Goal: Information Seeking & Learning: Find specific fact

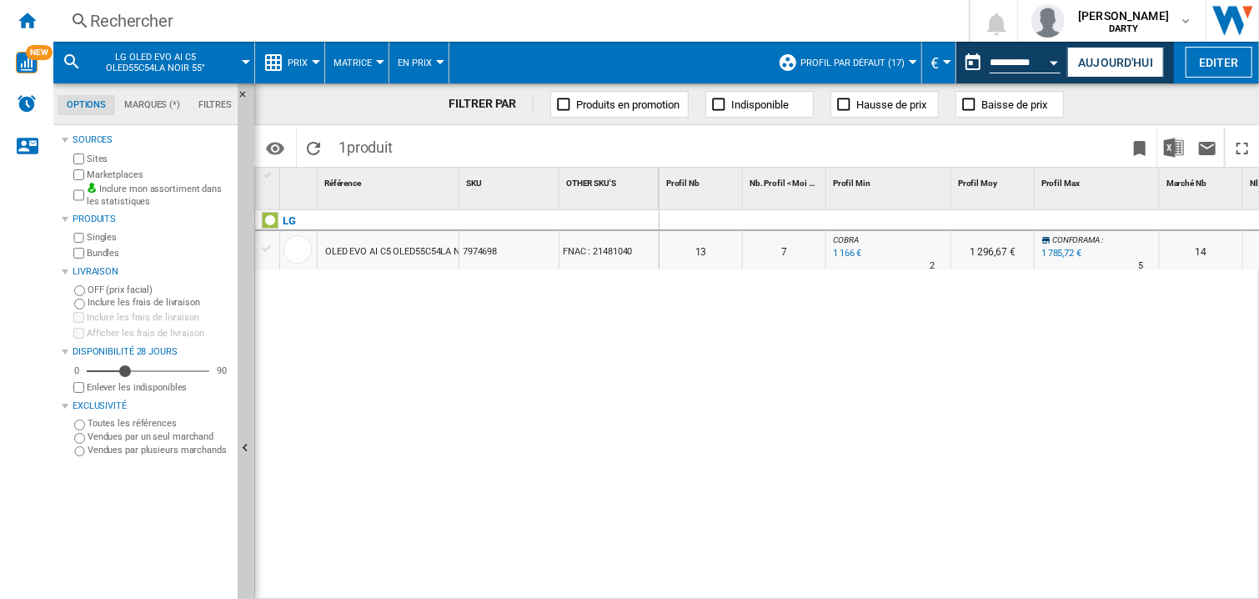
scroll to position [0, 1779]
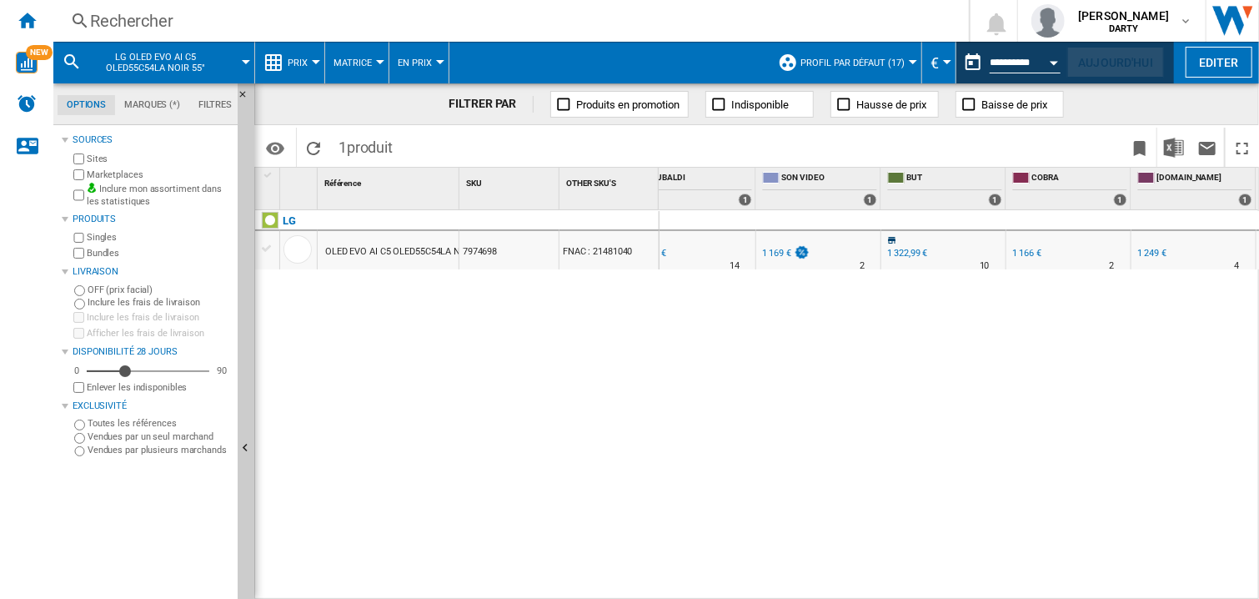
drag, startPoint x: 1091, startPoint y: 55, endPoint x: 930, endPoint y: 4, distance: 168.7
click at [1088, 58] on button "Aujourd'hui" at bounding box center [1115, 62] width 97 height 31
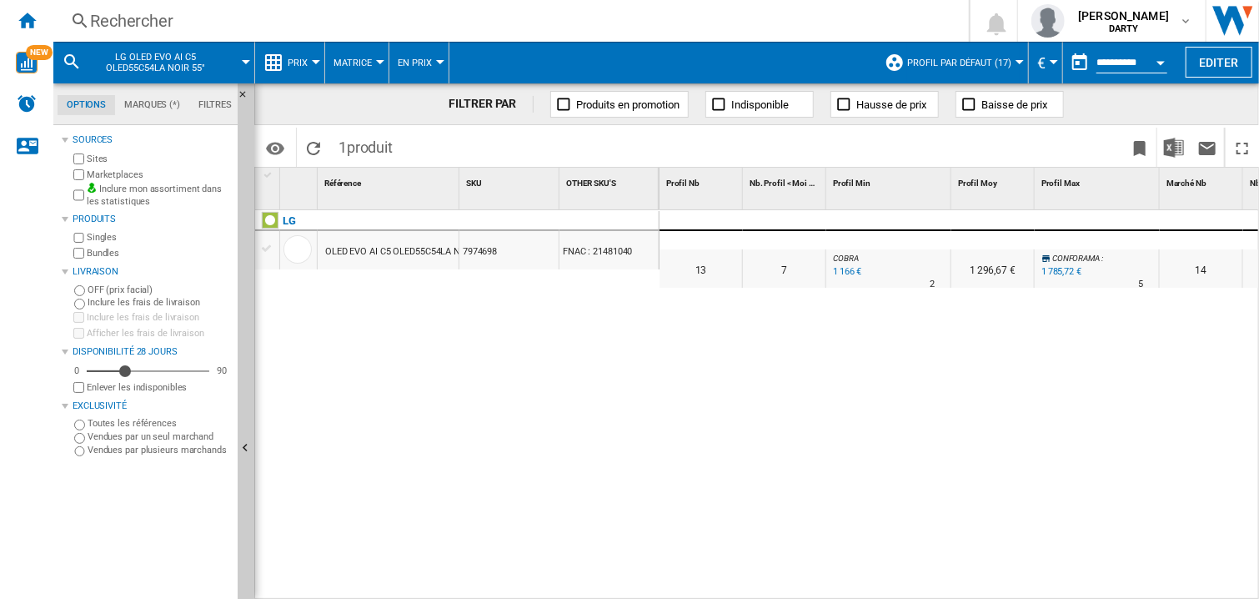
click at [1156, 61] on div "Open calendar" at bounding box center [1160, 63] width 8 height 4
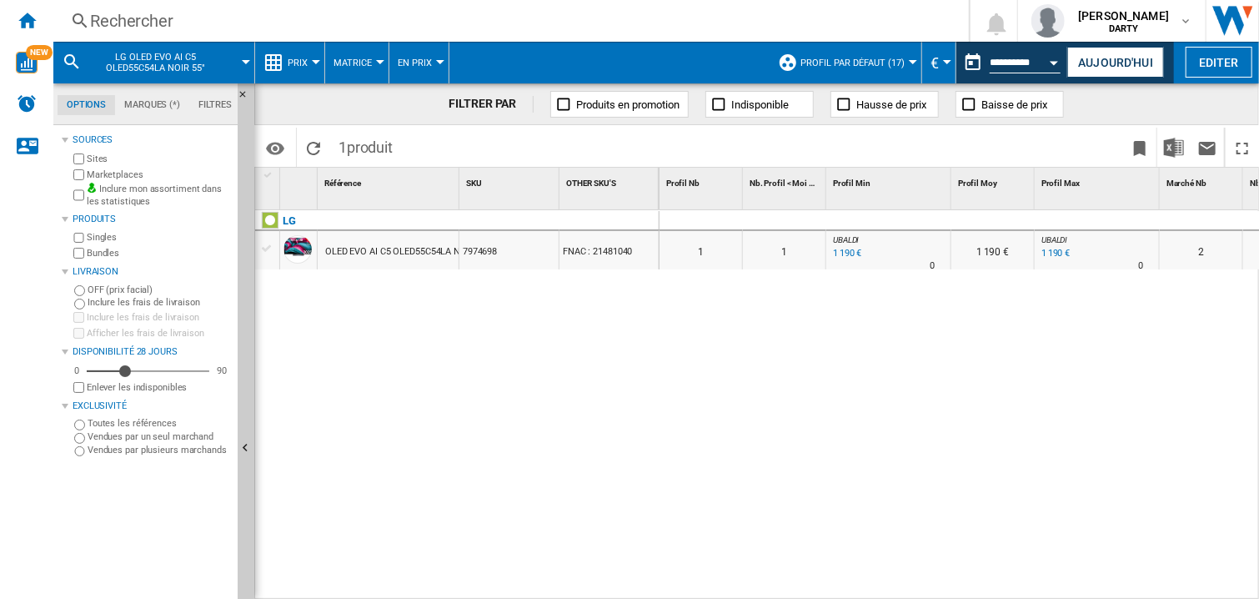
type input "**********"
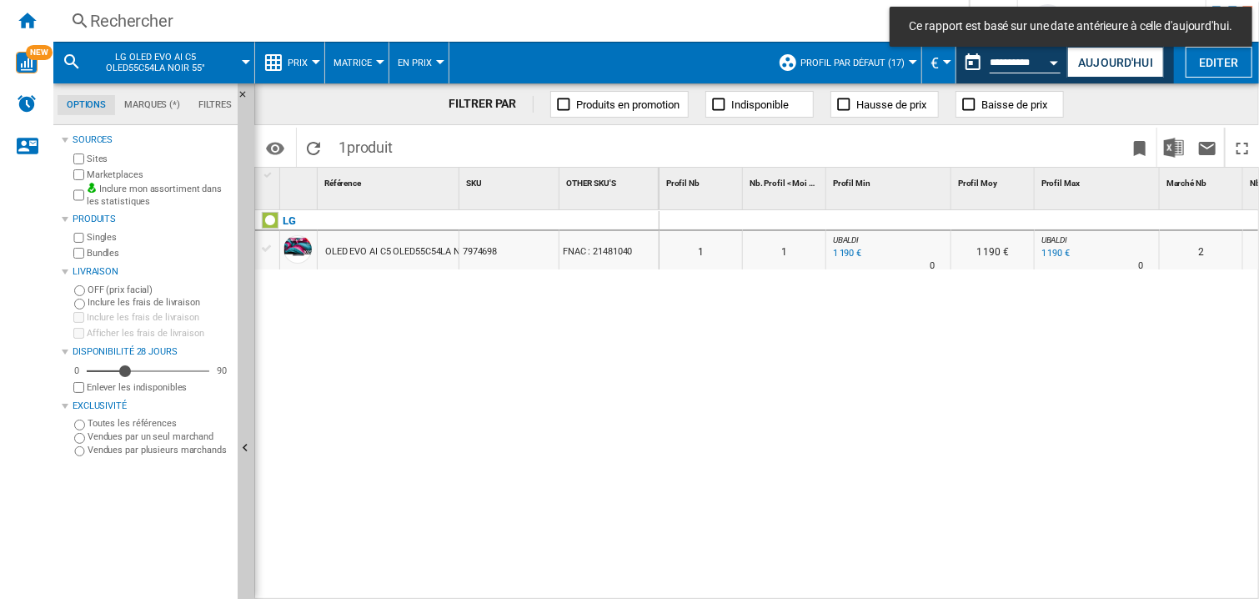
click at [133, 31] on div "Rechercher" at bounding box center [507, 20] width 835 height 23
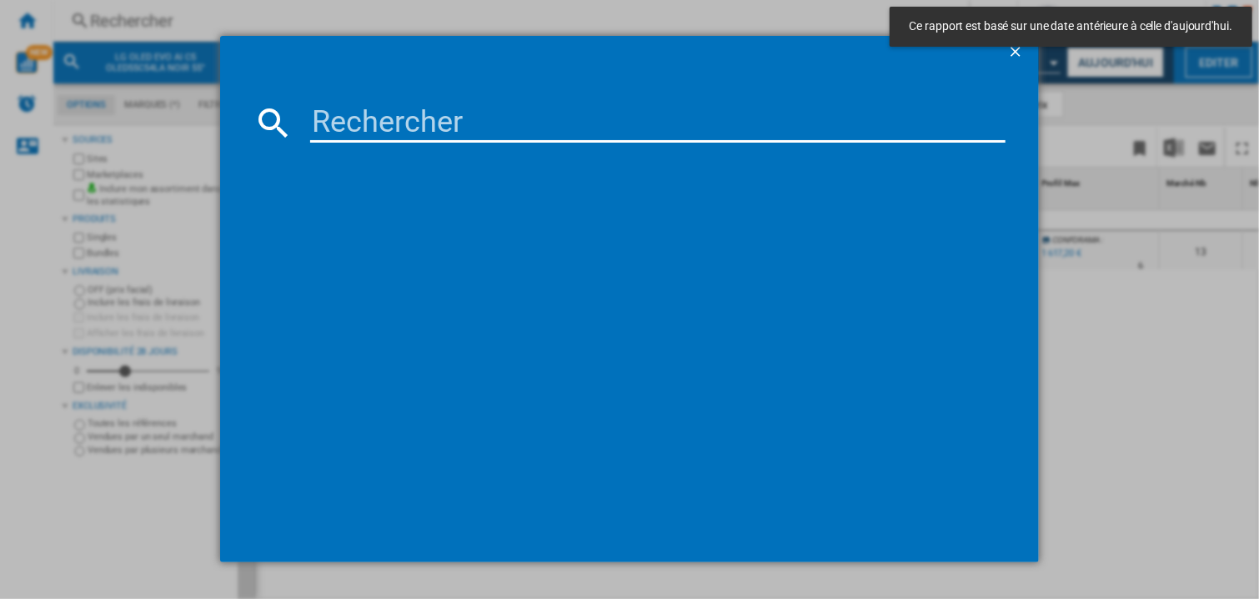
type input "7864132"
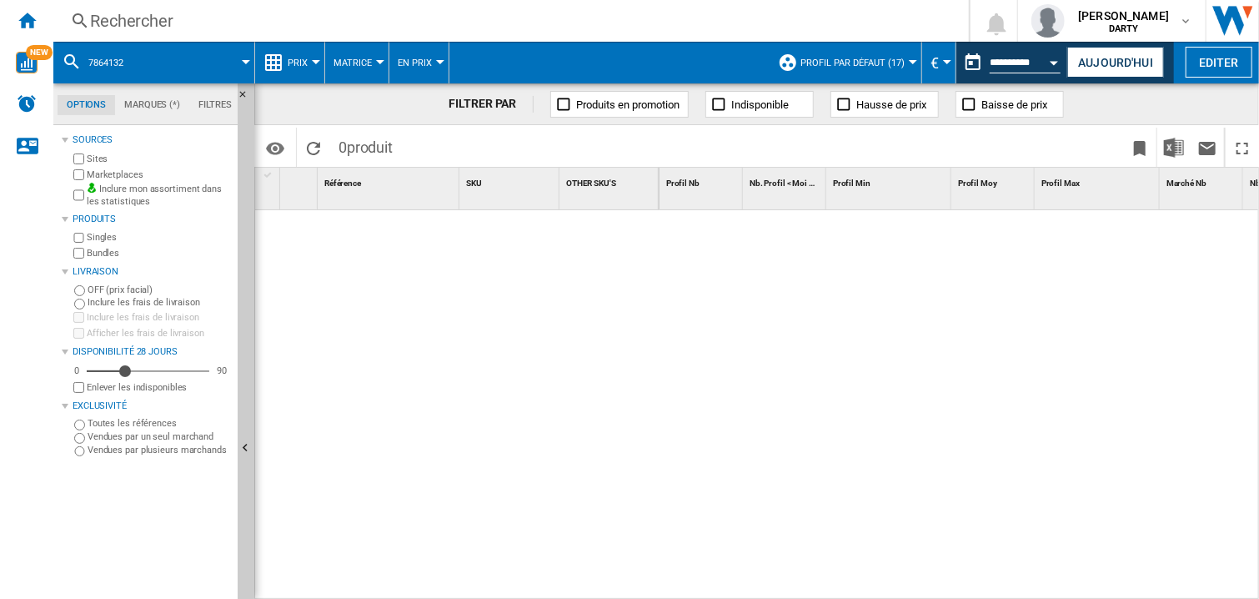
click at [956, 392] on div at bounding box center [959, 405] width 600 height 390
click at [844, 283] on div at bounding box center [959, 405] width 600 height 390
click at [117, 23] on div "Rechercher" at bounding box center [507, 20] width 835 height 23
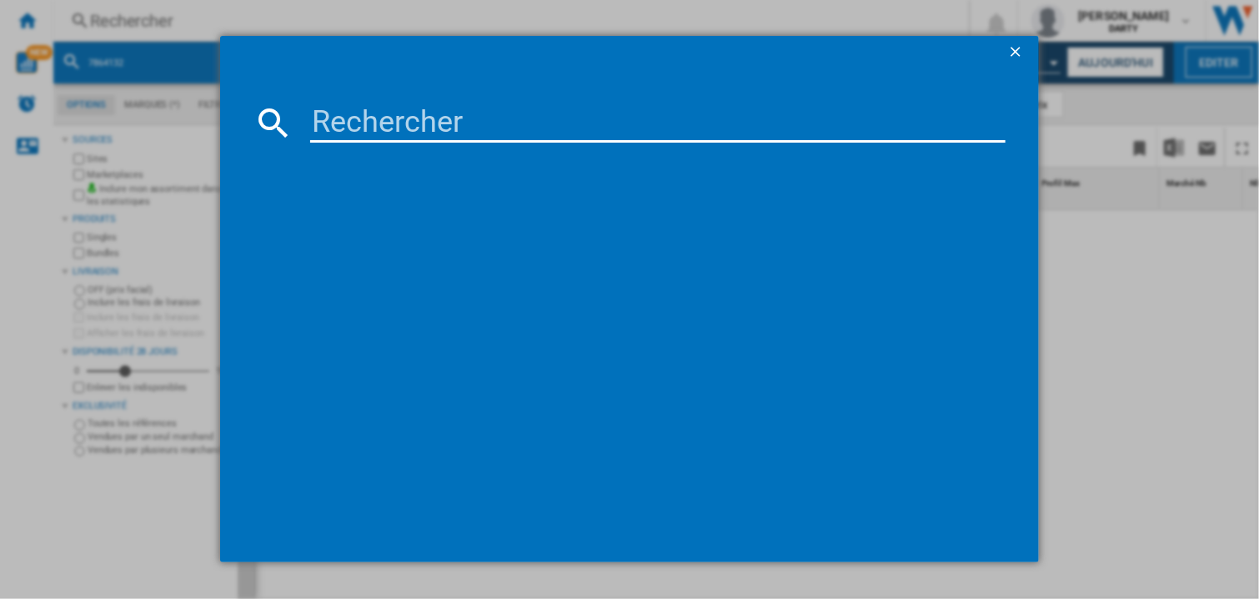
type input "8043426"
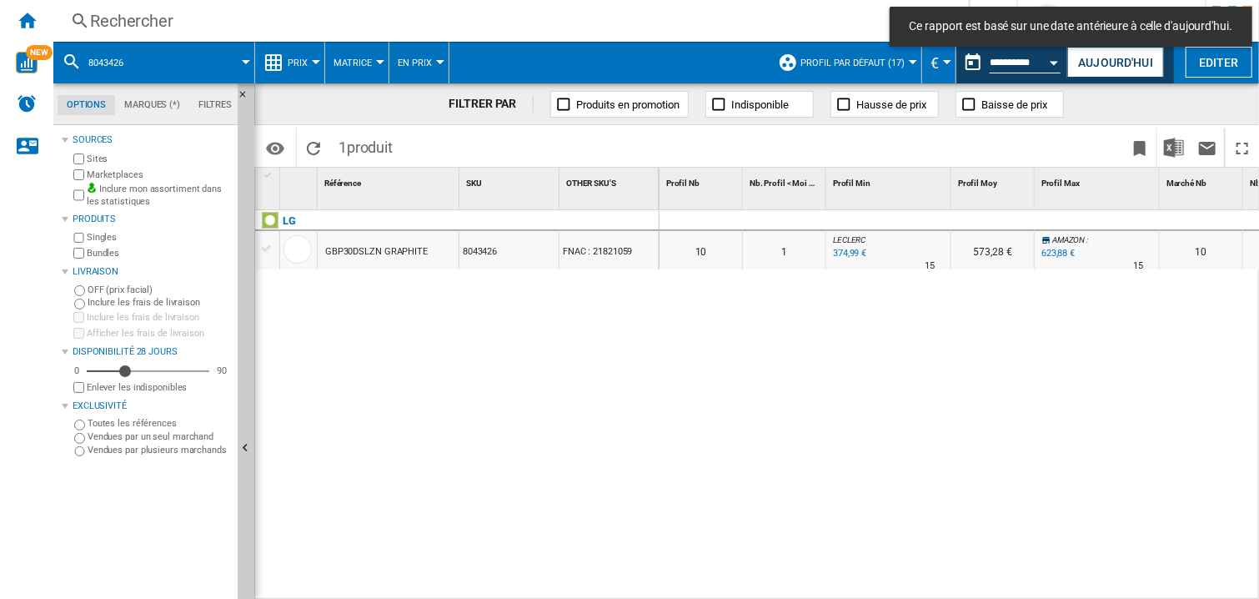
click at [877, 362] on div "0 0 0 0 10 1 LECLERC : -34.2 % 374,99 € % N/A 15 LECLERC : 573,28 € AMAZON : +9…" at bounding box center [959, 405] width 600 height 390
click at [888, 223] on div at bounding box center [888, 221] width 125 height 20
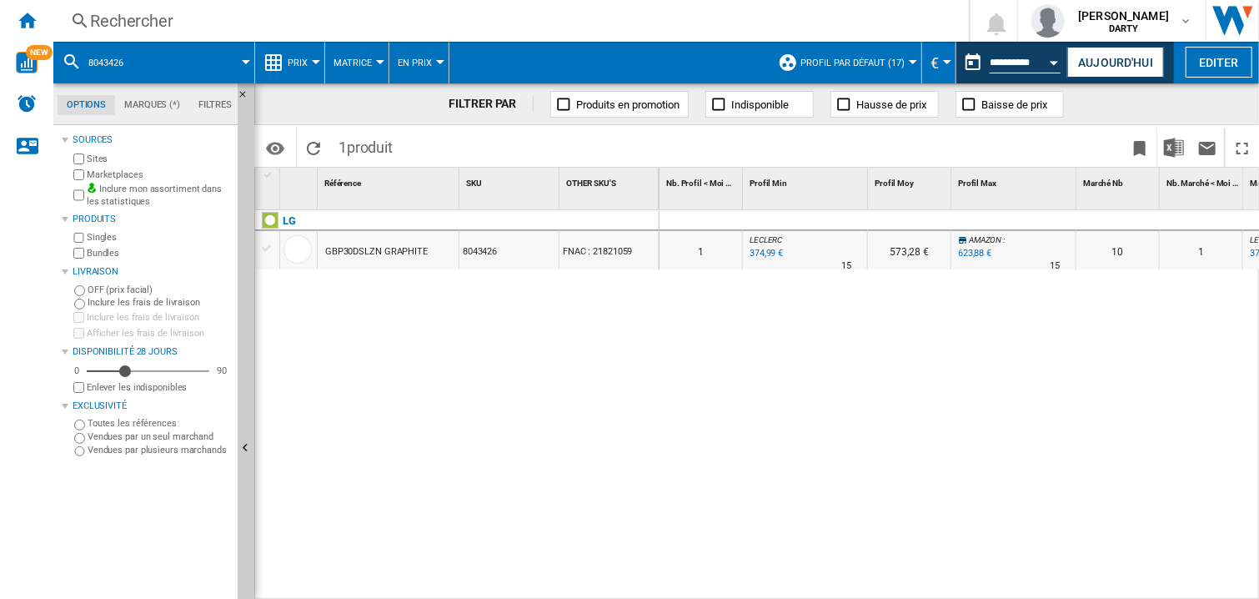
scroll to position [0, 1529]
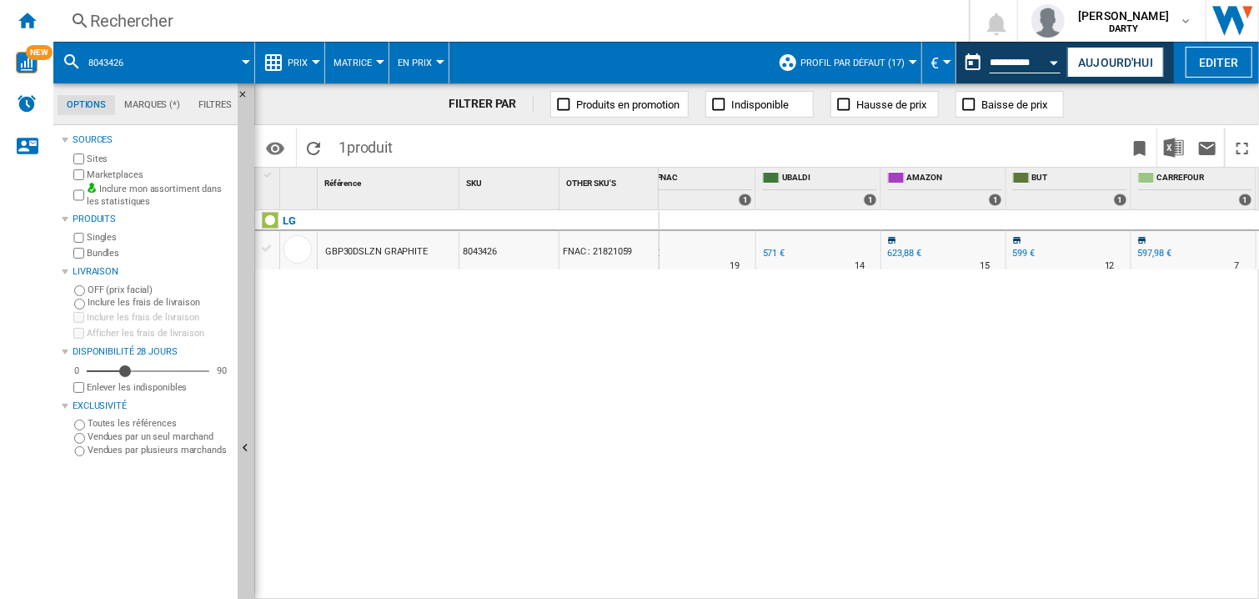
click at [848, 395] on div "0 0 0 0 10 1 LECLERC : -34.2 % 374,99 € % N/A 15 LECLERC : 573,28 € AMAZON : +9…" at bounding box center [959, 405] width 600 height 390
click at [199, 20] on div "Rechercher" at bounding box center [507, 20] width 835 height 23
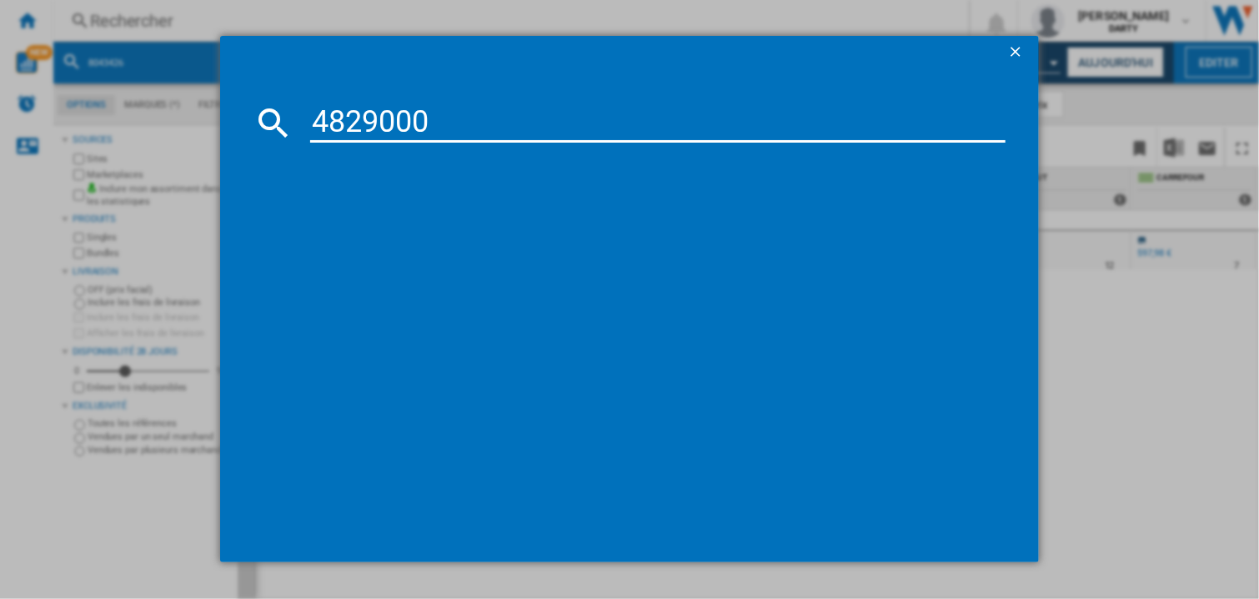
type input "4829000"
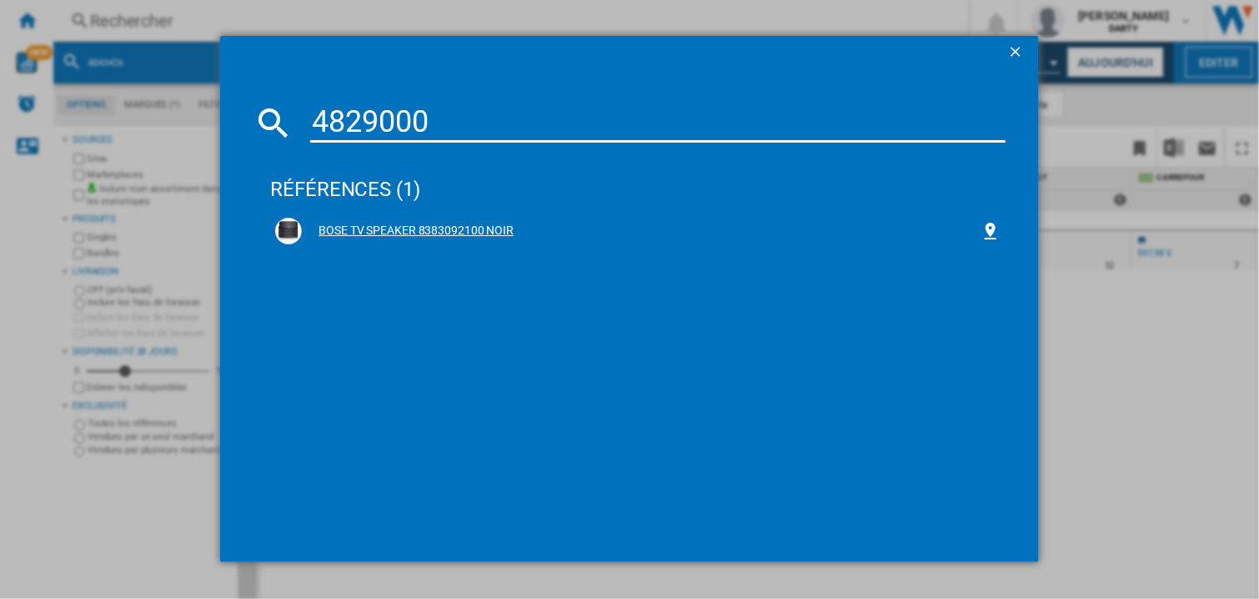
click at [481, 226] on div "BOSE TV SPEAKER 8383092100 NOIR" at bounding box center [641, 231] width 679 height 17
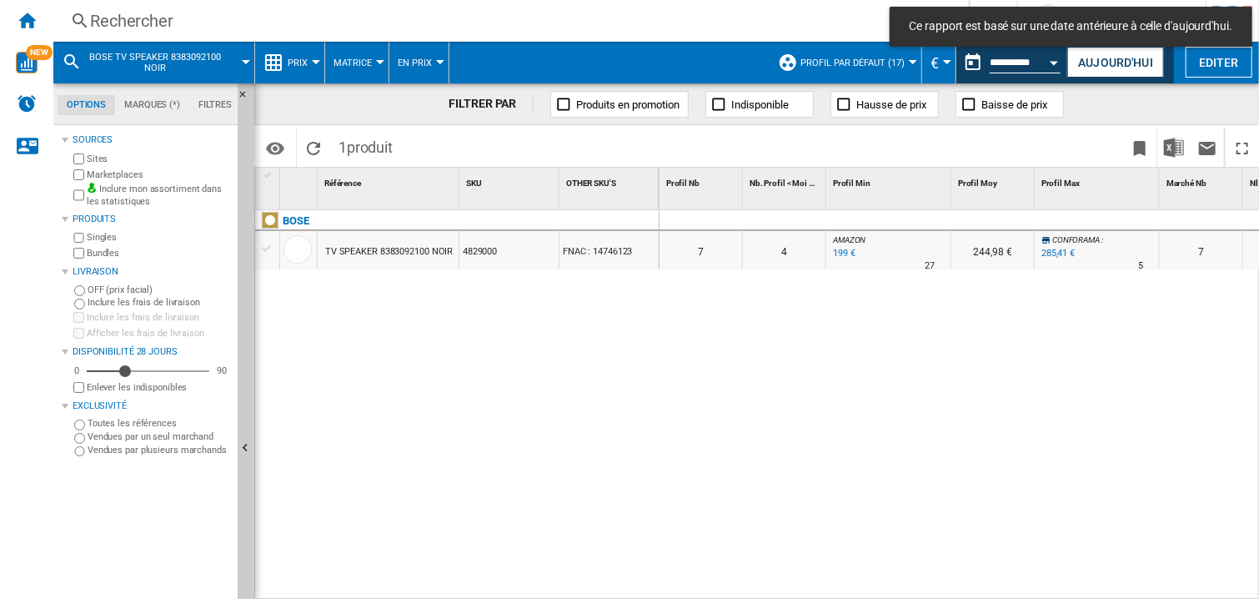
click at [862, 385] on div "0 0 0 0 7 4 AMAZON : -26.3 % 199 € % N/A 27 AMAZON : 244,98 € CONFORAMA : +5.7 …" at bounding box center [959, 405] width 600 height 390
click at [1055, 220] on div at bounding box center [1097, 221] width 125 height 20
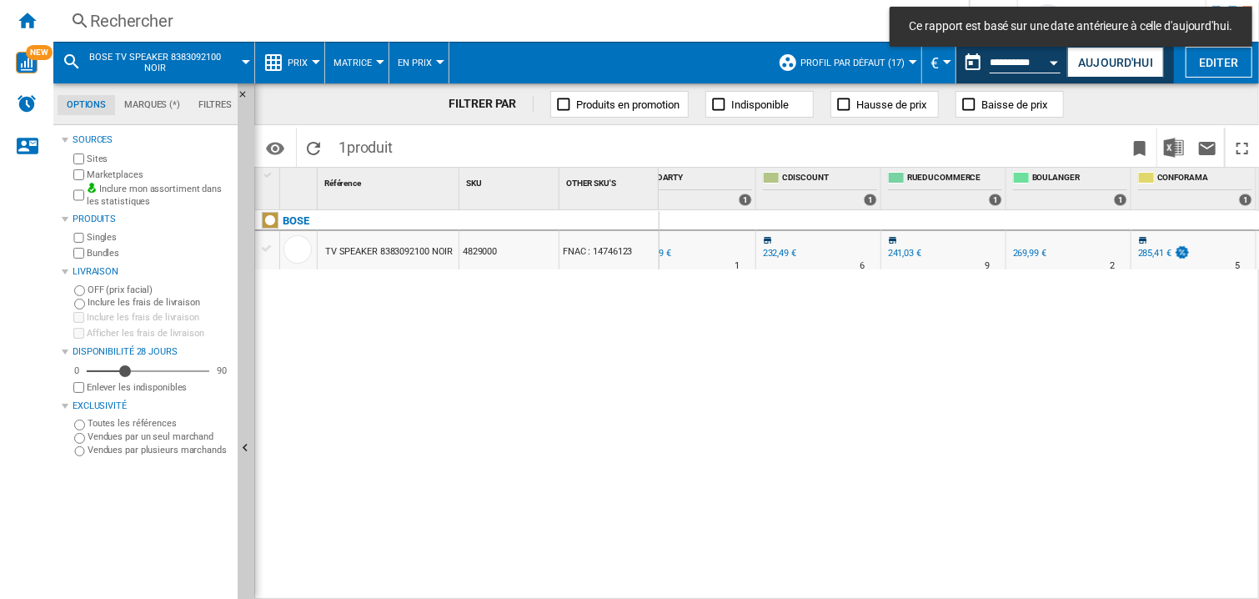
scroll to position [0, 1154]
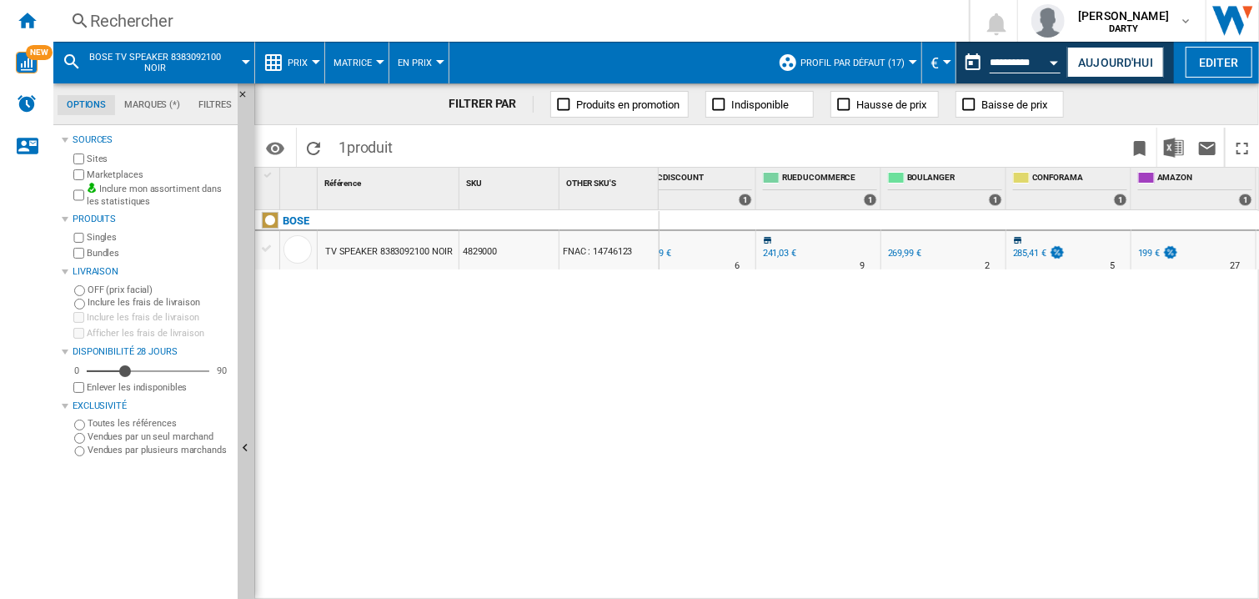
click at [866, 376] on div "0 0 0 0 7 4 AMAZON : -26.3 % 199 € % N/A 27 AMAZON : 244,98 € CONFORAMA : +5.7 …" at bounding box center [959, 405] width 600 height 390
click at [125, 20] on div "Rechercher" at bounding box center [507, 20] width 835 height 23
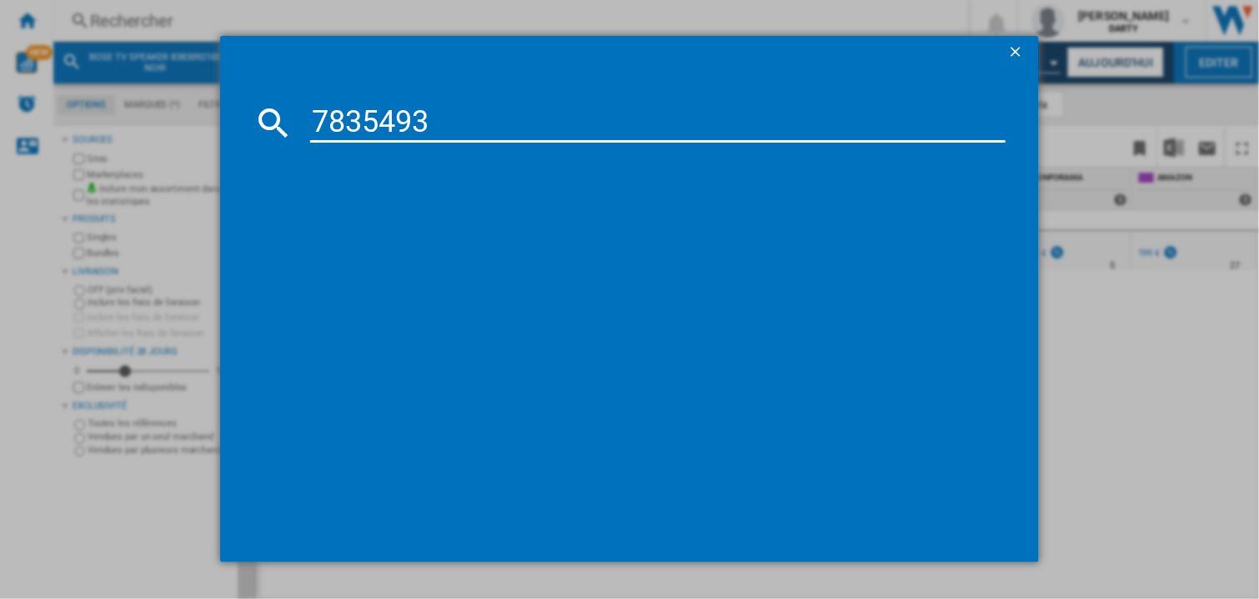
type input "7835493"
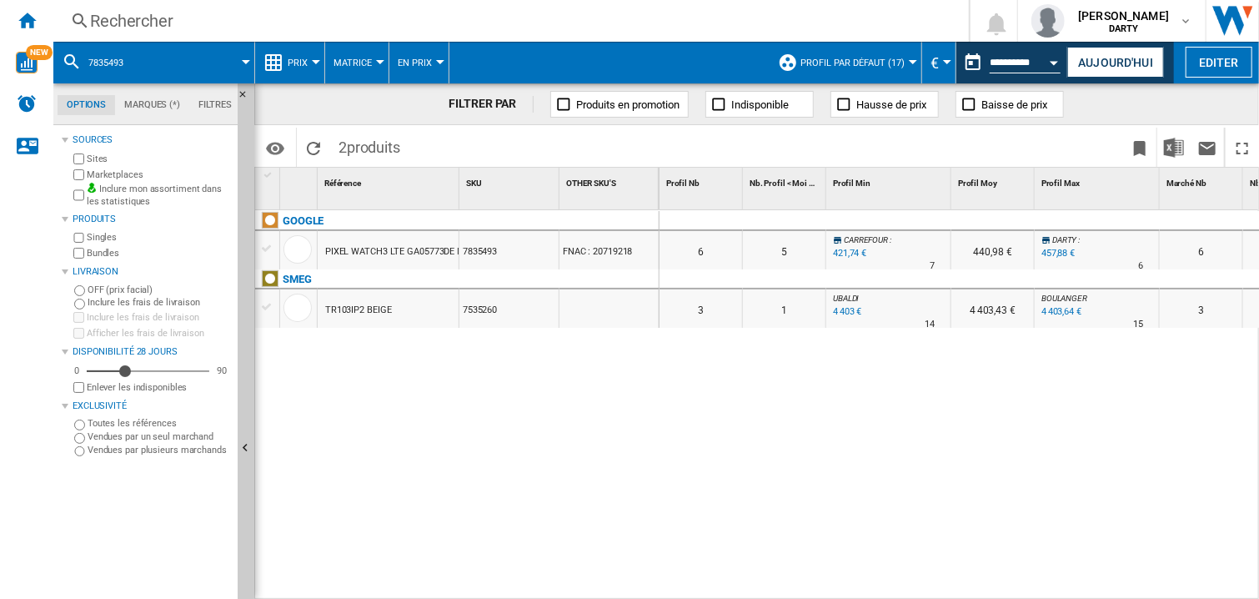
click at [989, 474] on div "0 0 0 0 6 5 [GEOGRAPHIC_DATA] : -7.9 % 421,74 € % N/A 7 [GEOGRAPHIC_DATA] : 440…" at bounding box center [959, 405] width 600 height 390
click at [116, 11] on div "Rechercher" at bounding box center [507, 20] width 835 height 23
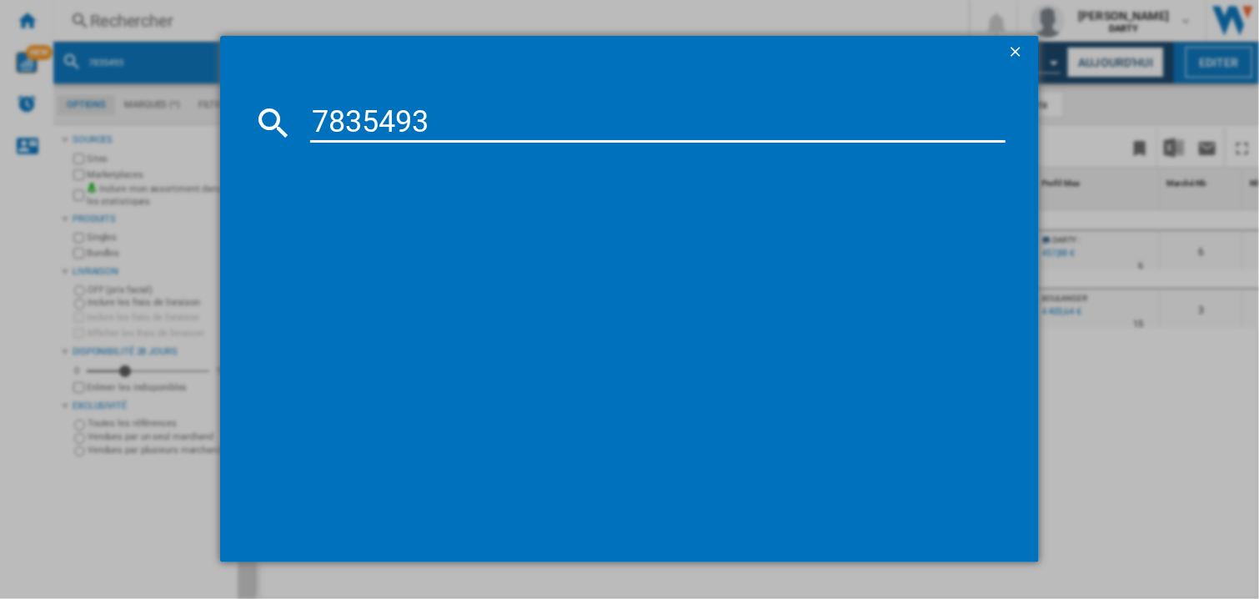
type input "7835493"
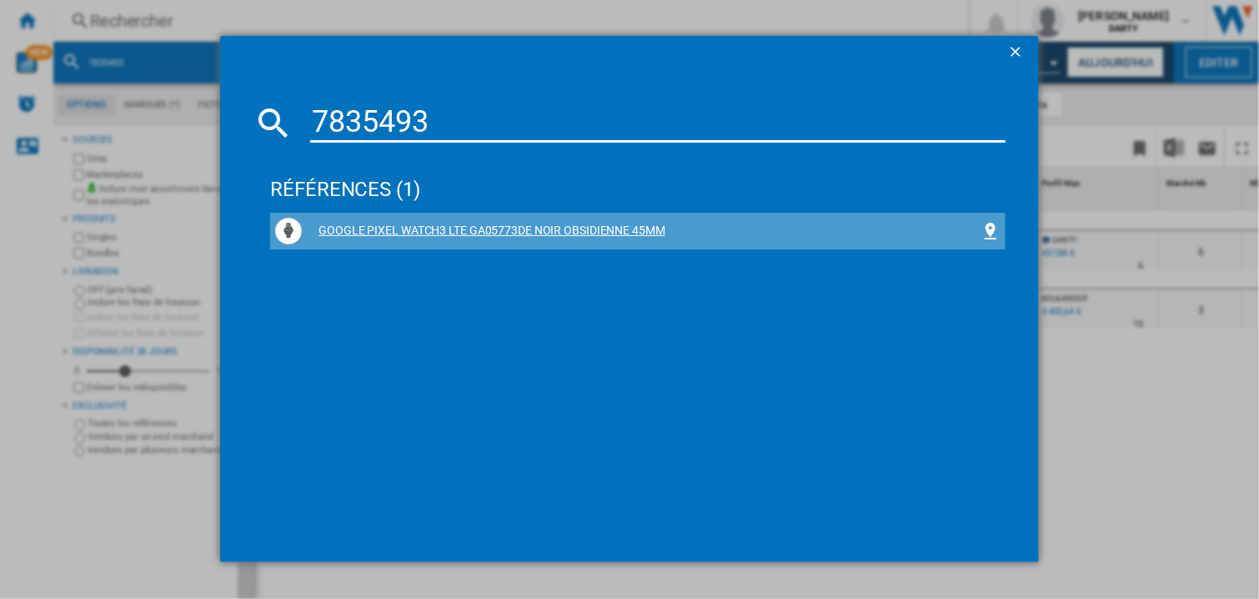
click at [511, 227] on div "GOOGLE PIXEL WATCH3 LTE GA05773DE NOIR OBSIDIENNE 45MM" at bounding box center [641, 231] width 679 height 17
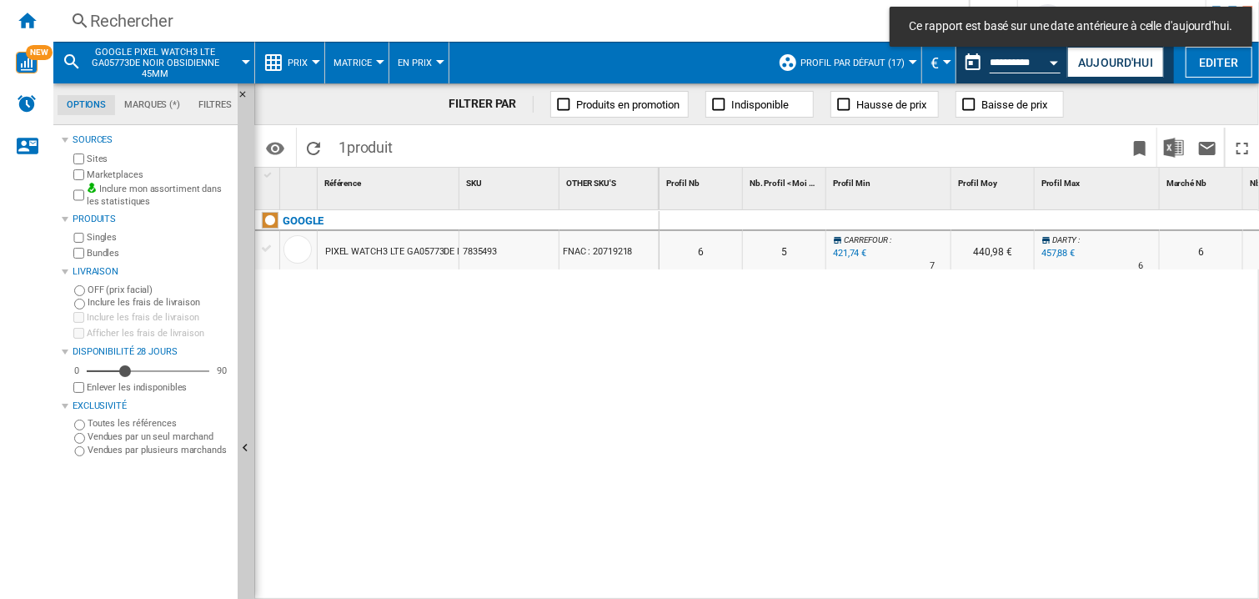
click at [916, 218] on div at bounding box center [888, 221] width 125 height 20
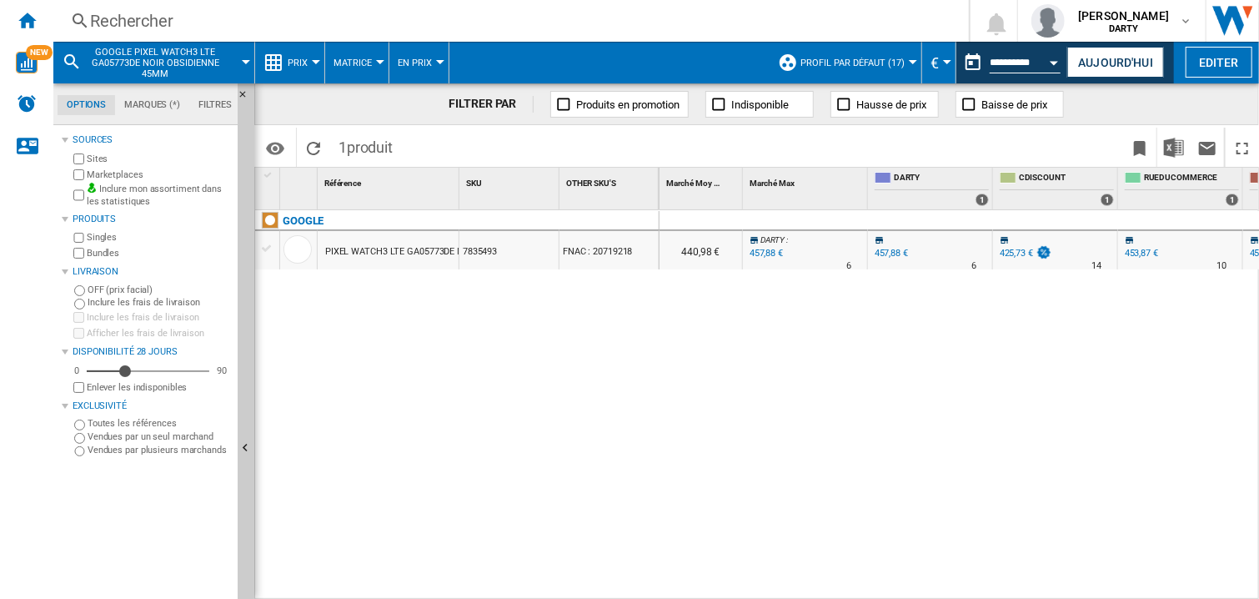
scroll to position [0, 669]
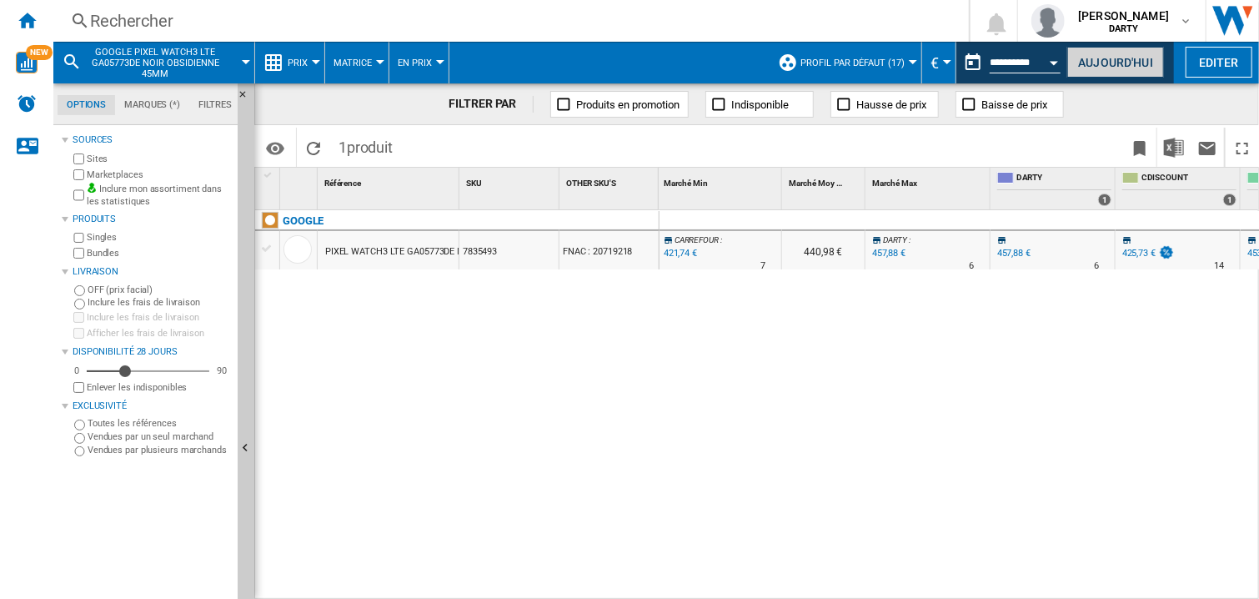
click at [1105, 68] on button "Aujourd'hui" at bounding box center [1115, 62] width 97 height 31
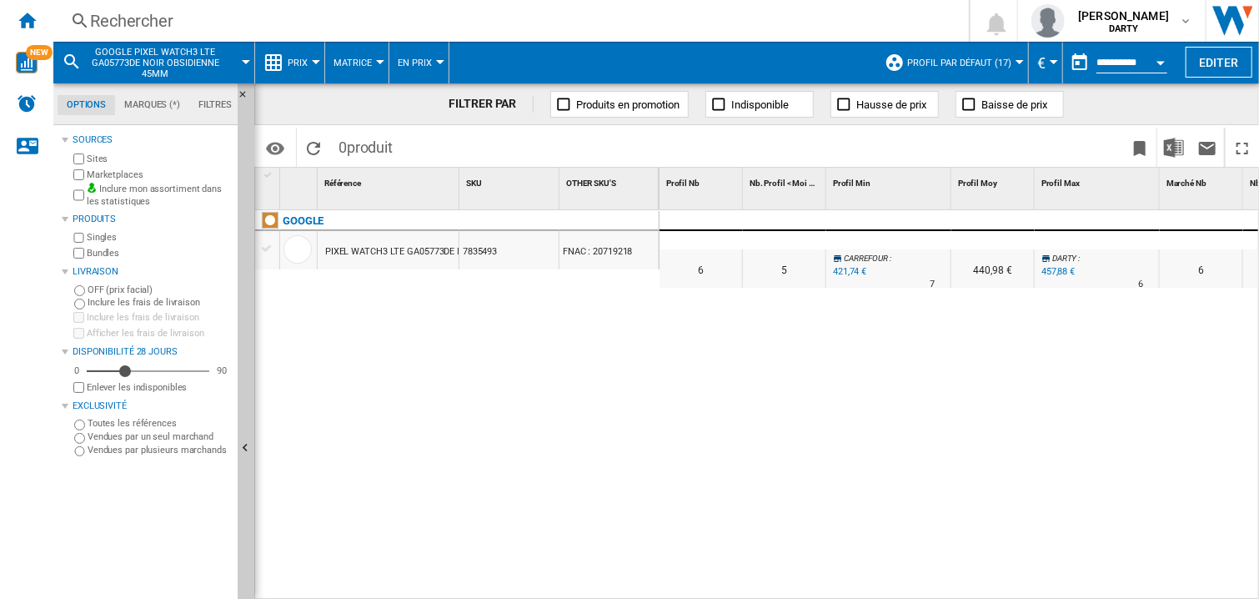
click at [118, 25] on div "Rechercher" at bounding box center [507, 20] width 835 height 23
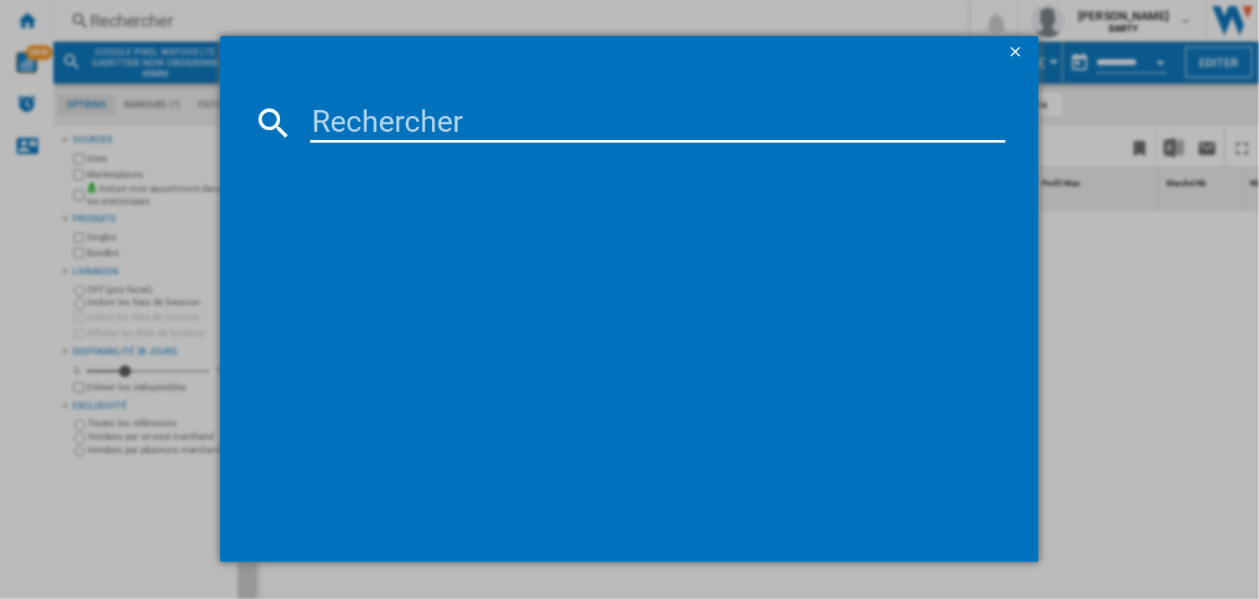
type input "7725957"
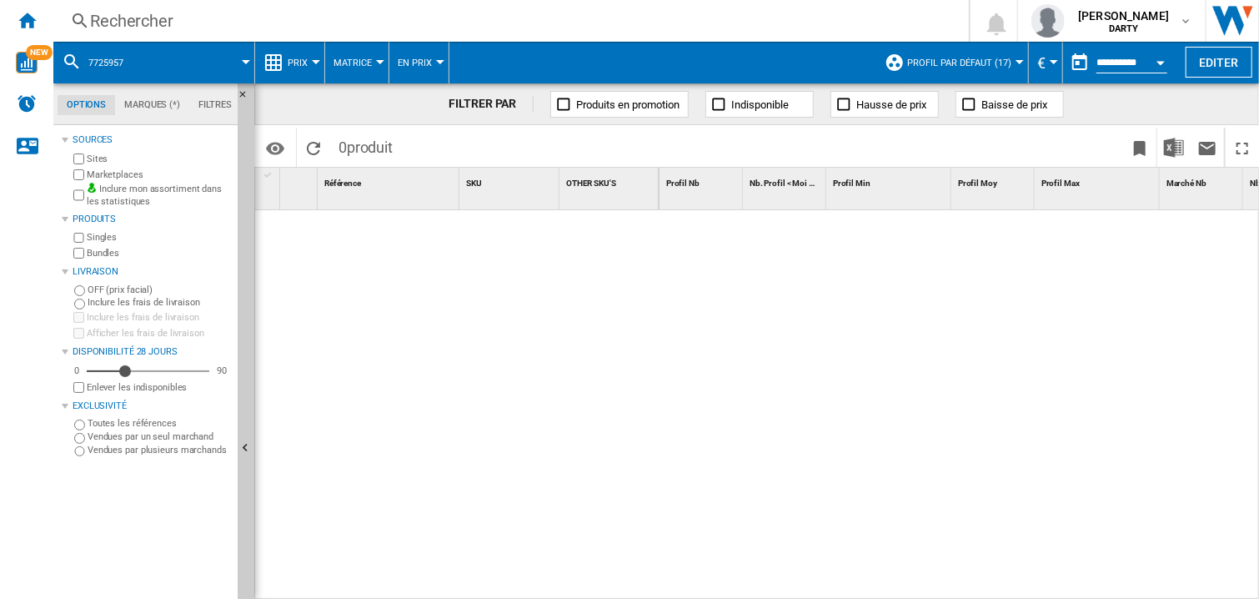
drag, startPoint x: 912, startPoint y: 351, endPoint x: 867, endPoint y: 12, distance: 342.3
click at [913, 351] on div at bounding box center [959, 405] width 600 height 390
click at [164, 30] on div "Rechercher" at bounding box center [507, 20] width 835 height 23
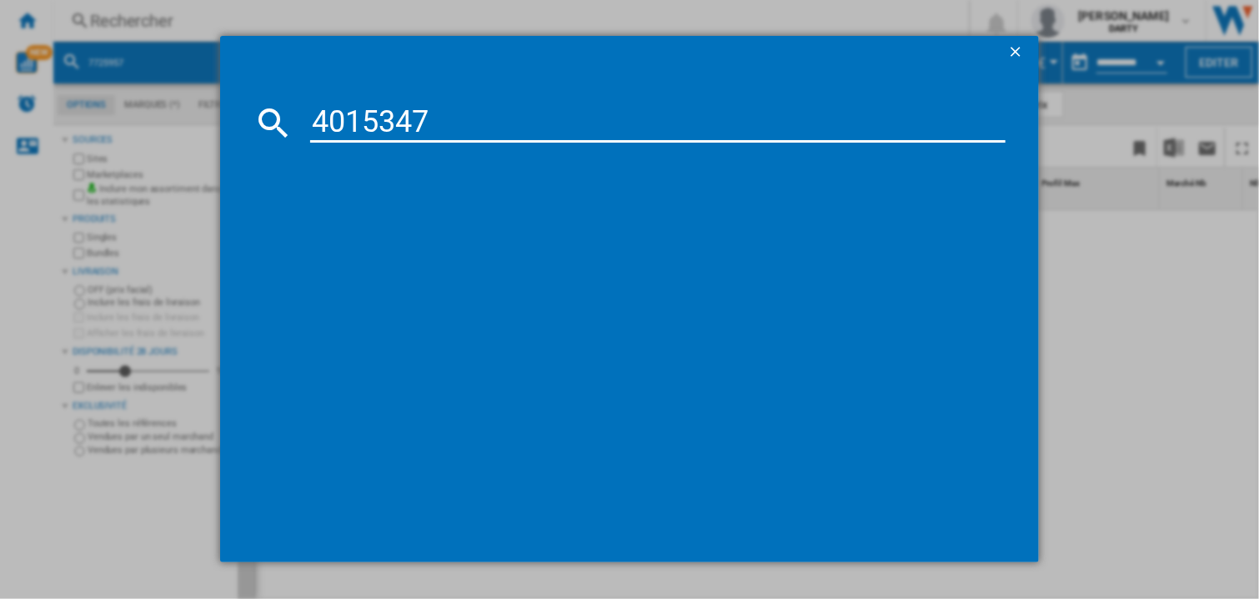
type input "4015347"
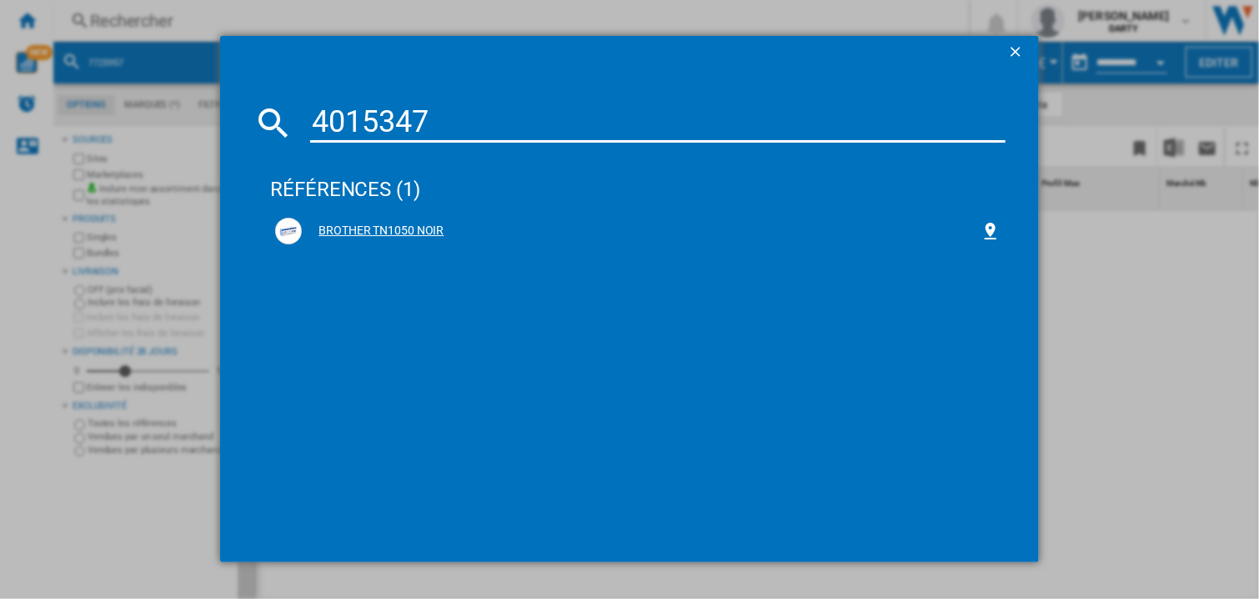
click at [383, 223] on div "BROTHER TN1050 NOIR" at bounding box center [641, 231] width 679 height 17
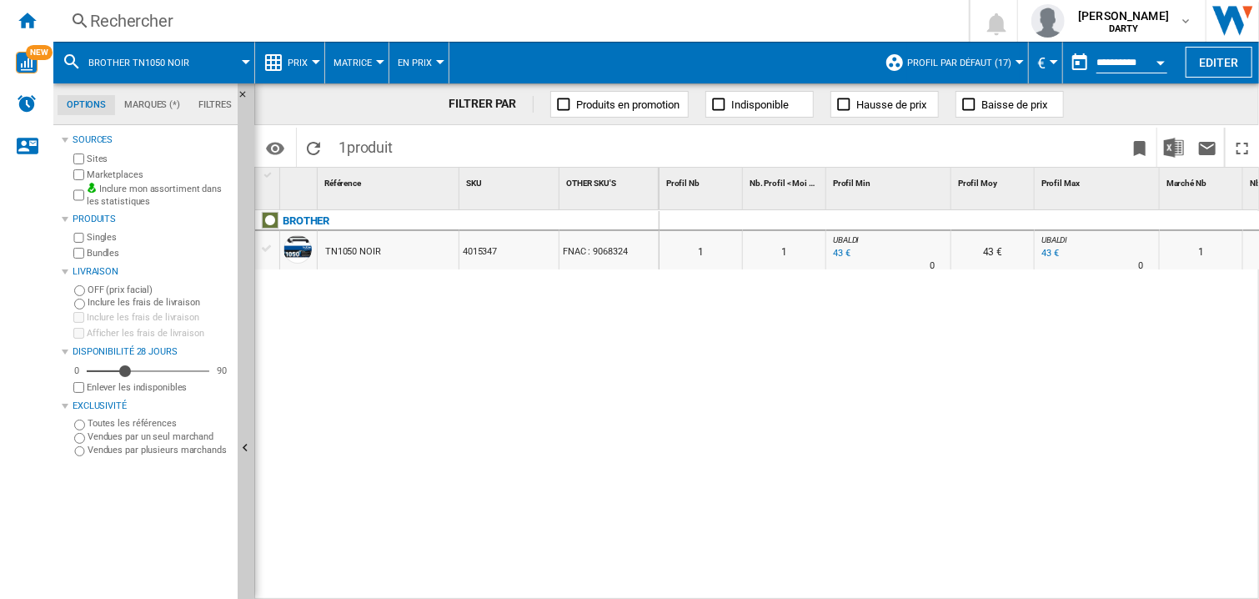
click at [893, 214] on div at bounding box center [888, 221] width 125 height 20
click at [95, 20] on div "Rechercher" at bounding box center [507, 20] width 835 height 23
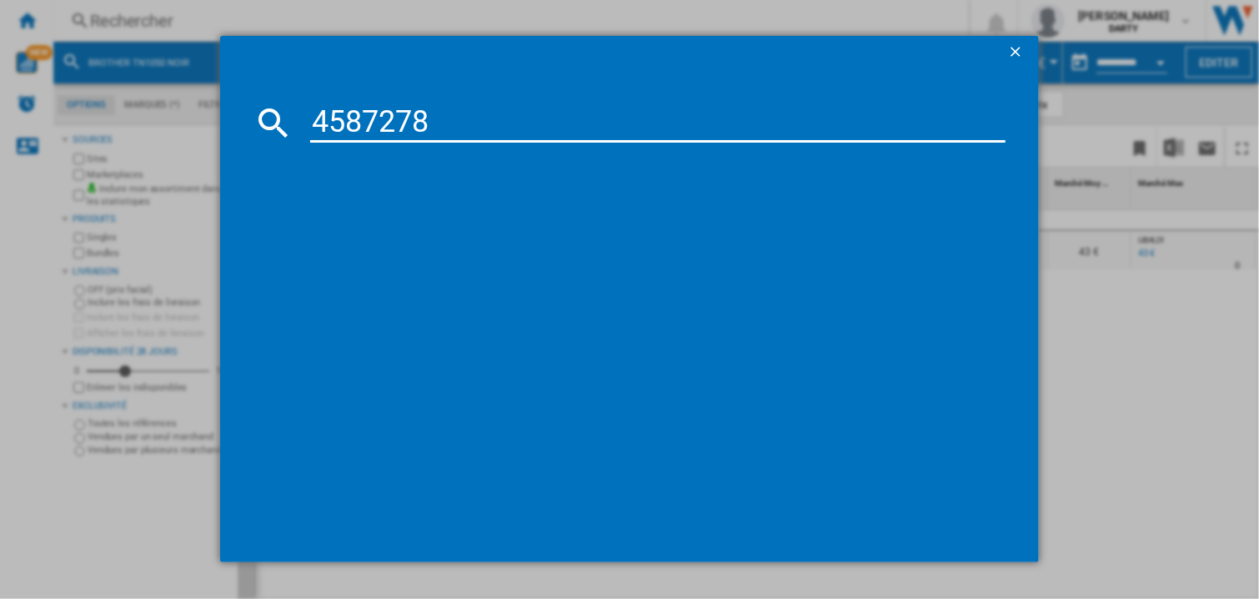
type input "4587278"
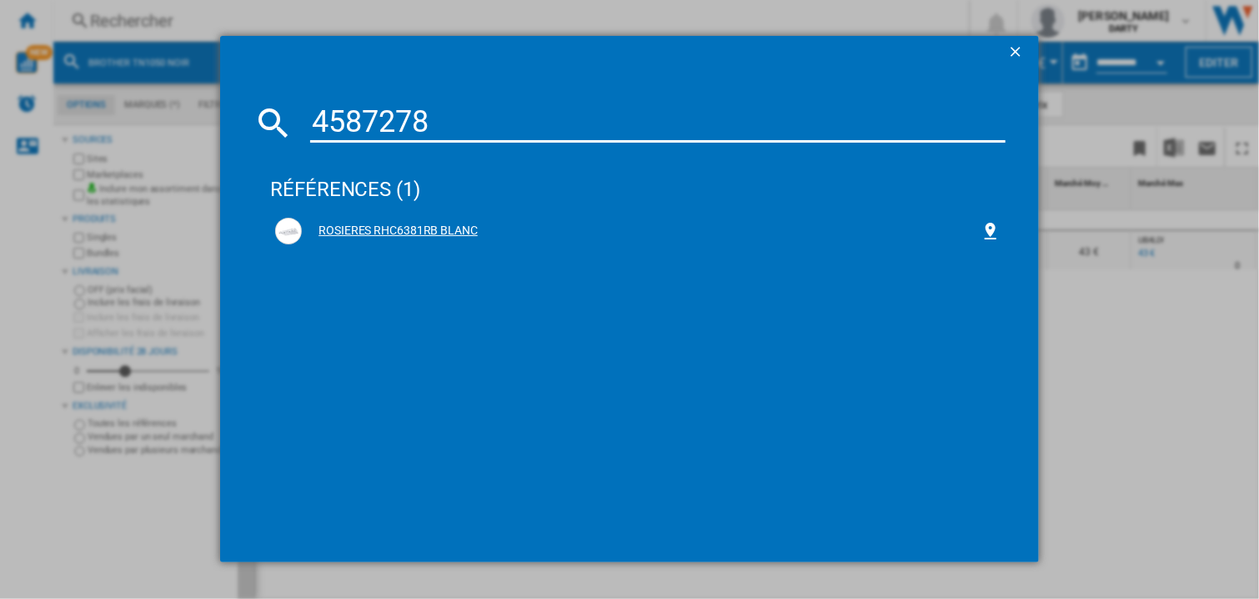
click at [426, 219] on div "ROSIERES RHC6381RB BLANC" at bounding box center [637, 231] width 725 height 27
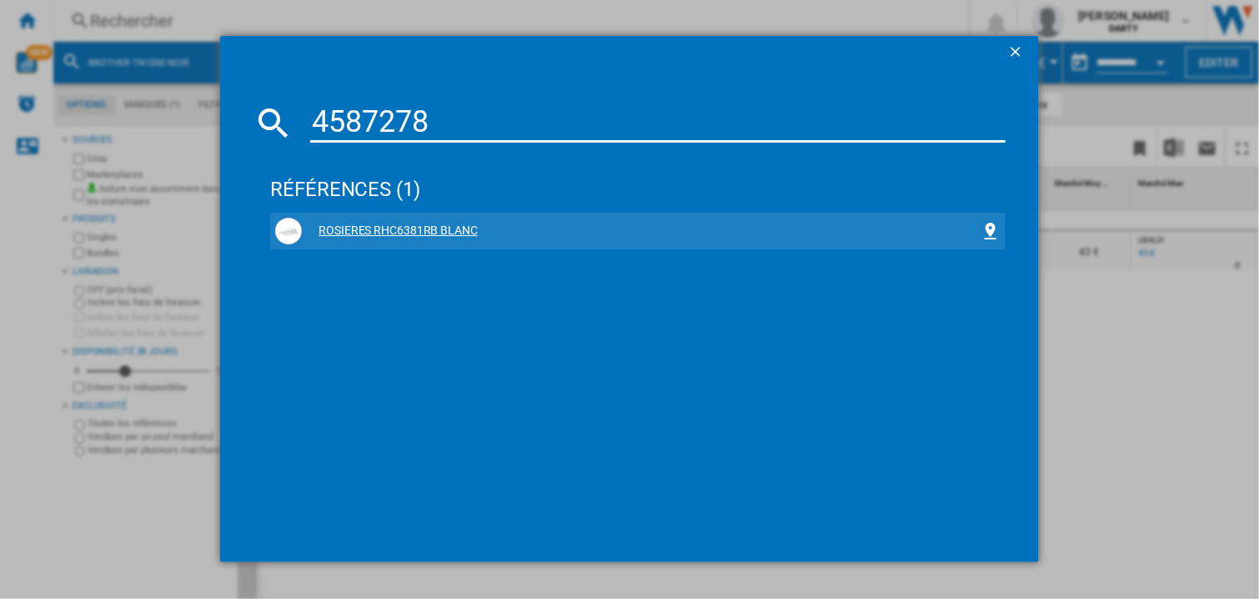
click at [423, 219] on div "ROSIERES RHC6381RB BLANC" at bounding box center [637, 231] width 725 height 27
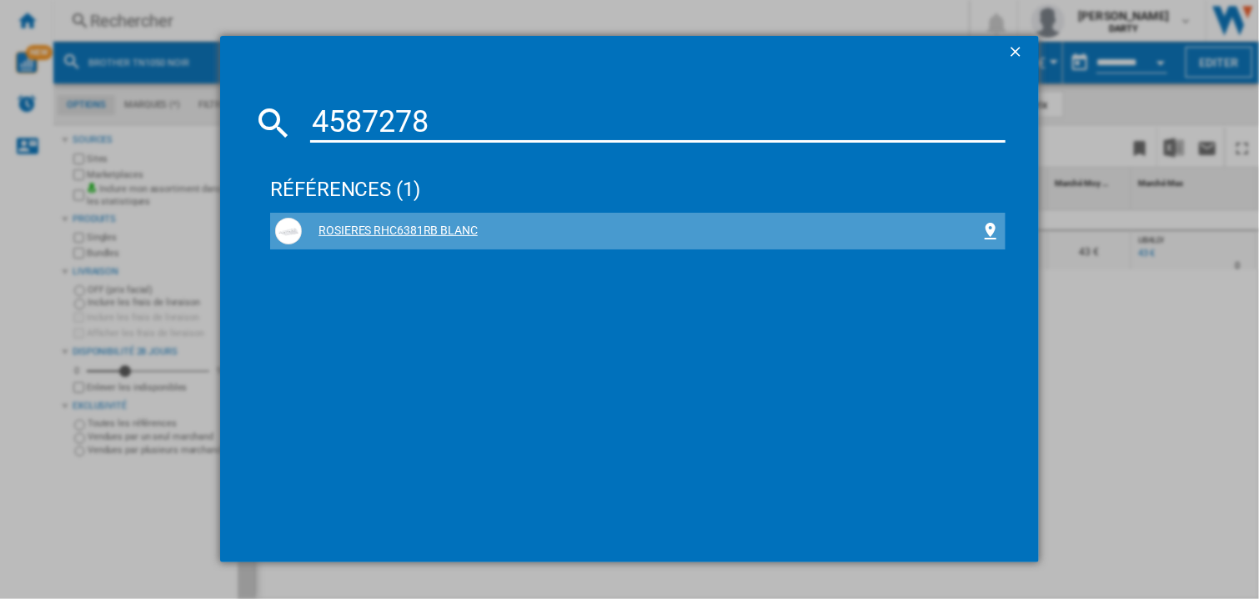
click at [423, 216] on div "ROSIERES RHC6381RB BLANC" at bounding box center [637, 231] width 735 height 37
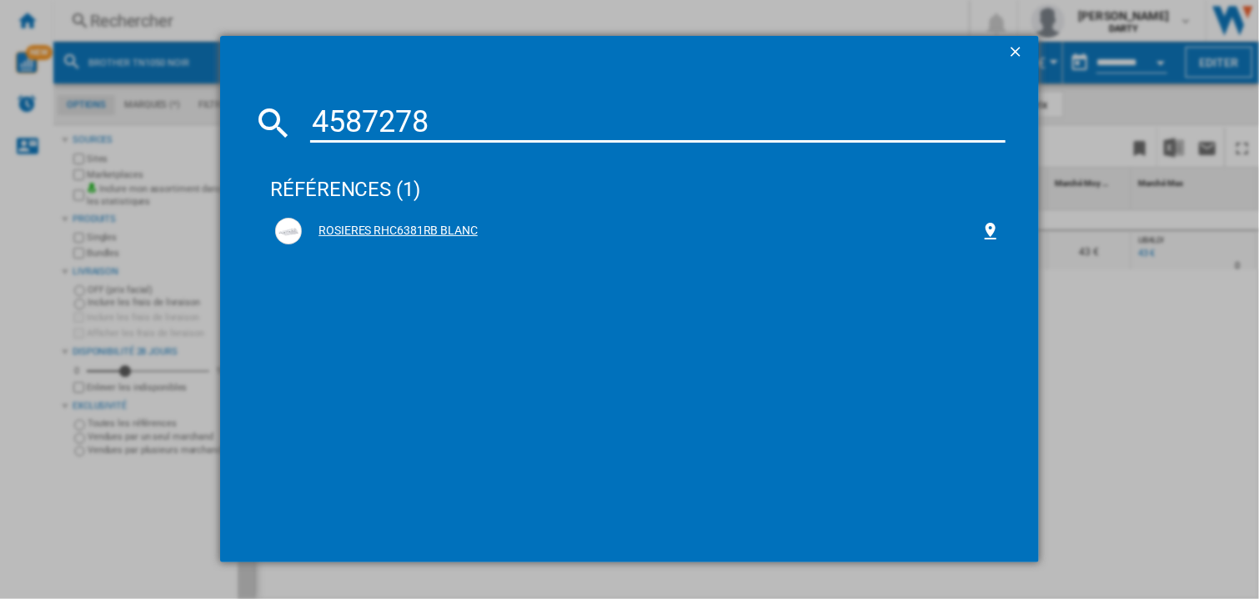
drag, startPoint x: 551, startPoint y: 231, endPoint x: 464, endPoint y: 229, distance: 86.7
click at [551, 232] on div "ROSIERES RHC6381RB BLANC" at bounding box center [641, 231] width 679 height 17
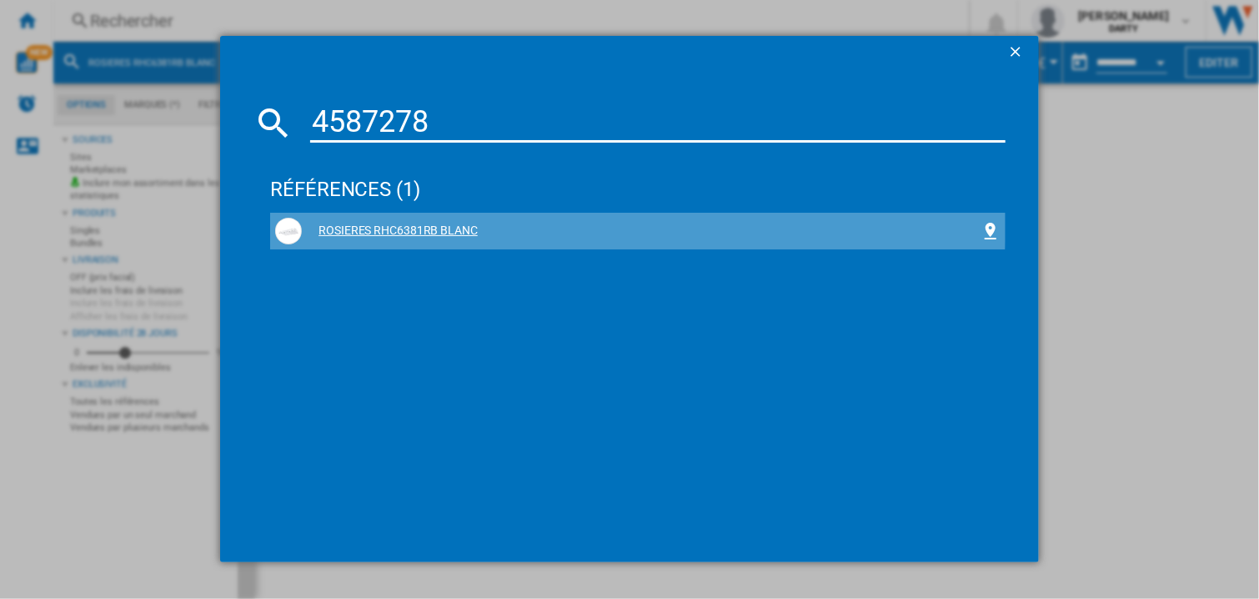
click at [464, 229] on div "ROSIERES RHC6381RB BLANC" at bounding box center [641, 231] width 679 height 17
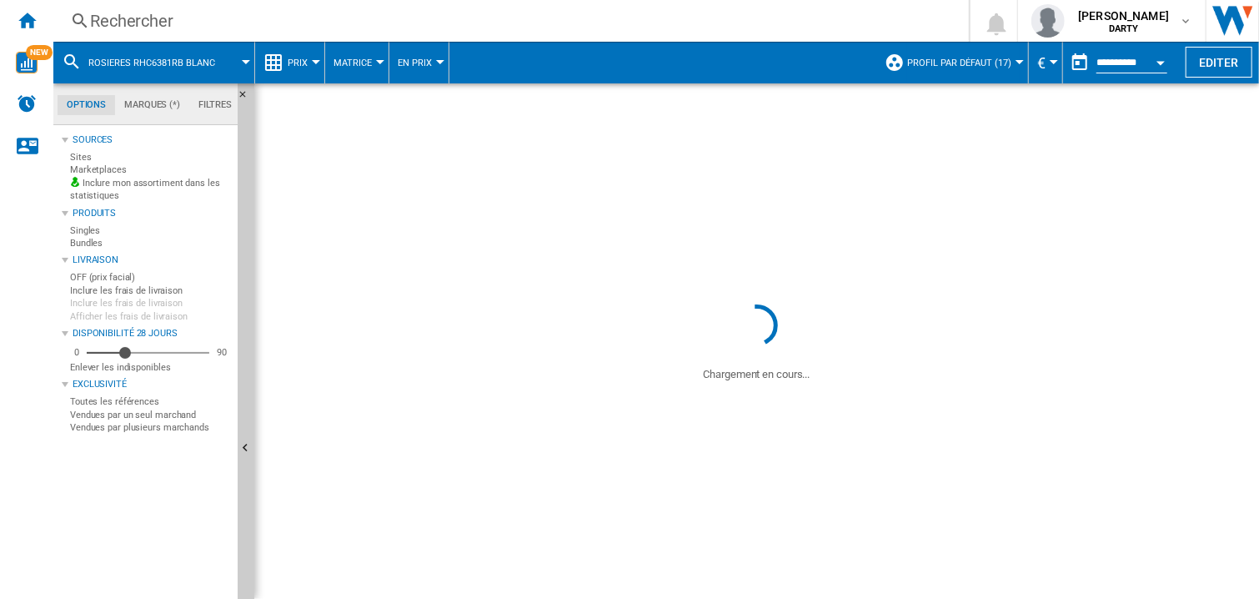
click at [464, 229] on div "BROTHER" at bounding box center [460, 230] width 404 height 38
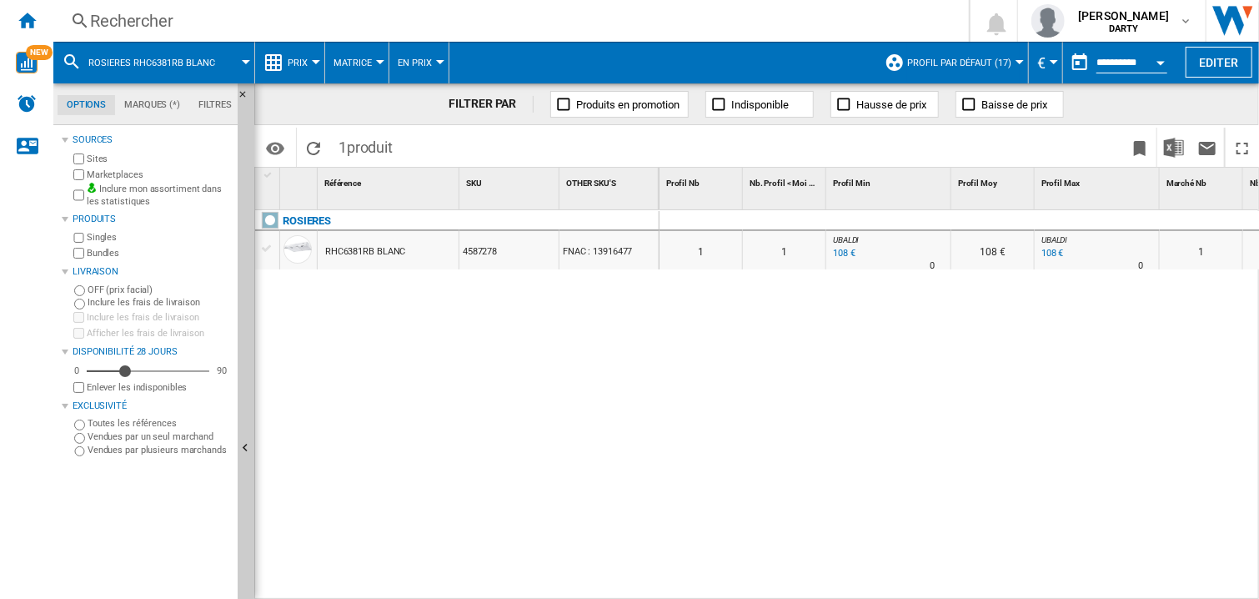
click at [854, 211] on div at bounding box center [888, 221] width 125 height 20
click at [147, 27] on div "Rechercher" at bounding box center [507, 20] width 835 height 23
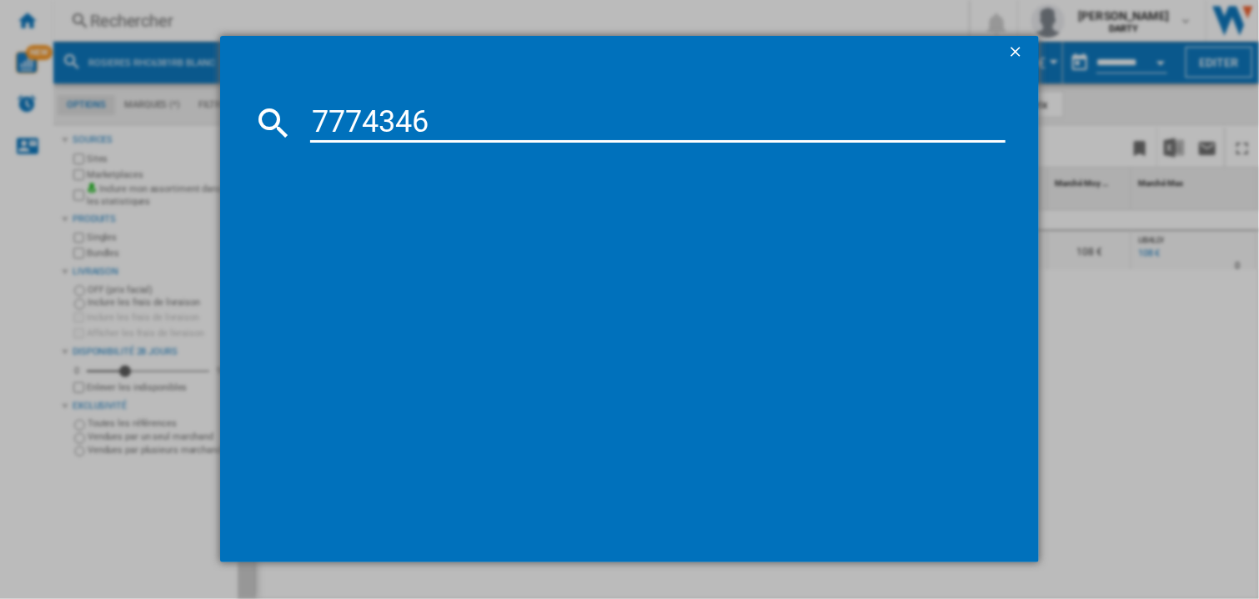
type input "7774346"
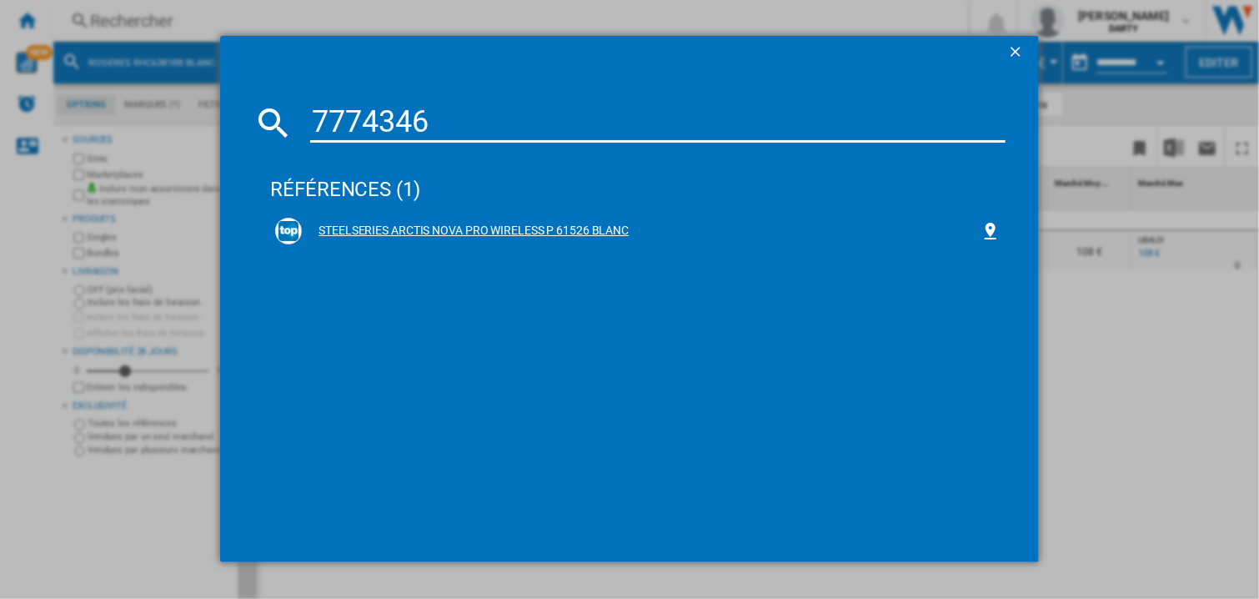
click at [539, 228] on div "STEELSERIES ARCTIS NOVA PRO WIRELESS P 61526 BLANC" at bounding box center [641, 231] width 679 height 17
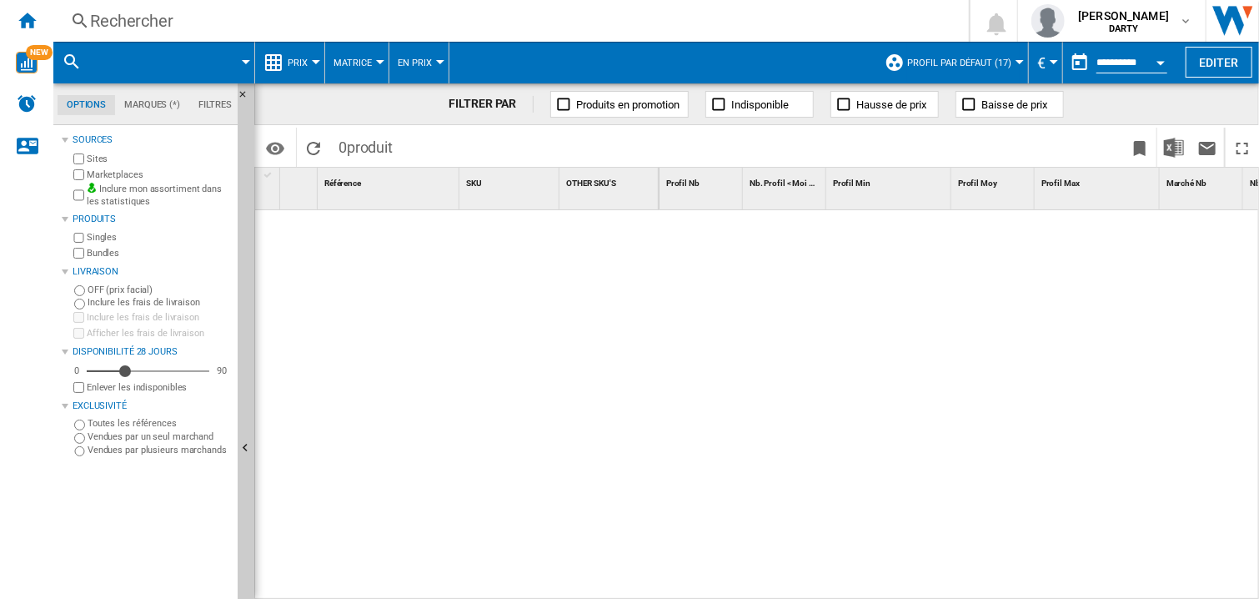
click at [116, 26] on div "Rechercher" at bounding box center [507, 20] width 835 height 23
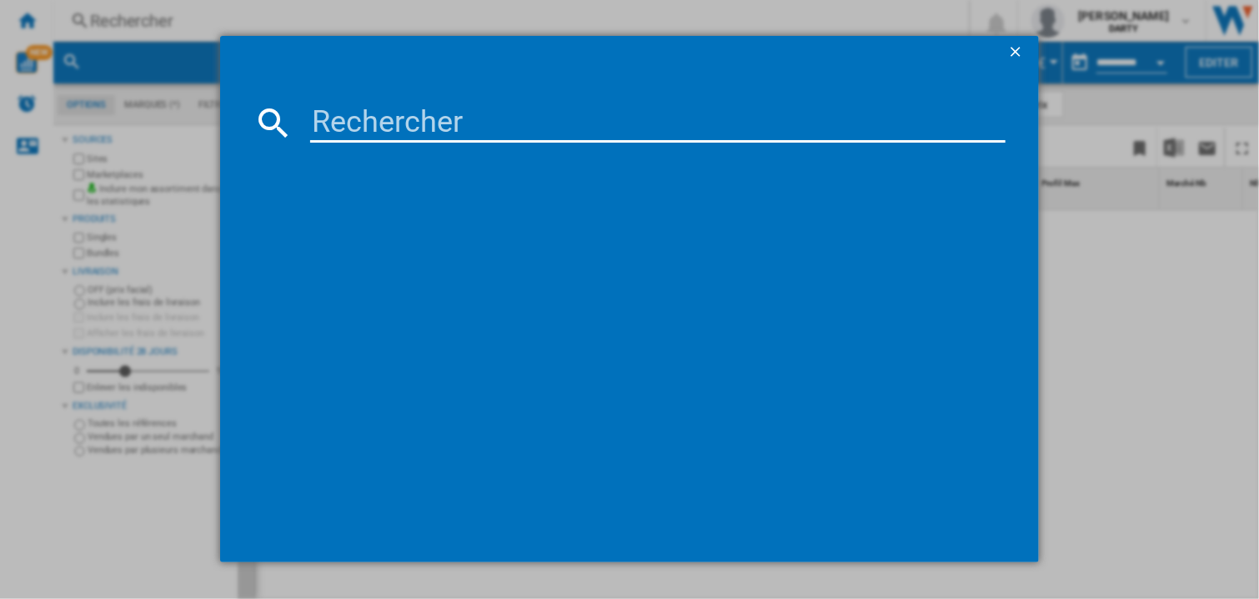
click at [336, 128] on input at bounding box center [657, 123] width 695 height 40
paste input "7774346"
type input "7774346"
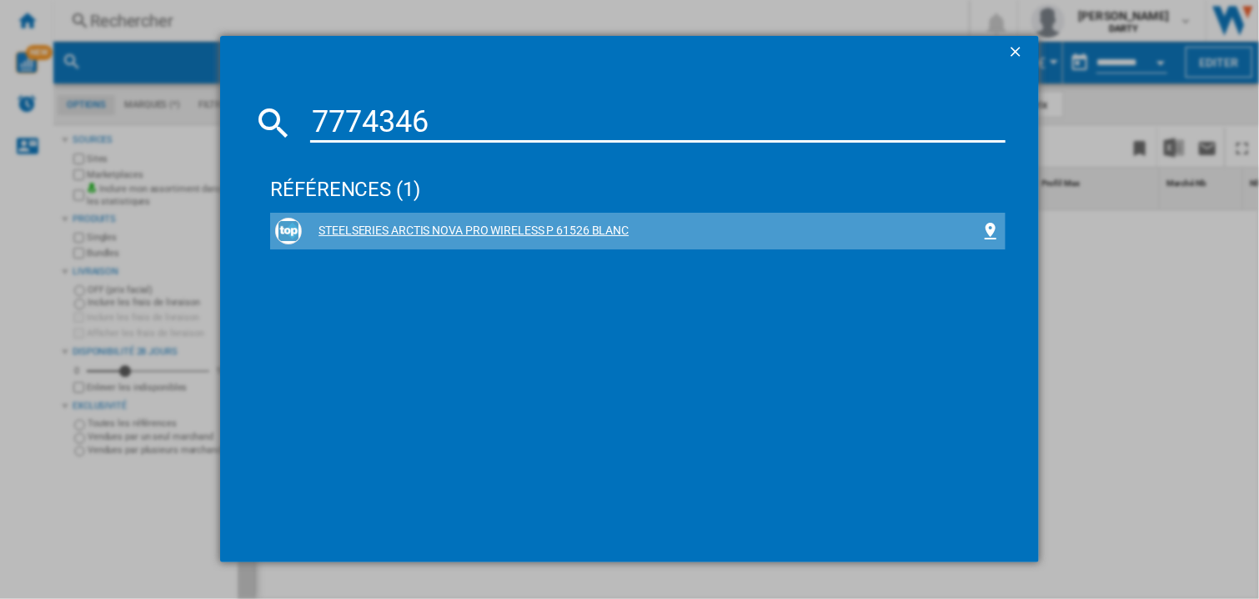
click at [451, 225] on div "STEELSERIES ARCTIS NOVA PRO WIRELESS P 61526 BLANC" at bounding box center [641, 231] width 679 height 17
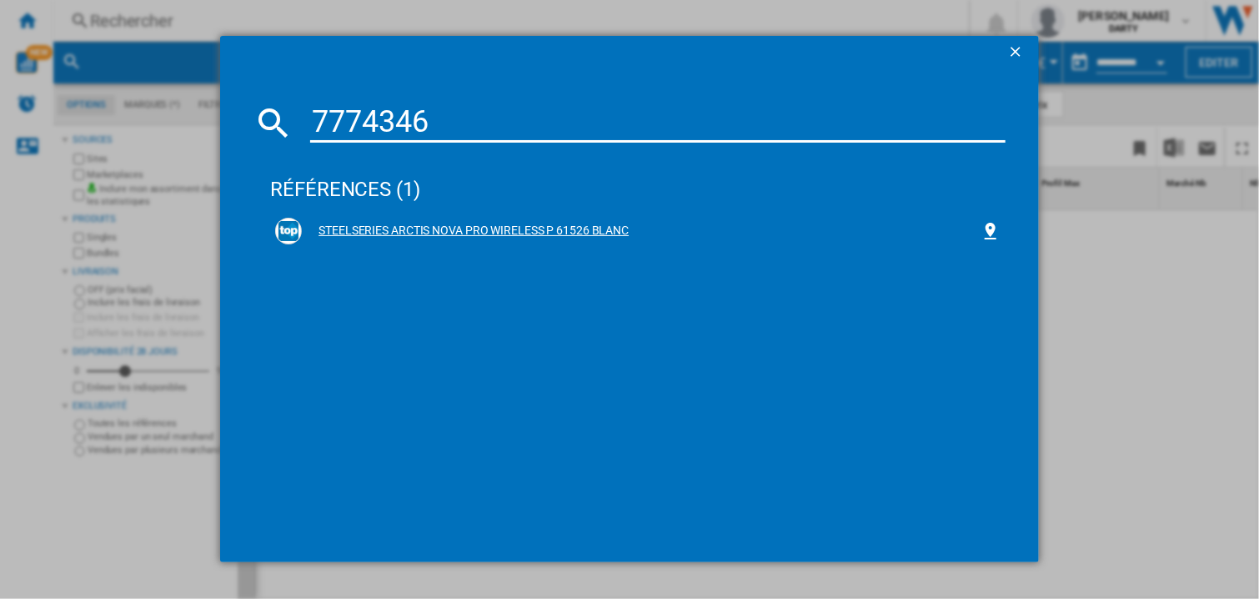
click at [473, 226] on div "STEELSERIES ARCTIS NOVA PRO WIRELESS P 61526 BLANC" at bounding box center [641, 231] width 679 height 17
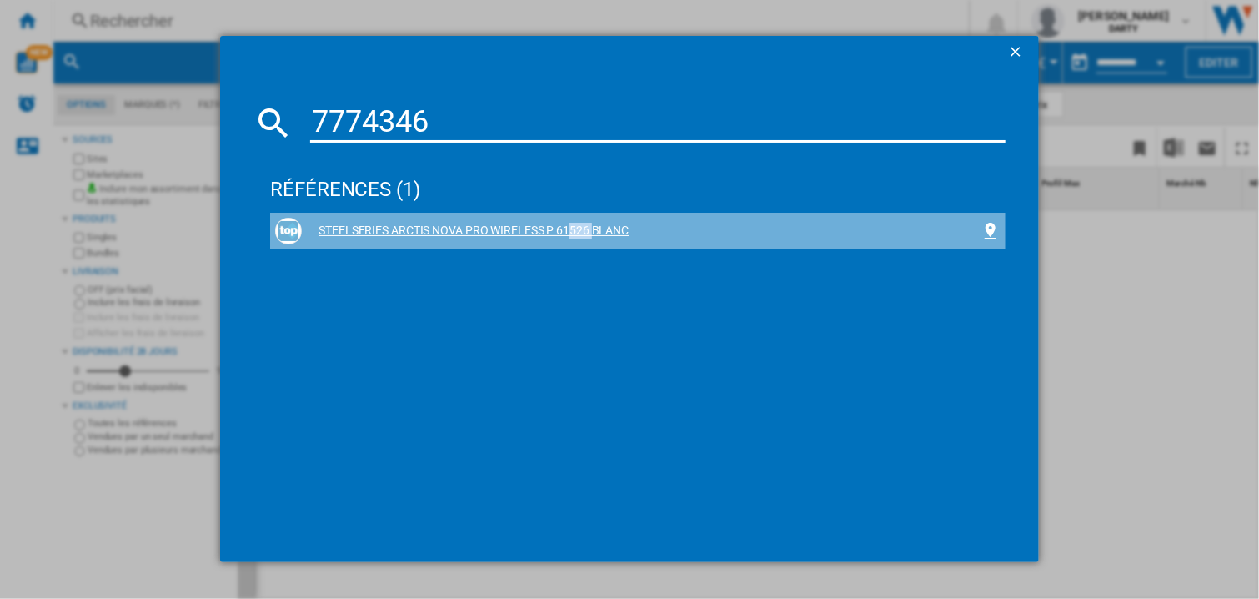
click at [473, 226] on div "STEELSERIES ARCTIS NOVA PRO WIRELESS P 61526 BLANC" at bounding box center [641, 231] width 679 height 17
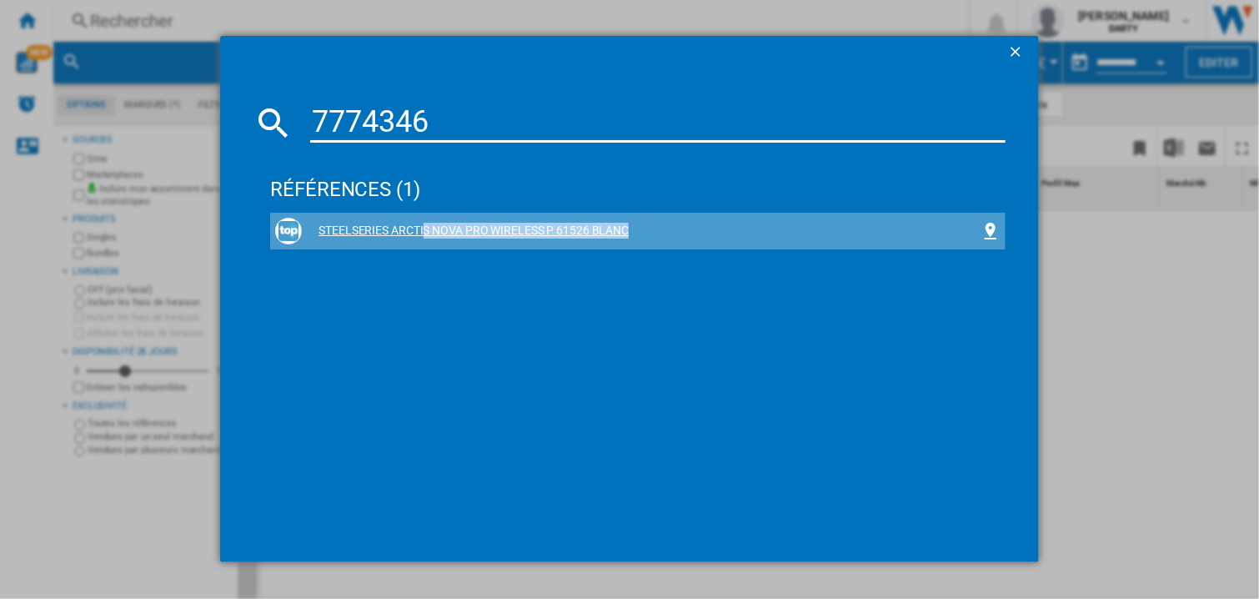
click at [473, 226] on div "STEELSERIES ARCTIS NOVA PRO WIRELESS P 61526 BLANC" at bounding box center [641, 231] width 679 height 17
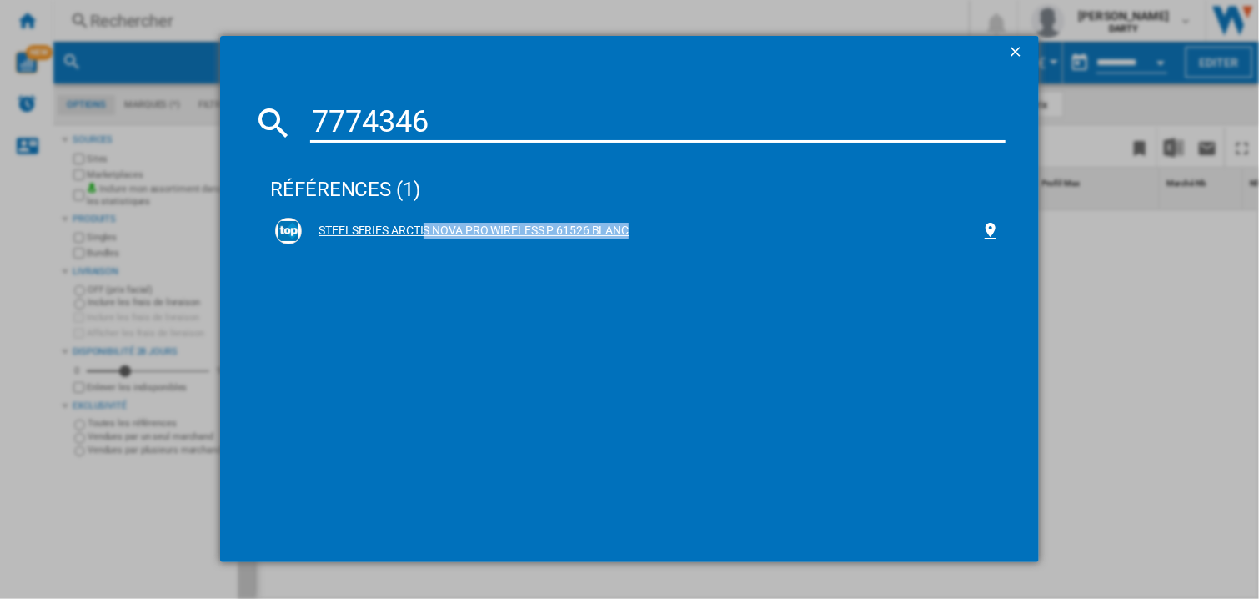
click at [625, 229] on div "STEELSERIES ARCTIS NOVA PRO WIRELESS P 61526 BLANC" at bounding box center [641, 231] width 679 height 17
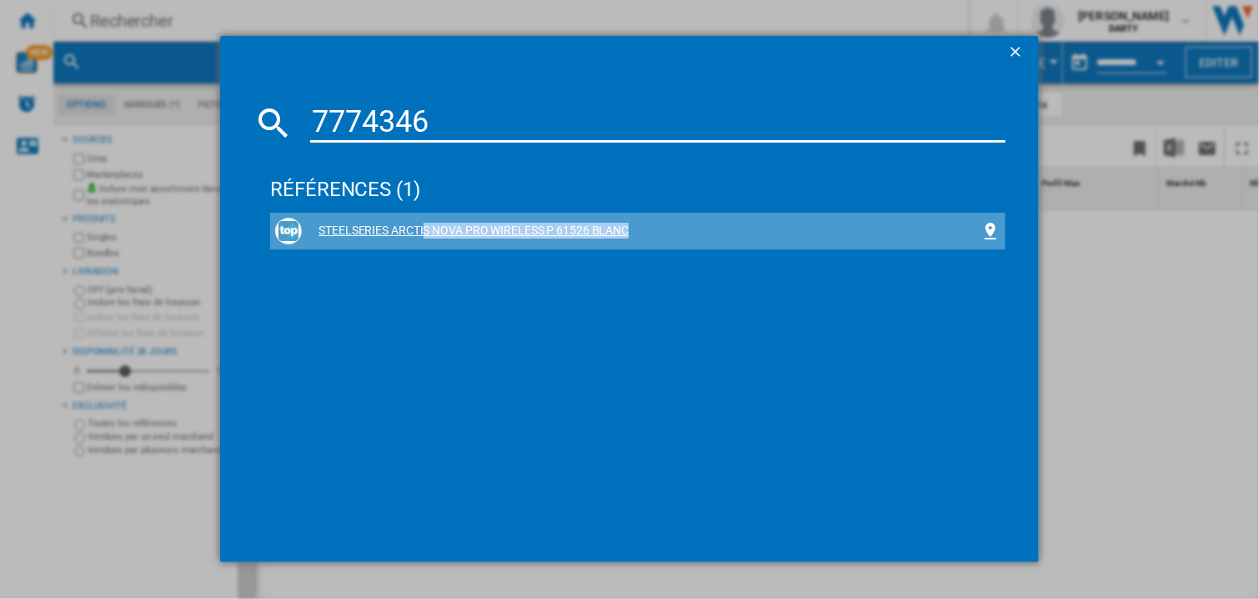
click at [625, 229] on div "STEELSERIES ARCTIS NOVA PRO WIRELESS P 61526 BLANC" at bounding box center [641, 231] width 679 height 17
click at [630, 227] on div "STEELSERIES ARCTIS NOVA PRO WIRELESS P 61526 BLANC" at bounding box center [641, 231] width 679 height 17
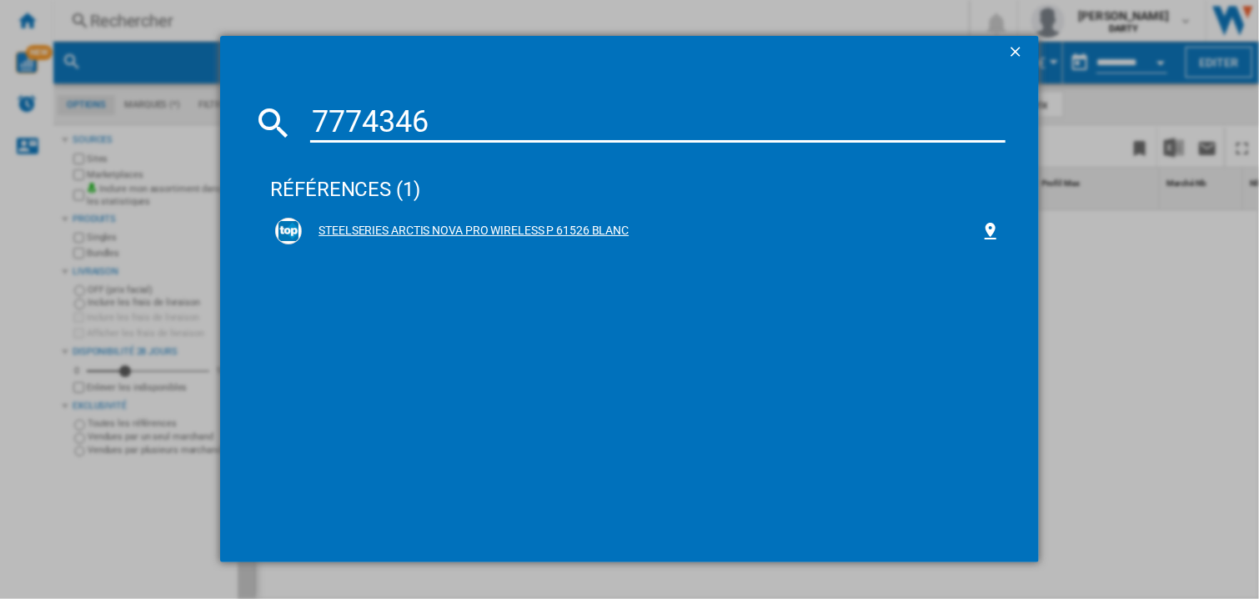
click at [348, 233] on div "STEELSERIES ARCTIS NOVA PRO WIRELESS P 61526 BLANC" at bounding box center [641, 231] width 679 height 17
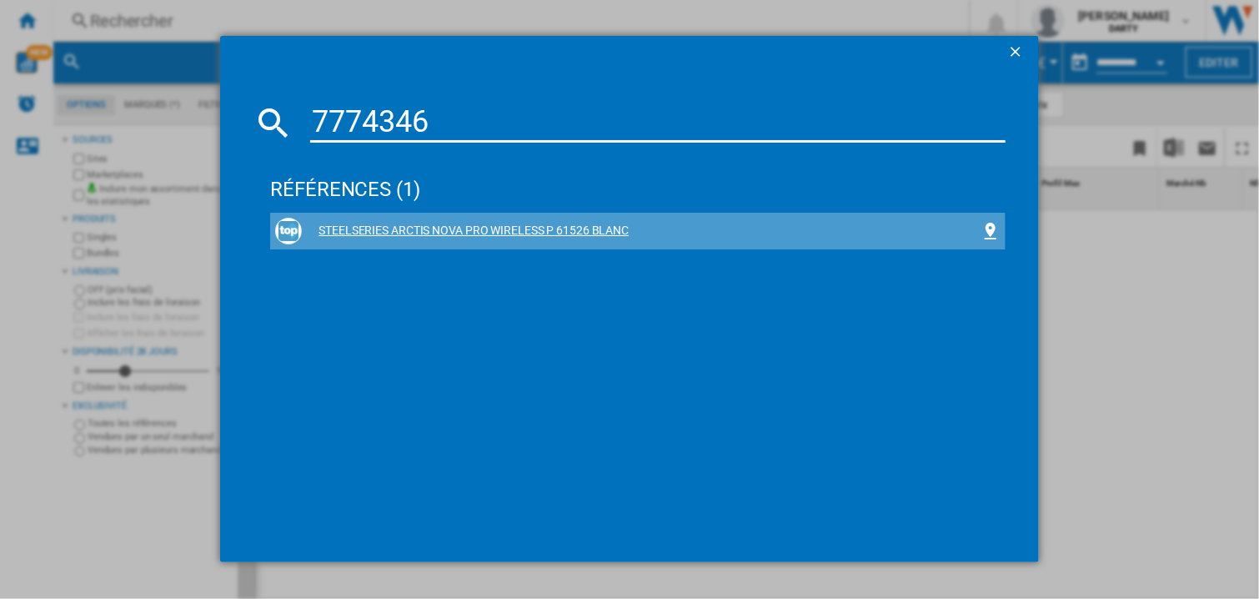
click at [348, 230] on div "STEELSERIES ARCTIS NOVA PRO WIRELESS P 61526 BLANC" at bounding box center [641, 231] width 679 height 17
click at [460, 220] on div "STEELSERIES ARCTIS NOVA PRO WIRELESS P 61526 BLANC" at bounding box center [637, 231] width 725 height 27
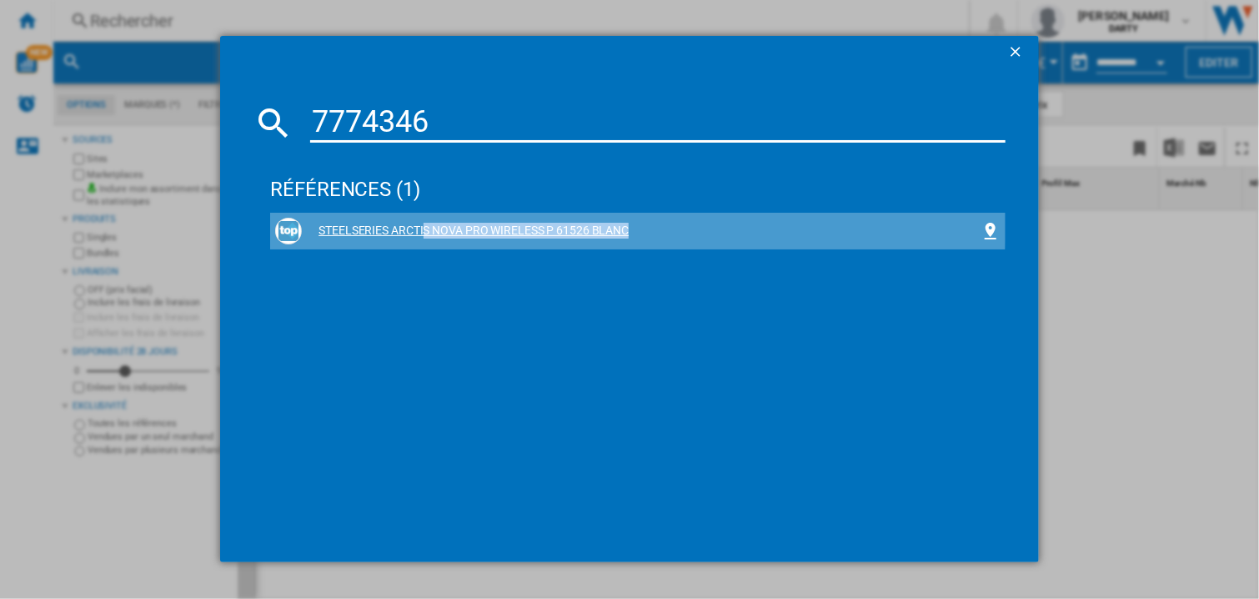
click at [460, 220] on div "STEELSERIES ARCTIS NOVA PRO WIRELESS P 61526 BLANC" at bounding box center [637, 231] width 725 height 27
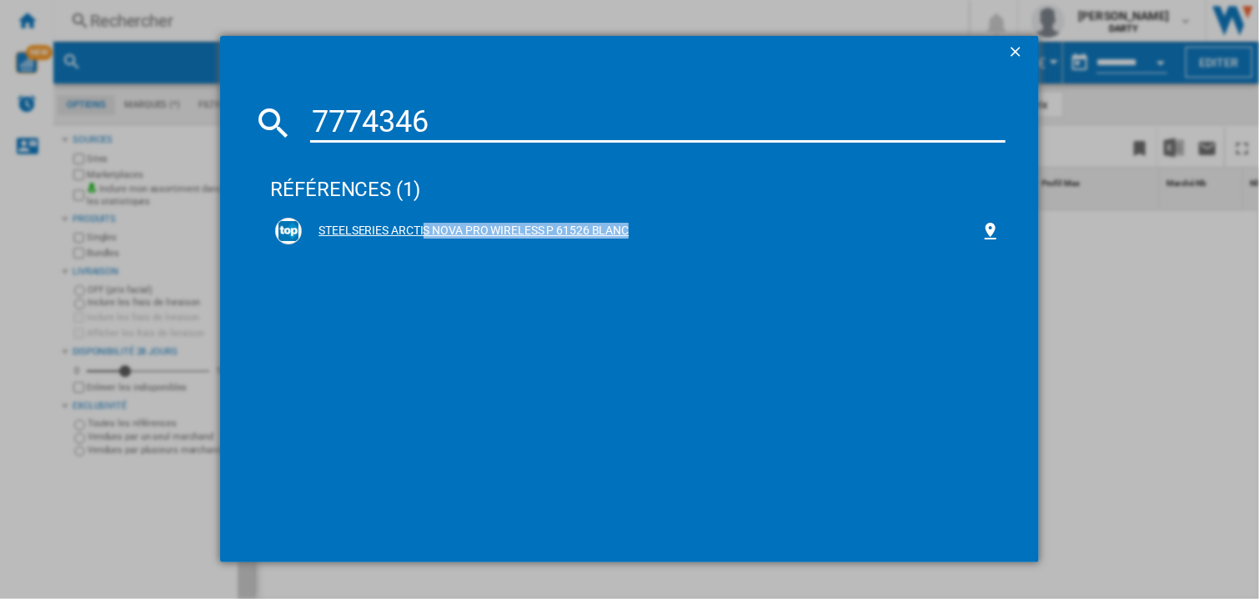
click at [460, 220] on div "STEELSERIES ARCTIS NOVA PRO WIRELESS P 61526 BLANC" at bounding box center [637, 231] width 725 height 27
click at [496, 226] on div "STEELSERIES ARCTIS NOVA PRO WIRELESS P 61526 BLANC" at bounding box center [641, 231] width 679 height 17
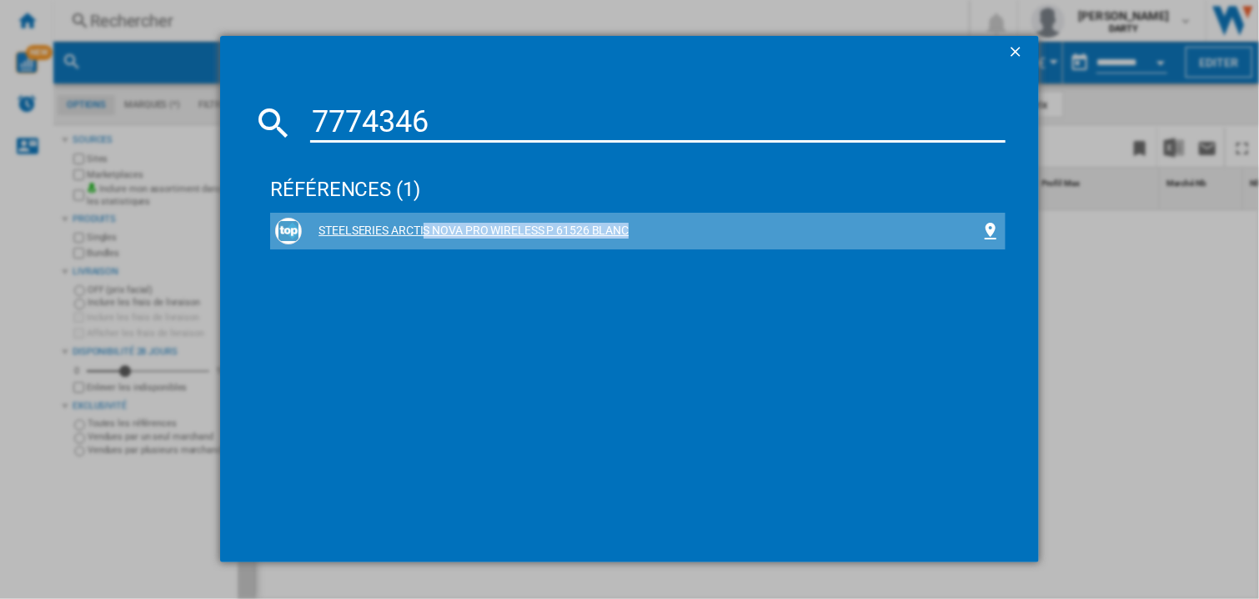
click at [496, 226] on div "STEELSERIES ARCTIS NOVA PRO WIRELESS P 61526 BLANC" at bounding box center [641, 231] width 679 height 17
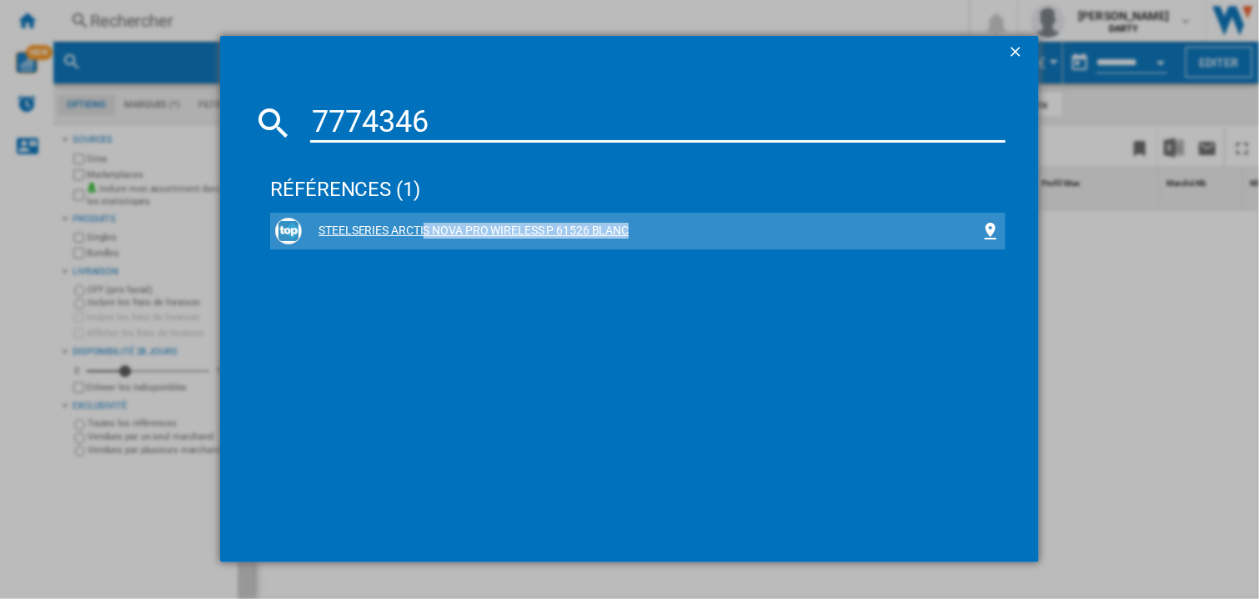
click at [496, 226] on div "STEELSERIES ARCTIS NOVA PRO WIRELESS P 61526 BLANC" at bounding box center [641, 231] width 679 height 17
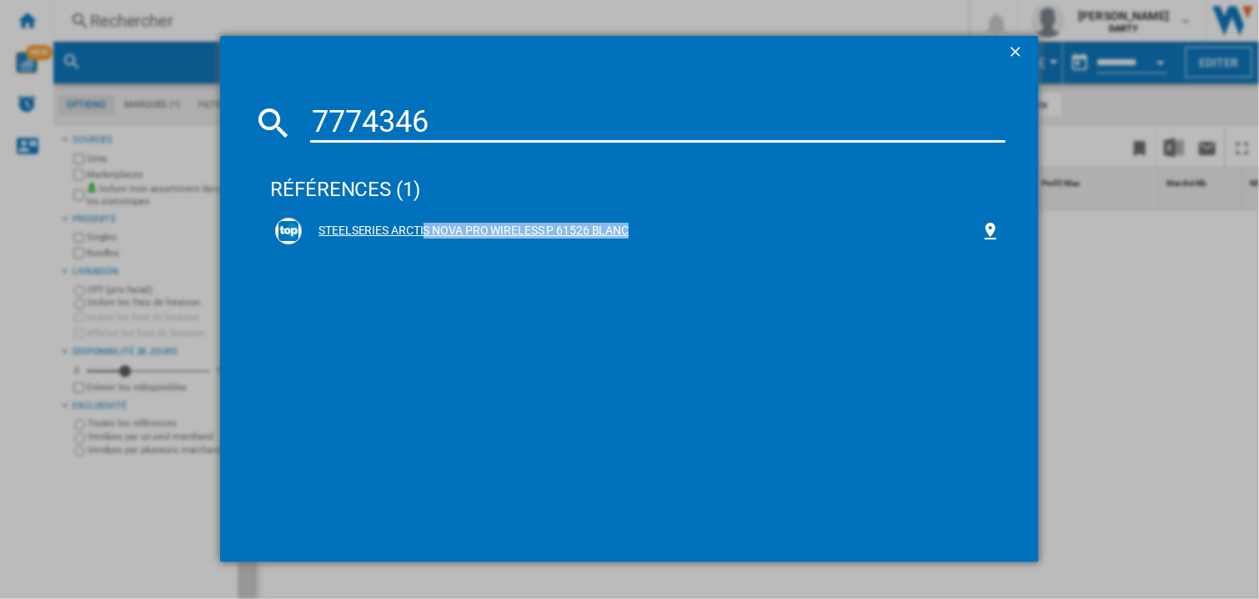
click at [367, 219] on div "STEELSERIES ARCTIS NOVA PRO WIRELESS P 61526 BLANC" at bounding box center [637, 231] width 725 height 27
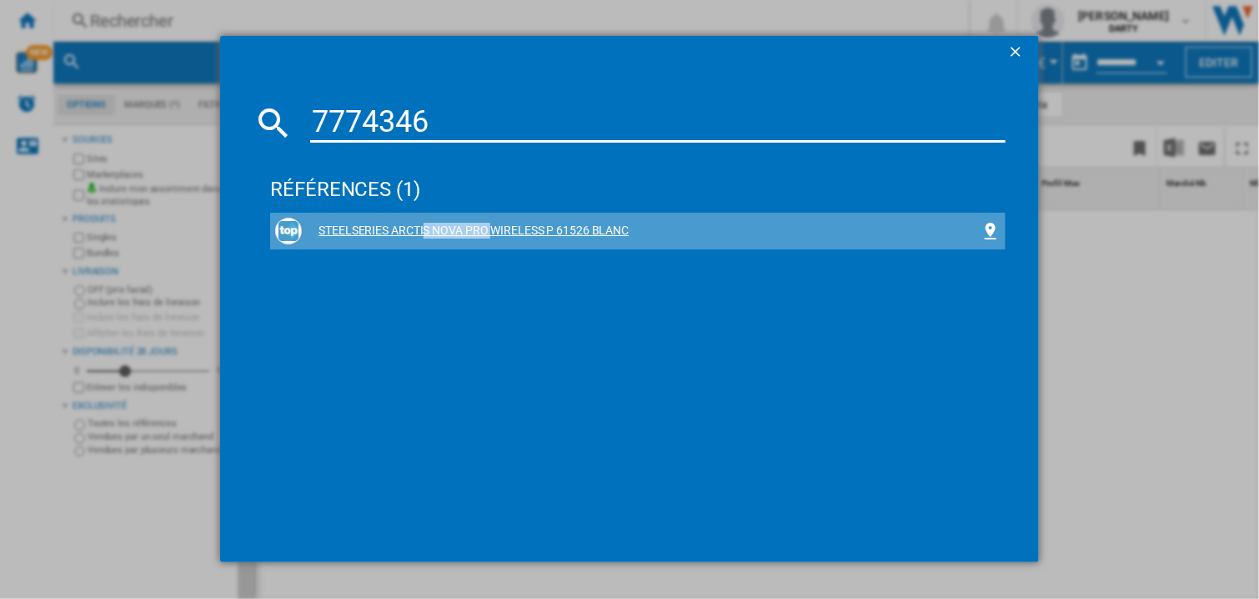
click at [367, 219] on div "STEELSERIES ARCTIS NOVA PRO WIRELESS P 61526 BLANC" at bounding box center [637, 231] width 725 height 27
click at [285, 238] on img at bounding box center [288, 231] width 20 height 20
click at [285, 237] on img at bounding box center [288, 231] width 20 height 20
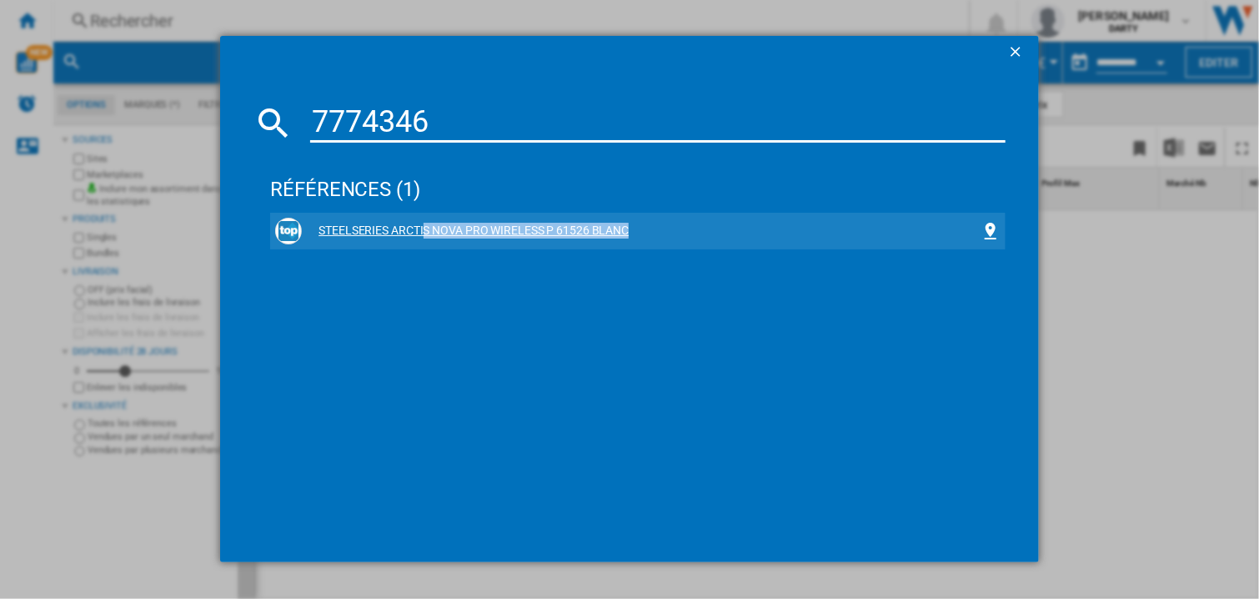
click at [333, 224] on div "STEELSERIES ARCTIS NOVA PRO WIRELESS P 61526 BLANC" at bounding box center [641, 231] width 679 height 17
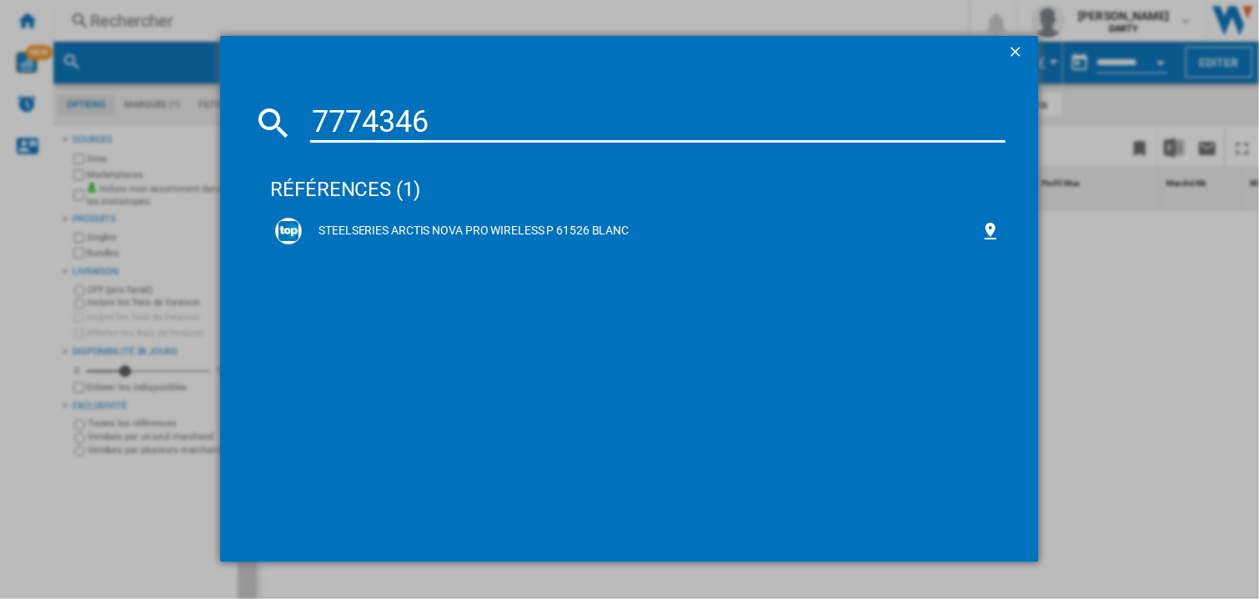
click at [494, 113] on input "7774346" at bounding box center [657, 123] width 695 height 40
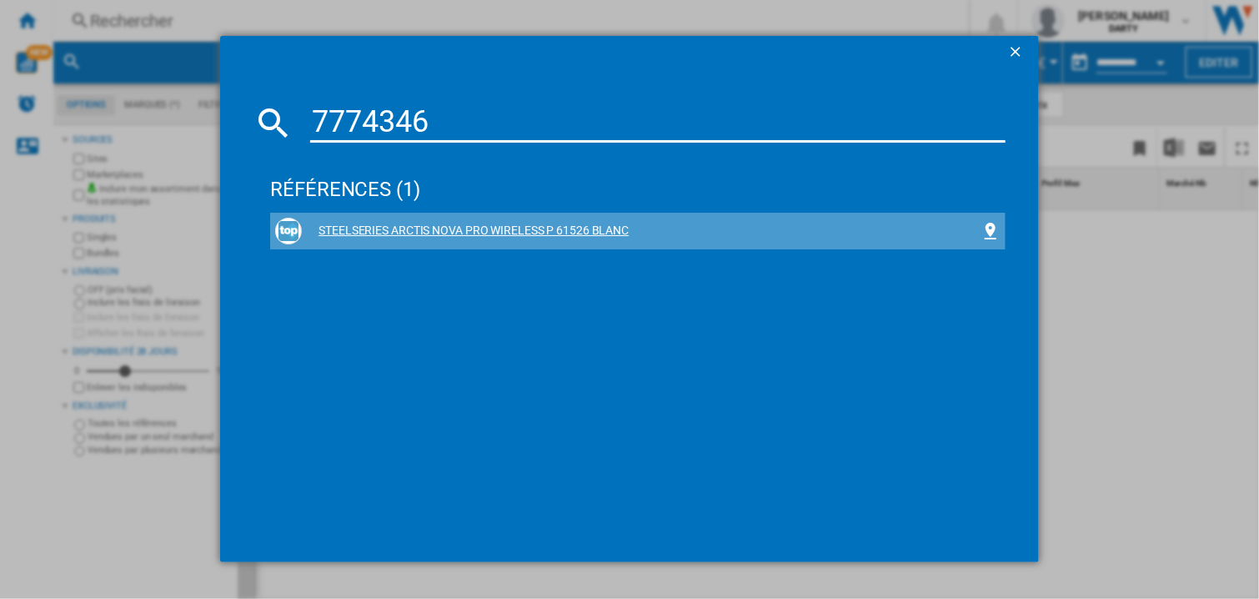
click at [407, 227] on div "STEELSERIES ARCTIS NOVA PRO WIRELESS P 61526 BLANC" at bounding box center [641, 231] width 679 height 17
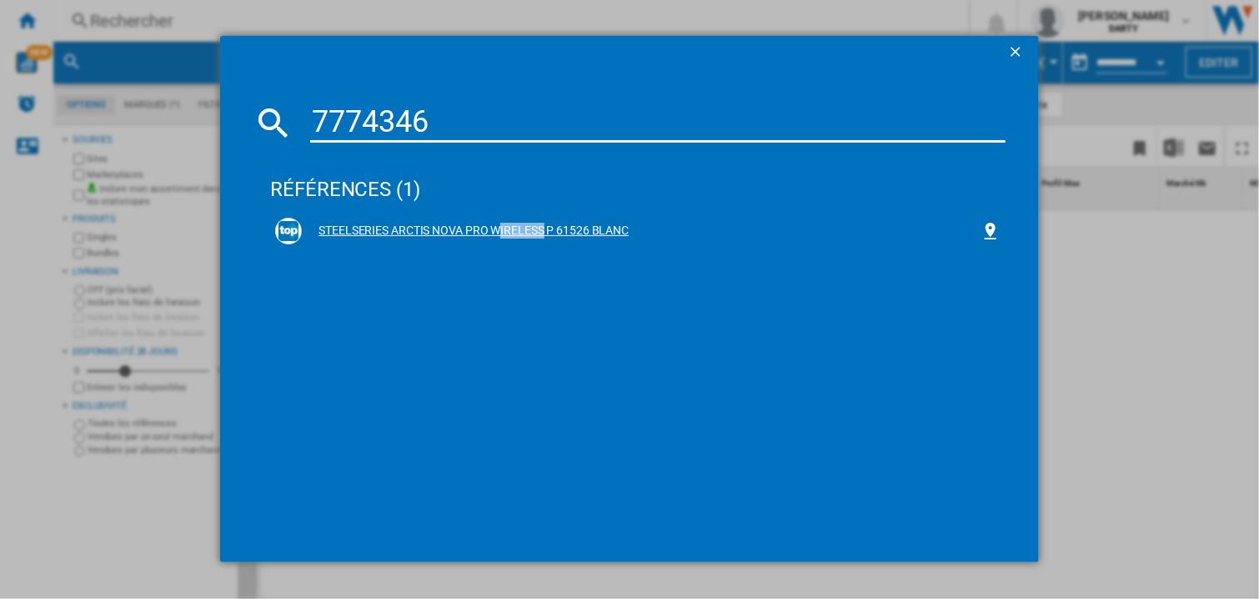
click at [442, 223] on div "STEELSERIES ARCTIS NOVA PRO WIRELESS P 61526 BLANC" at bounding box center [641, 231] width 679 height 17
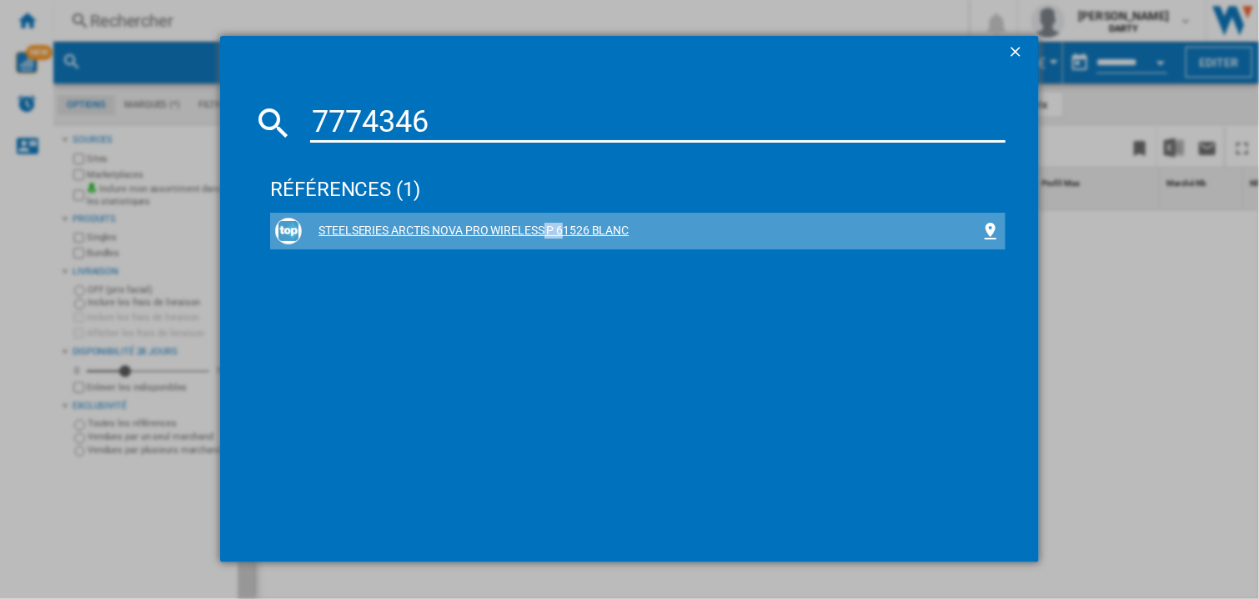
click at [441, 228] on div "STEELSERIES ARCTIS NOVA PRO WIRELESS P 61526 BLANC" at bounding box center [641, 231] width 679 height 17
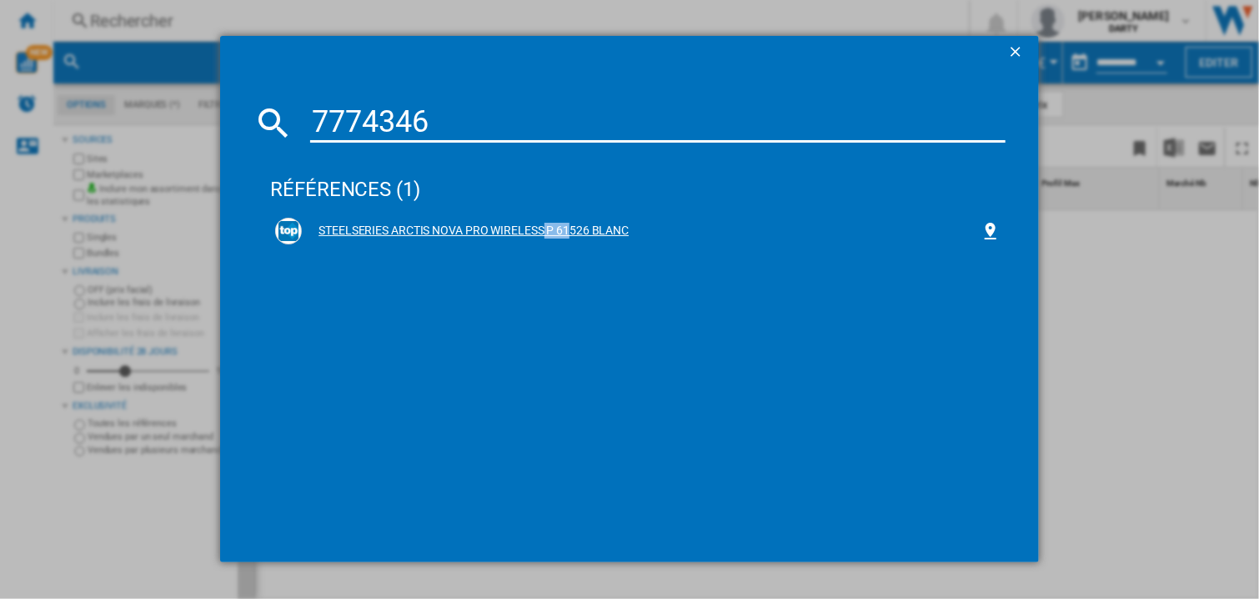
click at [441, 228] on div "STEELSERIES ARCTIS NOVA PRO WIRELESS P 61526 BLANC" at bounding box center [641, 231] width 679 height 17
click at [440, 228] on div "STEELSERIES ARCTIS NOVA PRO WIRELESS P 61526 BLANC" at bounding box center [641, 231] width 679 height 17
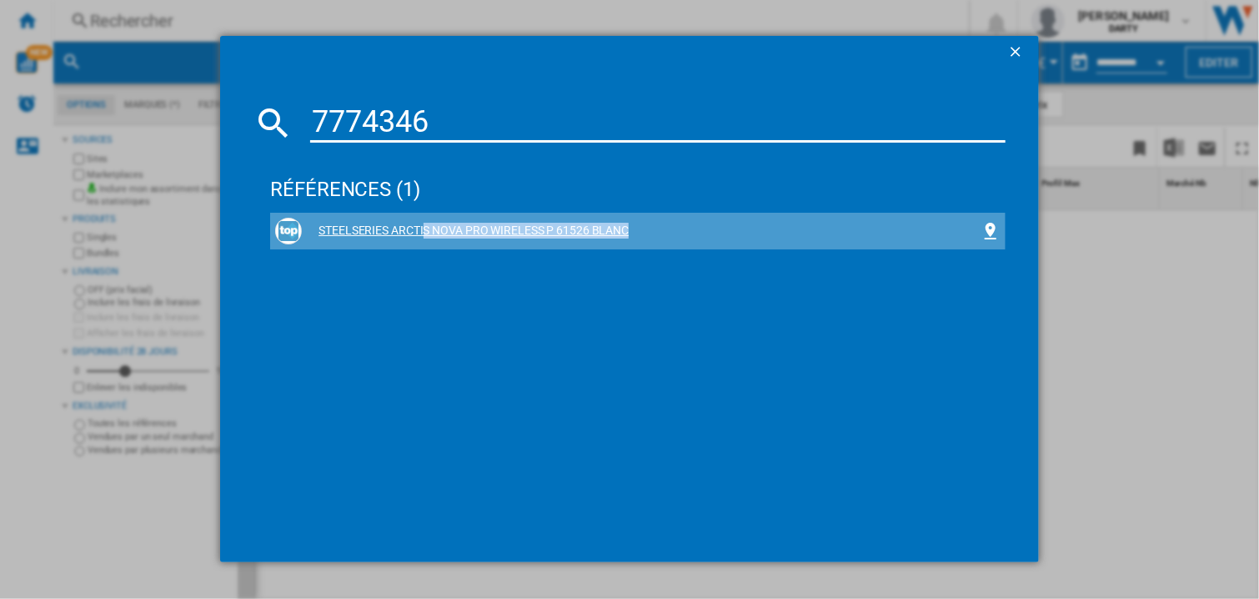
click at [440, 228] on div "STEELSERIES ARCTIS NOVA PRO WIRELESS P 61526 BLANC" at bounding box center [641, 231] width 679 height 17
click at [560, 223] on div "STEELSERIES ARCTIS NOVA PRO WIRELESS P 61526 BLANC" at bounding box center [641, 231] width 679 height 17
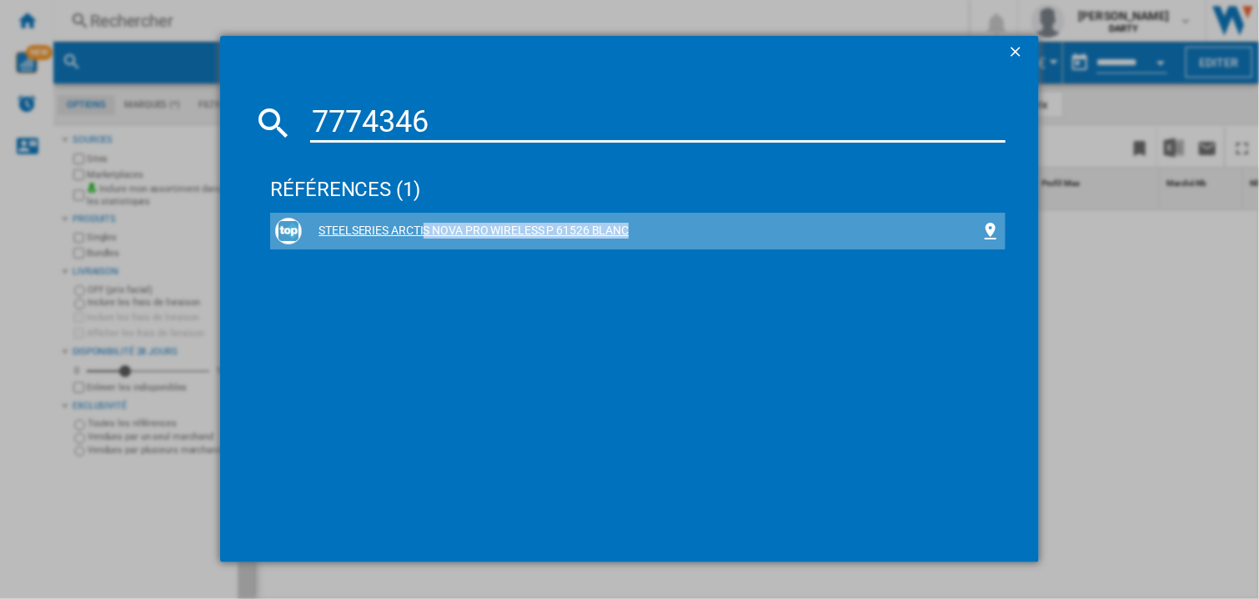
click at [560, 223] on div "STEELSERIES ARCTIS NOVA PRO WIRELESS P 61526 BLANC" at bounding box center [641, 231] width 679 height 17
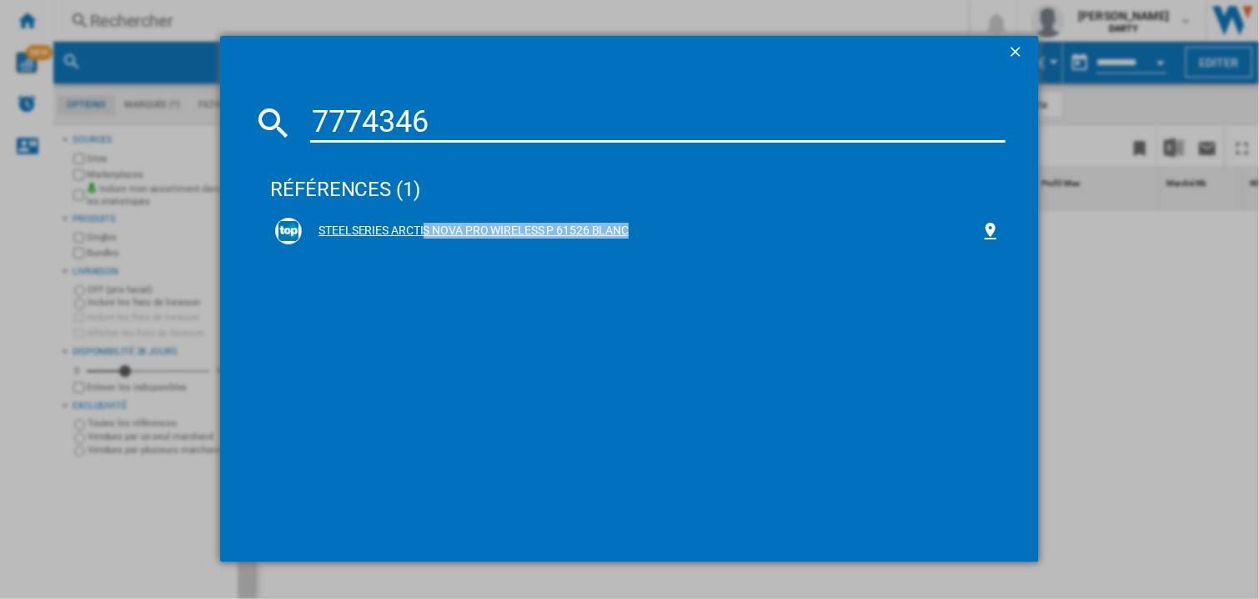
click at [587, 234] on div "STEELSERIES ARCTIS NOVA PRO WIRELESS P 61526 BLANC" at bounding box center [641, 231] width 679 height 17
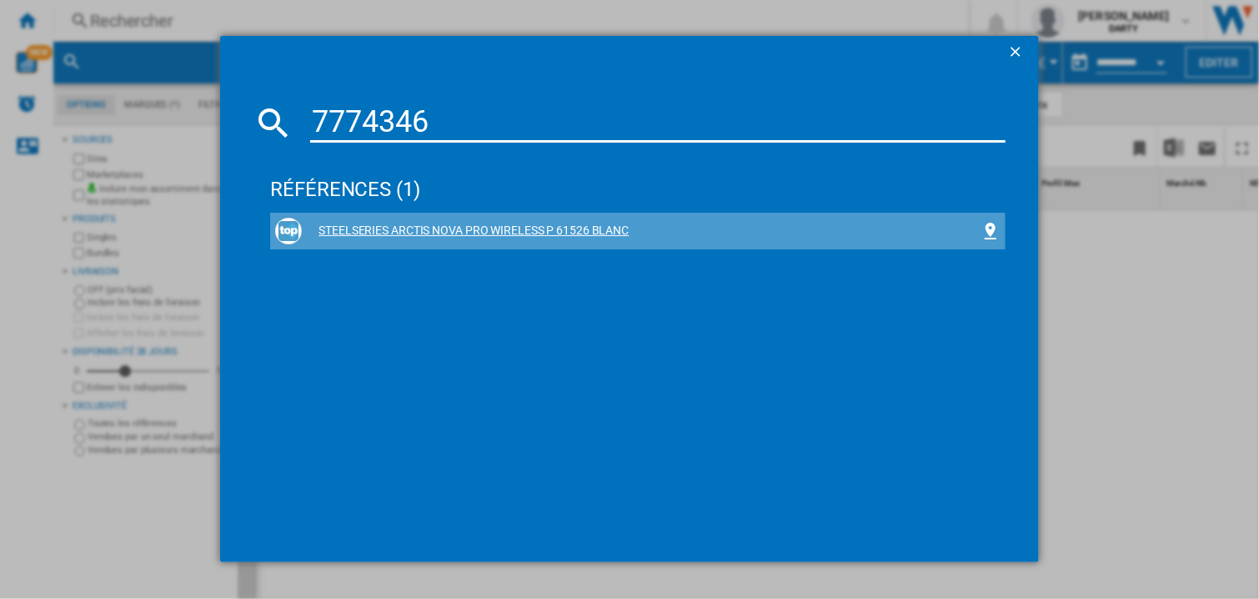
click at [587, 234] on div "STEELSERIES ARCTIS NOVA PRO WIRELESS P 61526 BLANC" at bounding box center [641, 231] width 679 height 17
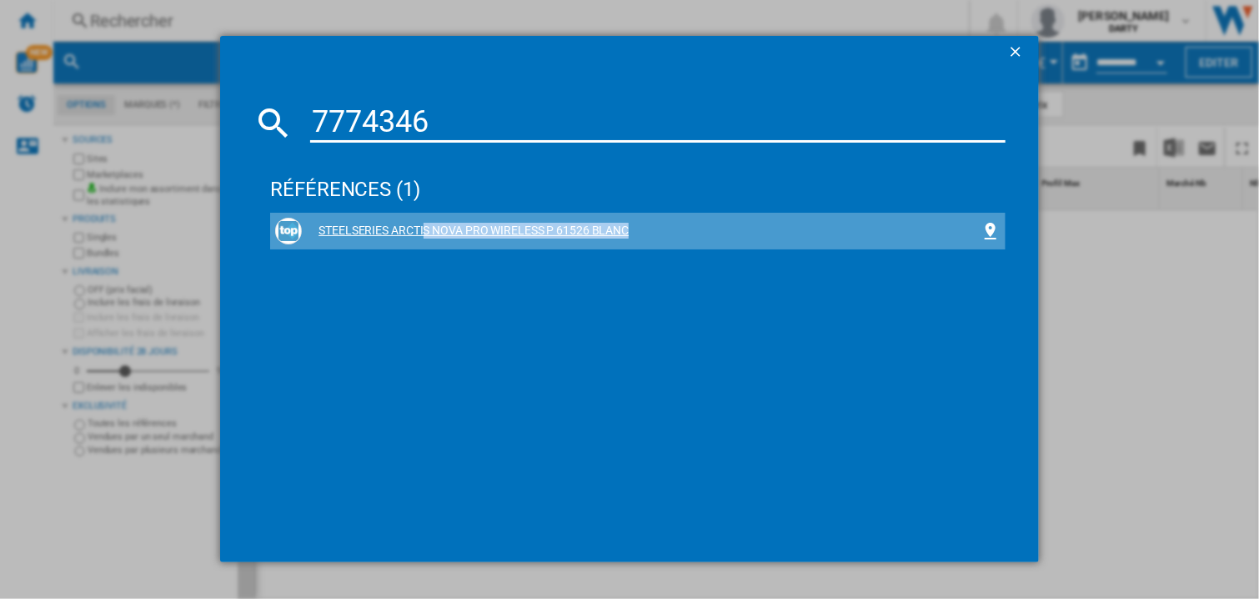
click at [587, 234] on div "STEELSERIES ARCTIS NOVA PRO WIRELESS P 61526 BLANC" at bounding box center [641, 231] width 679 height 17
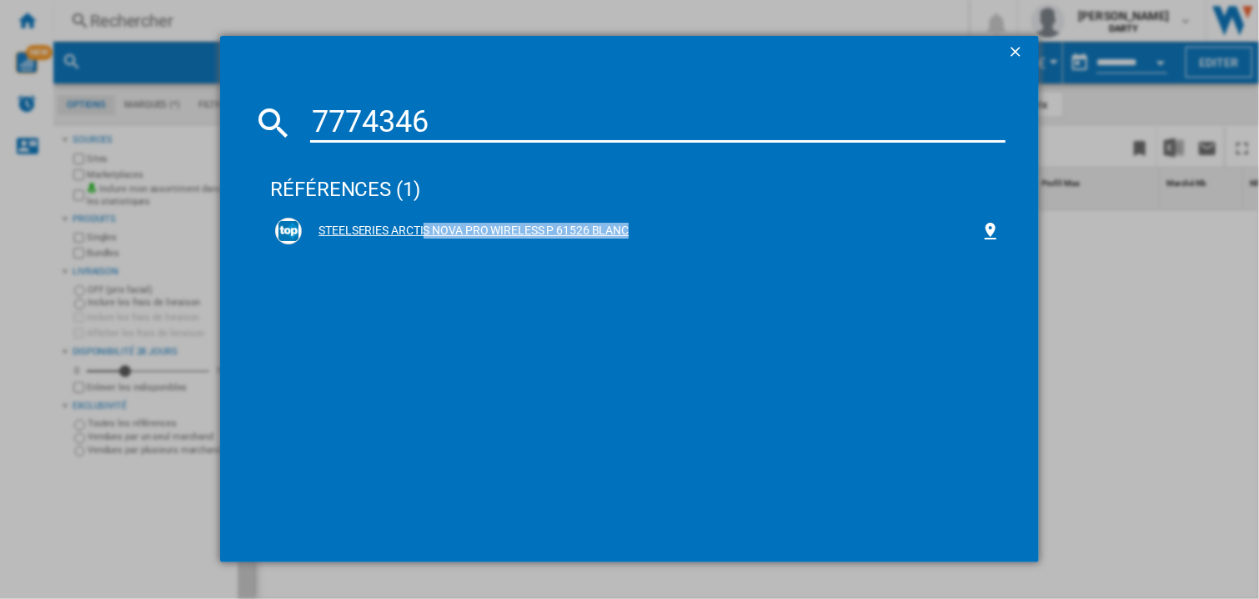
click at [587, 234] on div "STEELSERIES ARCTIS NOVA PRO WIRELESS P 61526 BLANC" at bounding box center [641, 231] width 679 height 17
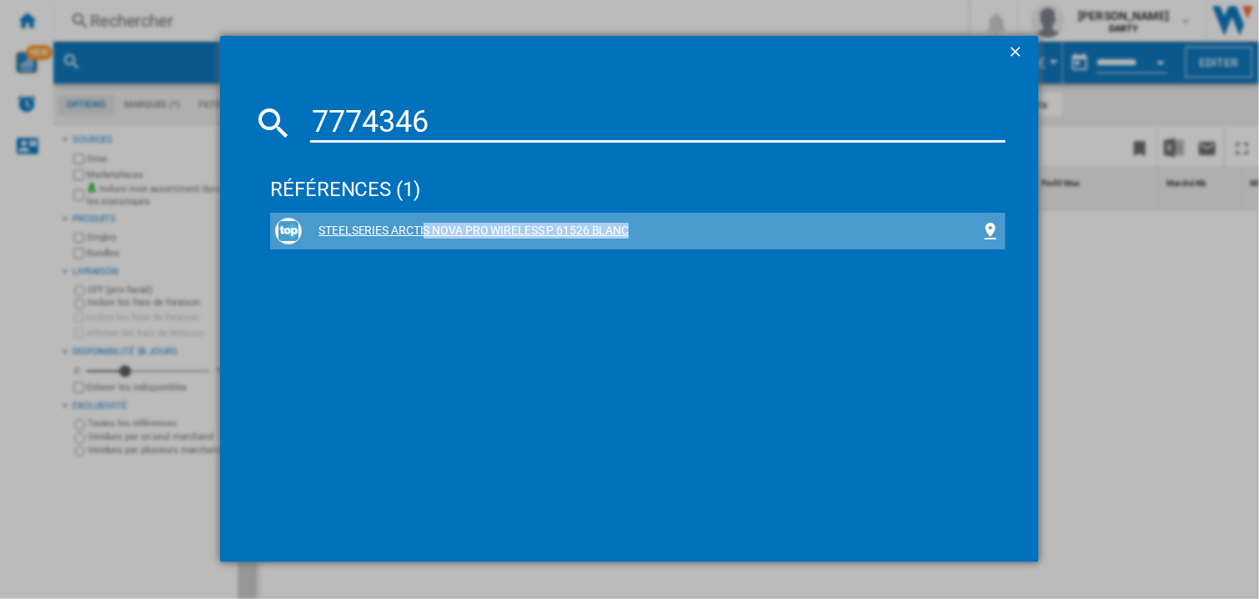
click at [587, 234] on div "STEELSERIES ARCTIS NOVA PRO WIRELESS P 61526 BLANC" at bounding box center [641, 231] width 679 height 17
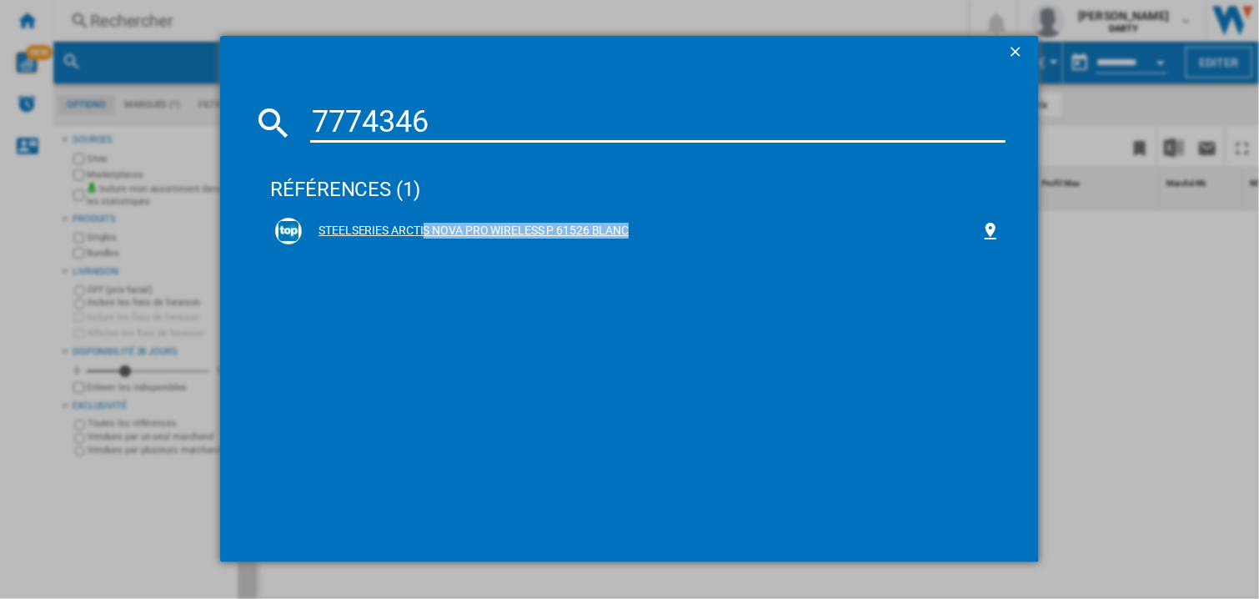
click at [587, 234] on div "STEELSERIES ARCTIS NOVA PRO WIRELESS P 61526 BLANC" at bounding box center [641, 231] width 679 height 17
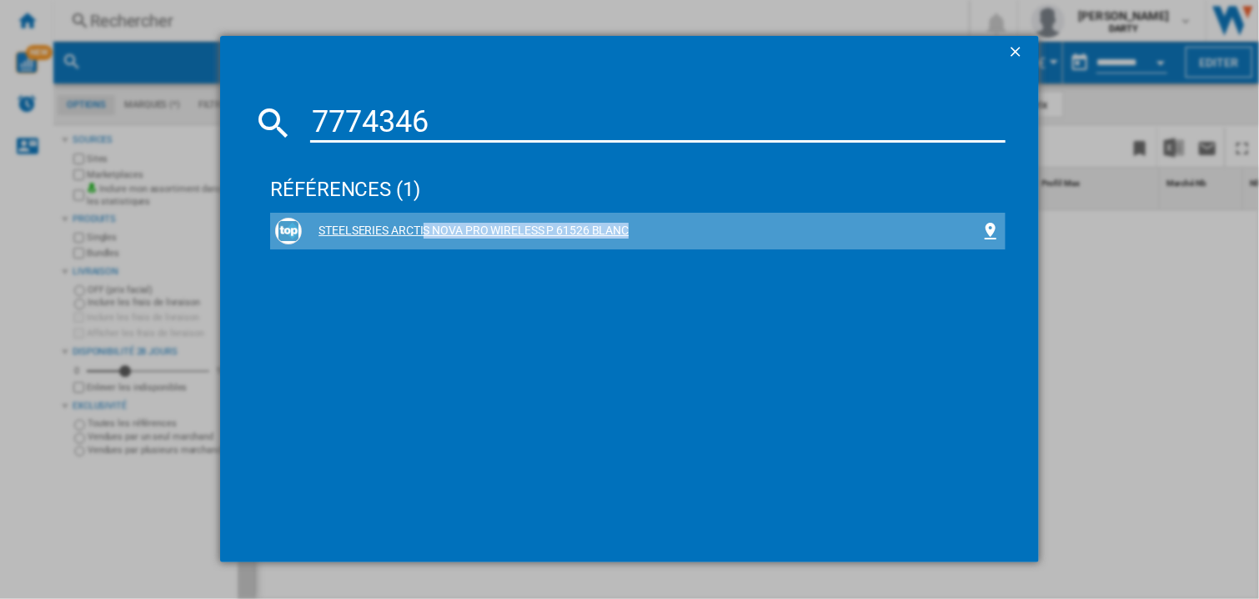
click at [587, 234] on div "STEELSERIES ARCTIS NOVA PRO WIRELESS P 61526 BLANC" at bounding box center [641, 231] width 679 height 17
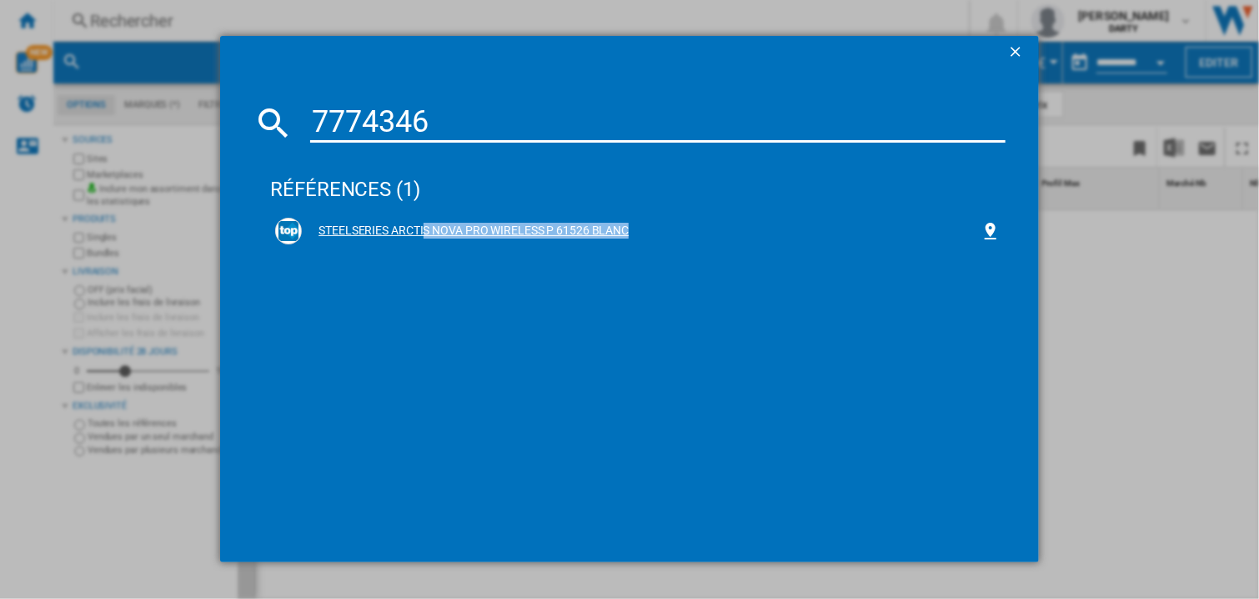
click at [587, 233] on div "STEELSERIES ARCTIS NOVA PRO WIRELESS P 61526 BLANC" at bounding box center [641, 231] width 679 height 17
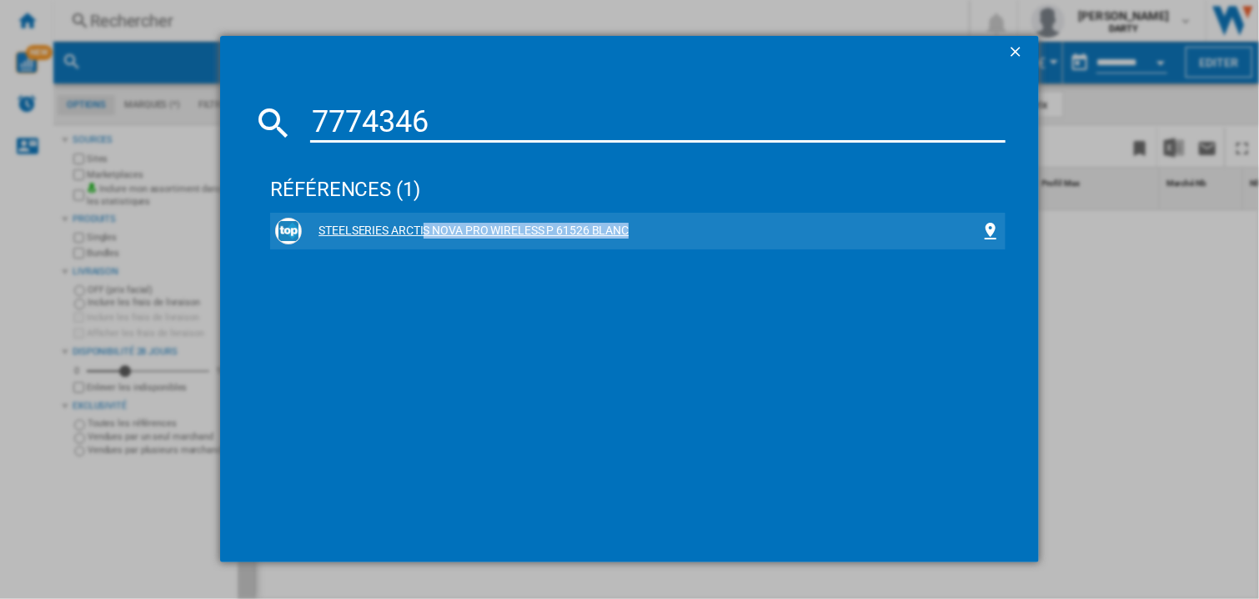
click at [587, 233] on div "STEELSERIES ARCTIS NOVA PRO WIRELESS P 61526 BLANC" at bounding box center [641, 231] width 679 height 17
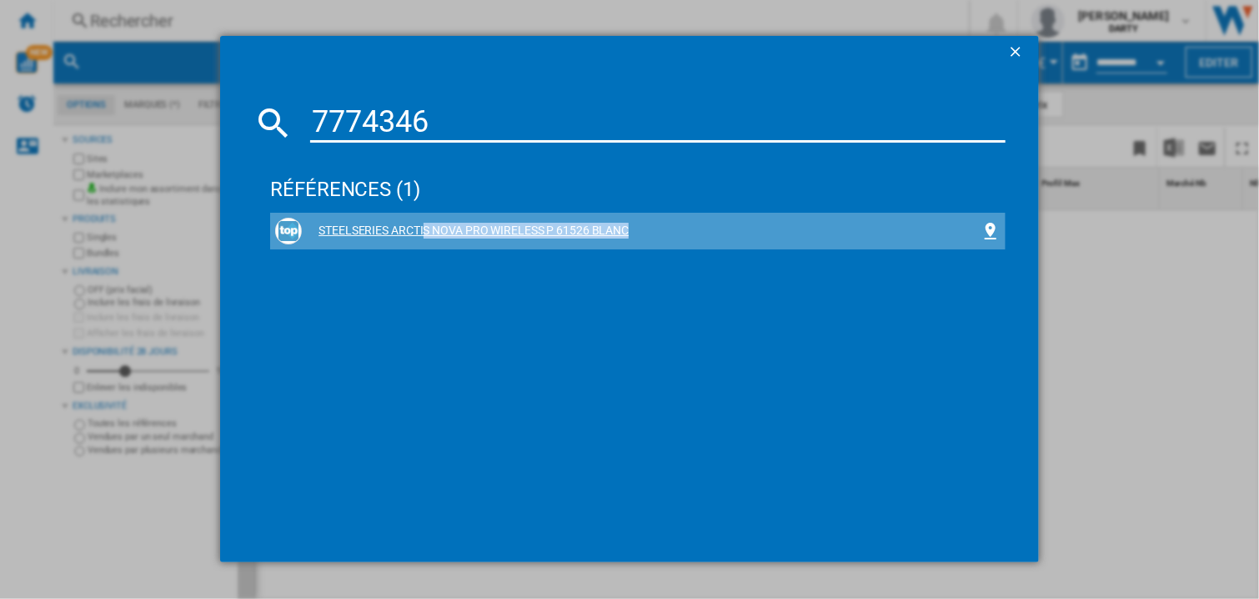
click at [587, 233] on div "STEELSERIES ARCTIS NOVA PRO WIRELESS P 61526 BLANC" at bounding box center [641, 231] width 679 height 17
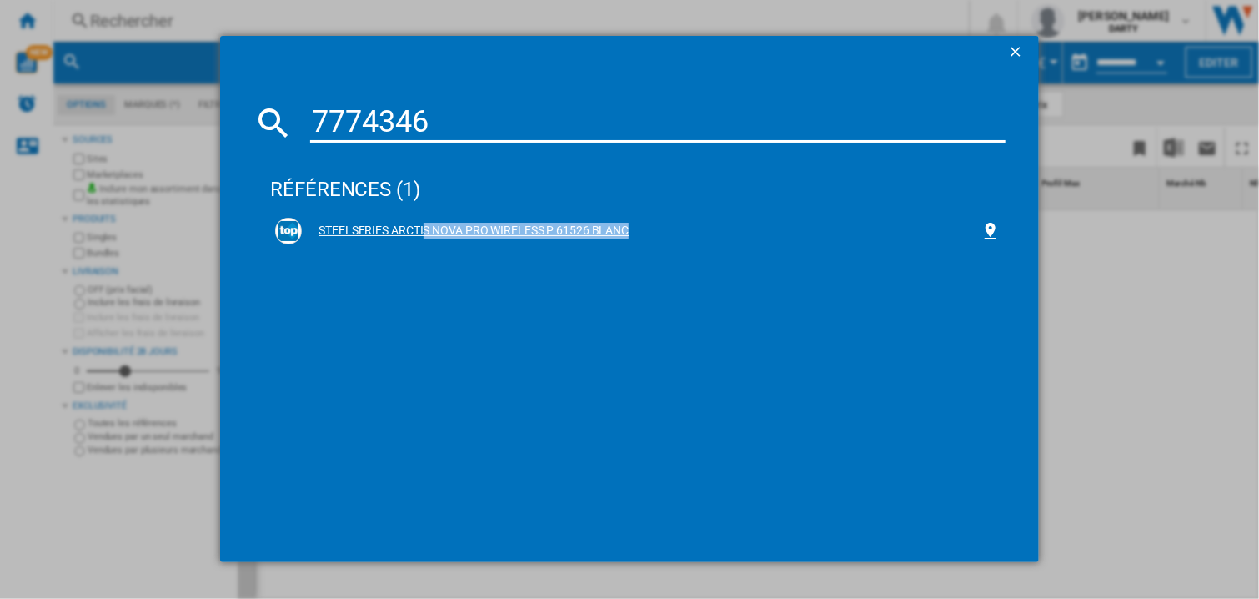
click at [586, 231] on div "STEELSERIES ARCTIS NOVA PRO WIRELESS P 61526 BLANC" at bounding box center [641, 231] width 679 height 17
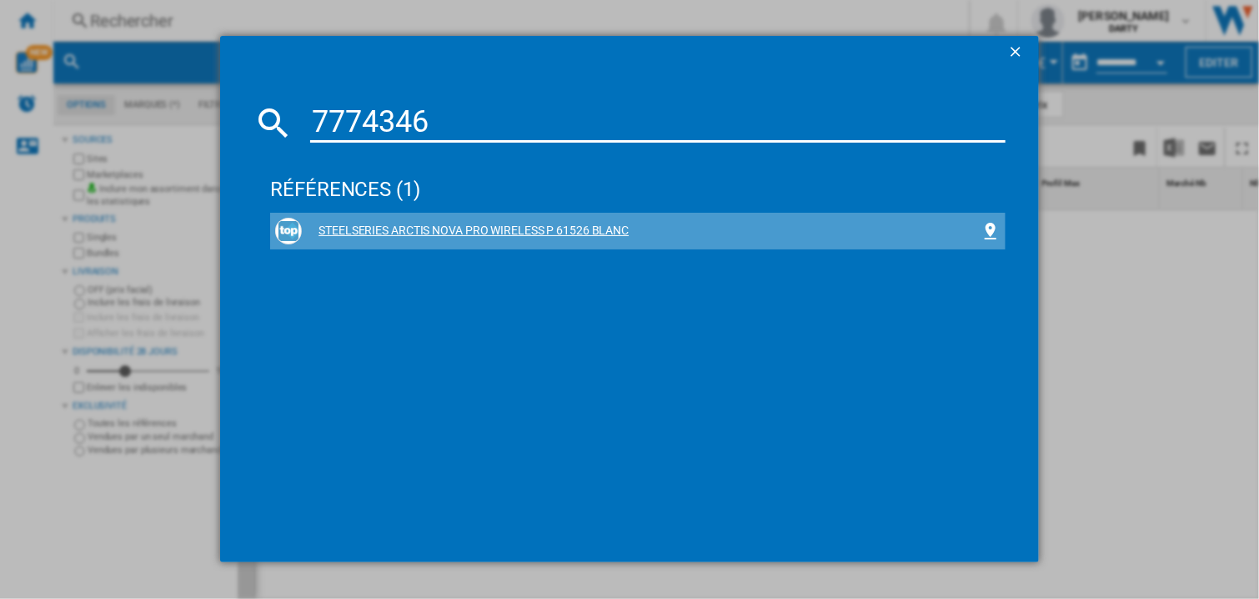
click at [586, 231] on div "STEELSERIES ARCTIS NOVA PRO WIRELESS P 61526 BLANC" at bounding box center [641, 231] width 679 height 17
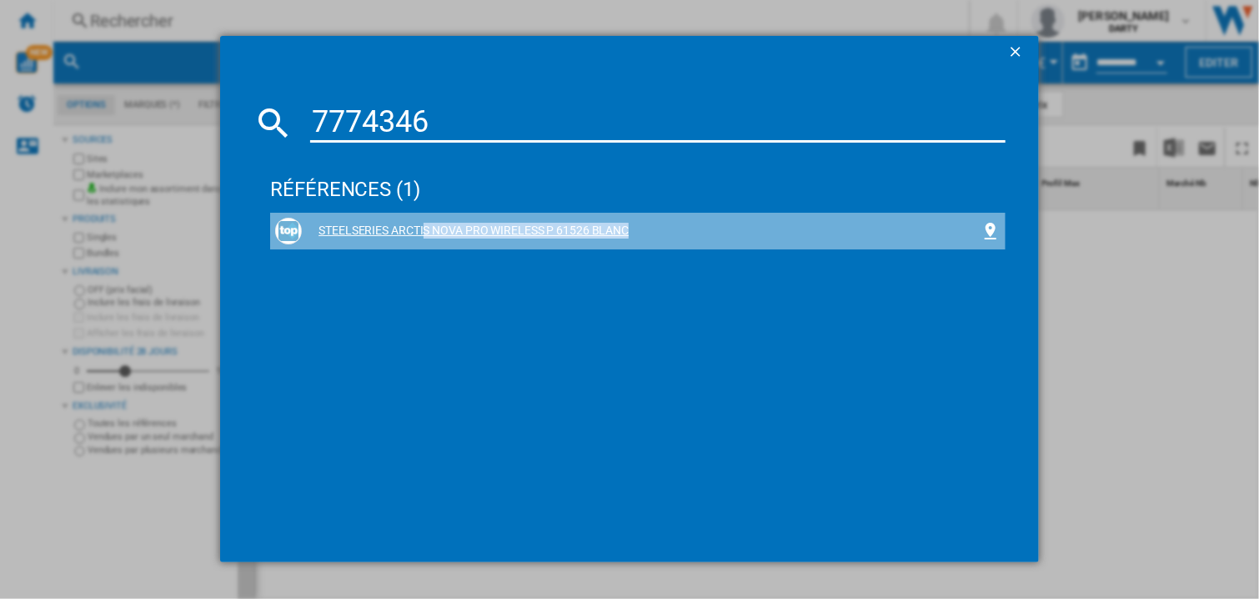
click at [586, 231] on div "STEELSERIES ARCTIS NOVA PRO WIRELESS P 61526 BLANC" at bounding box center [641, 231] width 679 height 17
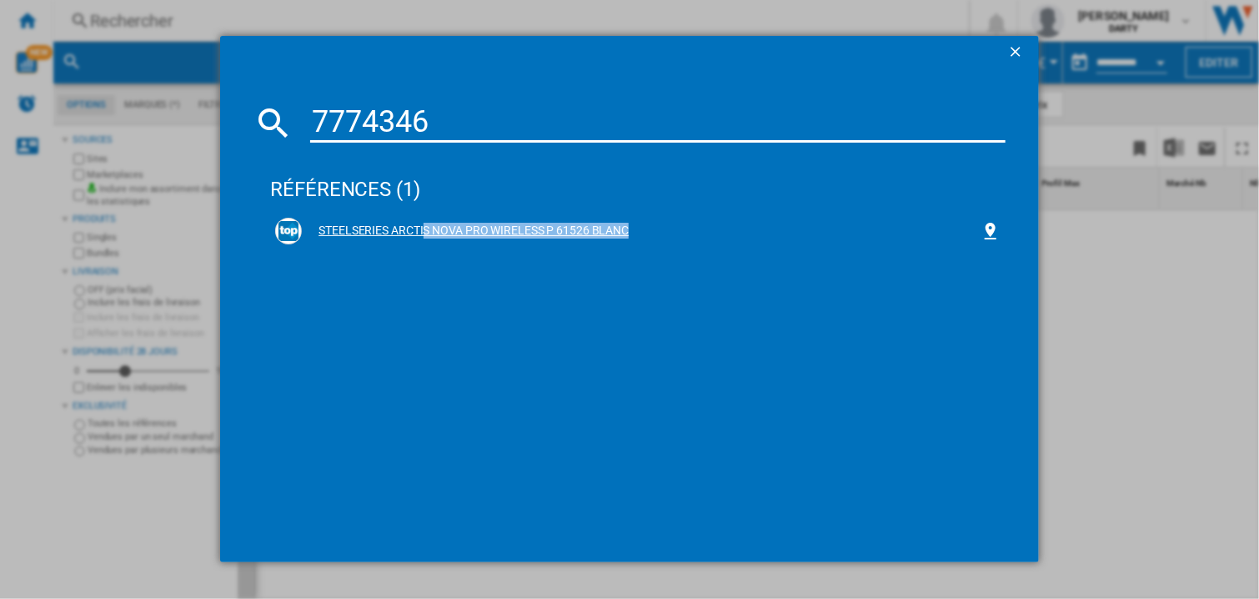
click at [586, 231] on div "STEELSERIES ARCTIS NOVA PRO WIRELESS P 61526 BLANC" at bounding box center [641, 231] width 679 height 17
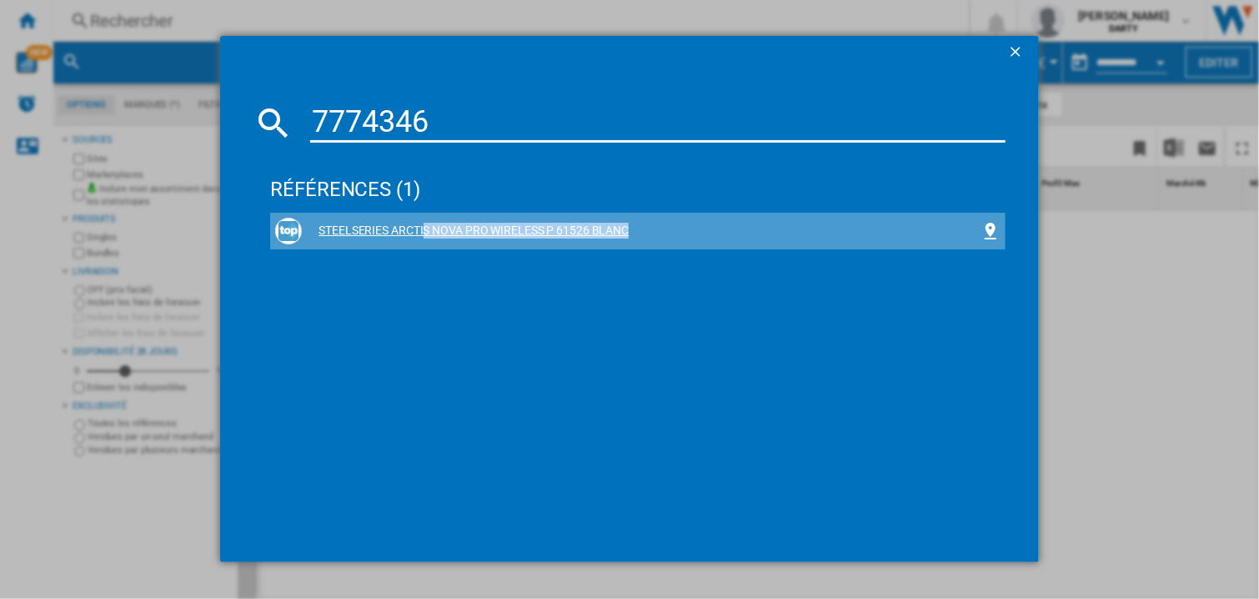
click at [586, 231] on div "STEELSERIES ARCTIS NOVA PRO WIRELESS P 61526 BLANC" at bounding box center [641, 231] width 679 height 17
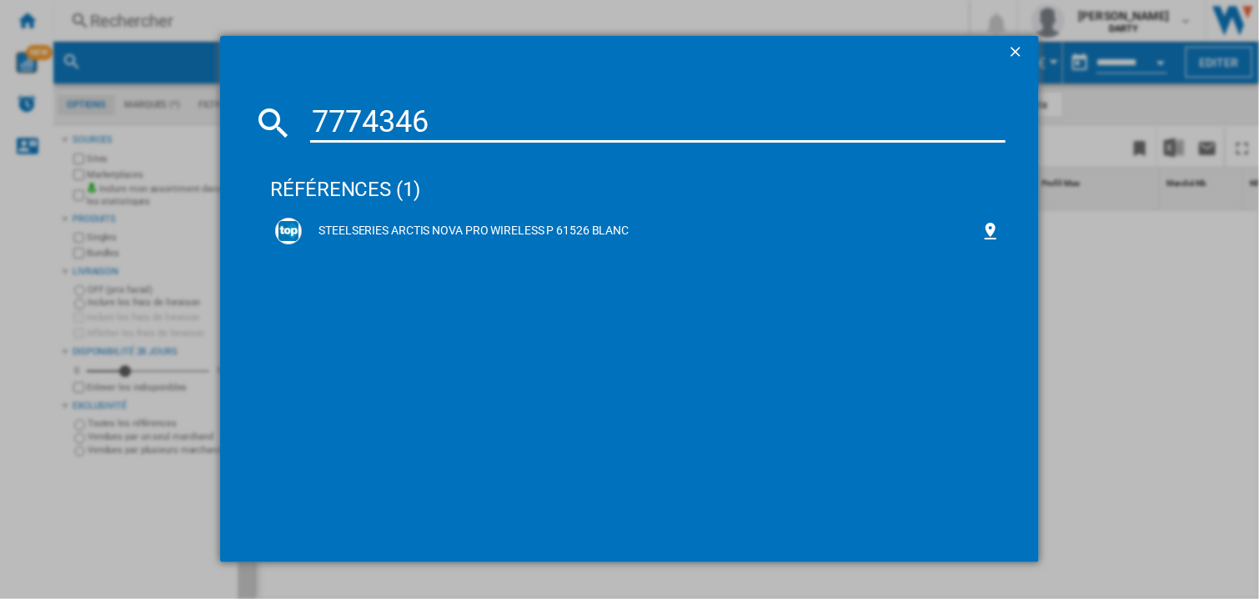
click at [467, 103] on input "7774346" at bounding box center [657, 123] width 695 height 40
click at [1080, 290] on div "7774346 références (1) STEELSERIES ARCTIS NOVA PRO WIRELESS P 61526 BLANC" at bounding box center [629, 299] width 1259 height 598
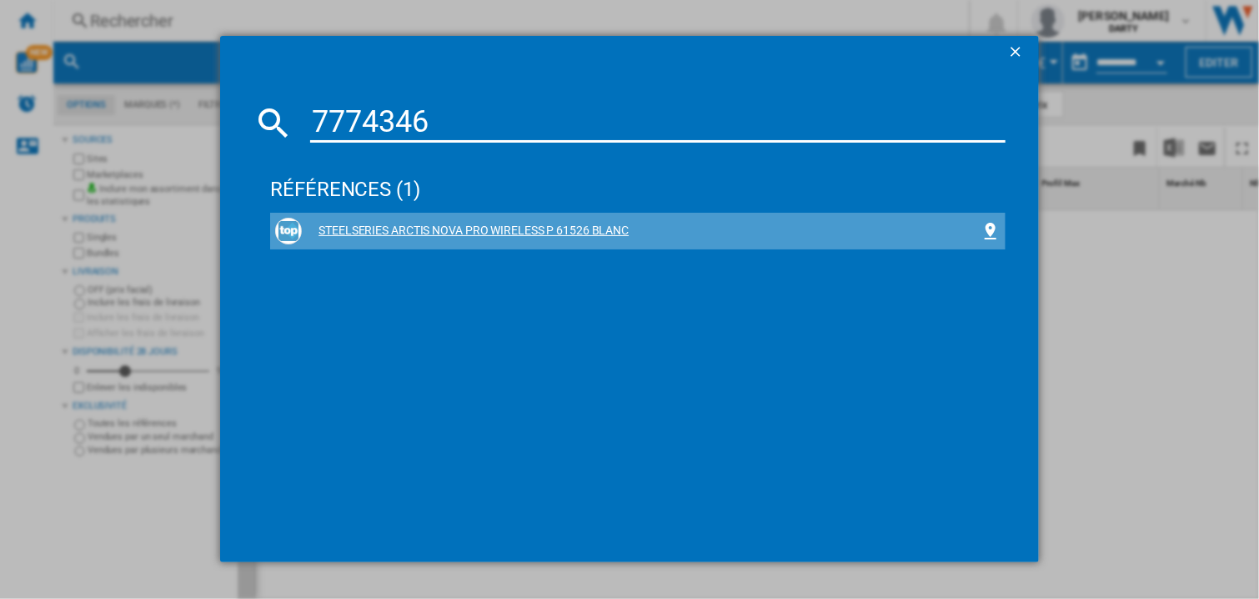
click at [441, 227] on div "STEELSERIES ARCTIS NOVA PRO WIRELESS P 61526 BLANC" at bounding box center [641, 231] width 679 height 17
click at [360, 218] on div "STEELSERIES ARCTIS NOVA PRO WIRELESS P 61526 BLANC" at bounding box center [637, 231] width 725 height 27
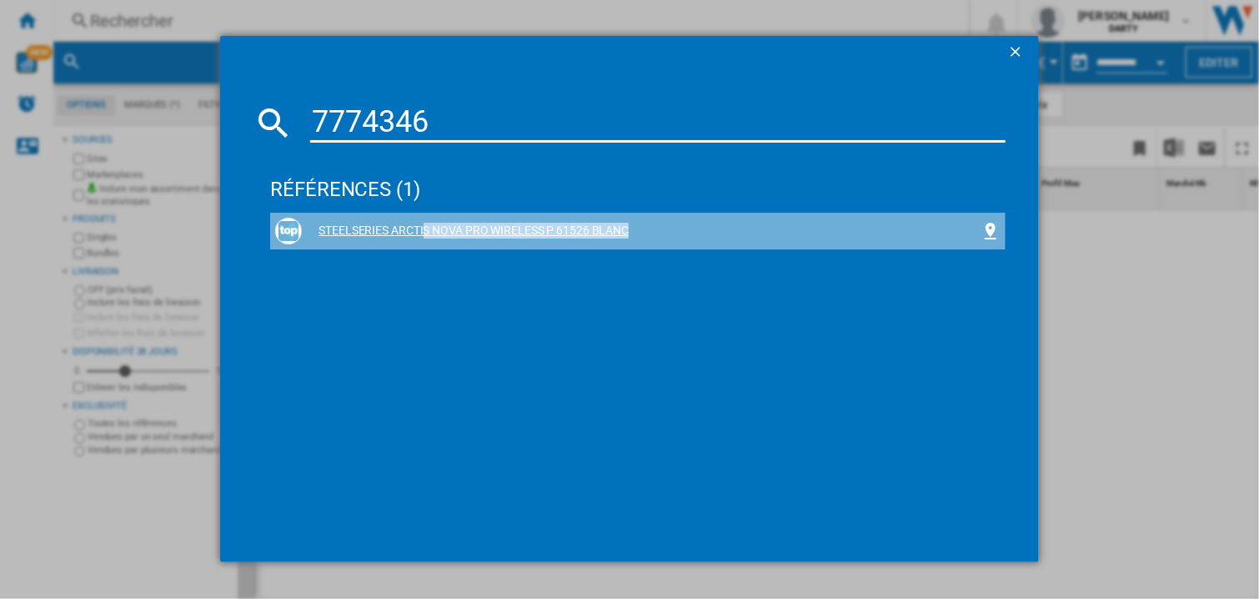
click at [360, 218] on div "STEELSERIES ARCTIS NOVA PRO WIRELESS P 61526 BLANC" at bounding box center [637, 231] width 725 height 27
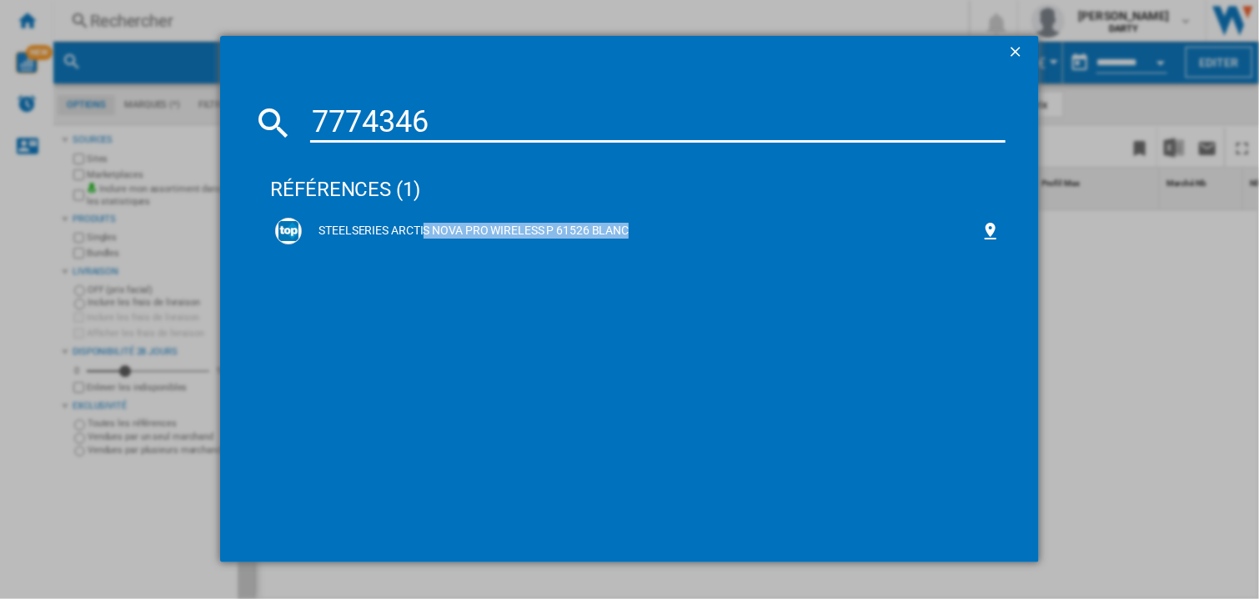
click at [452, 115] on input "7774346" at bounding box center [657, 123] width 695 height 40
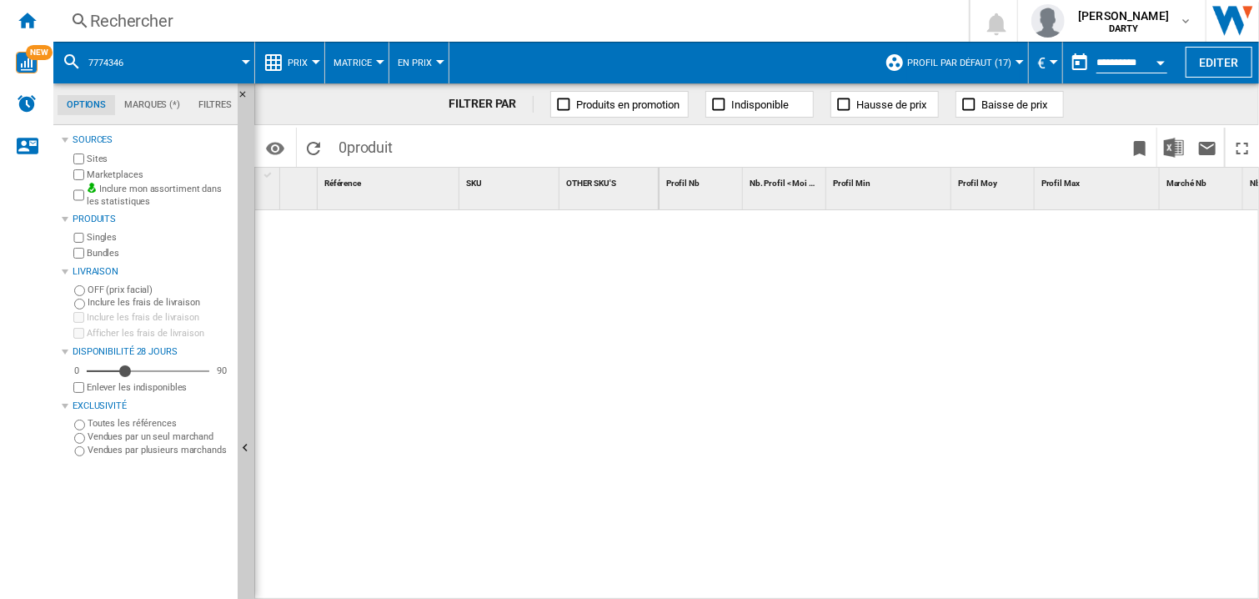
click at [124, 15] on div "Rechercher" at bounding box center [507, 20] width 835 height 23
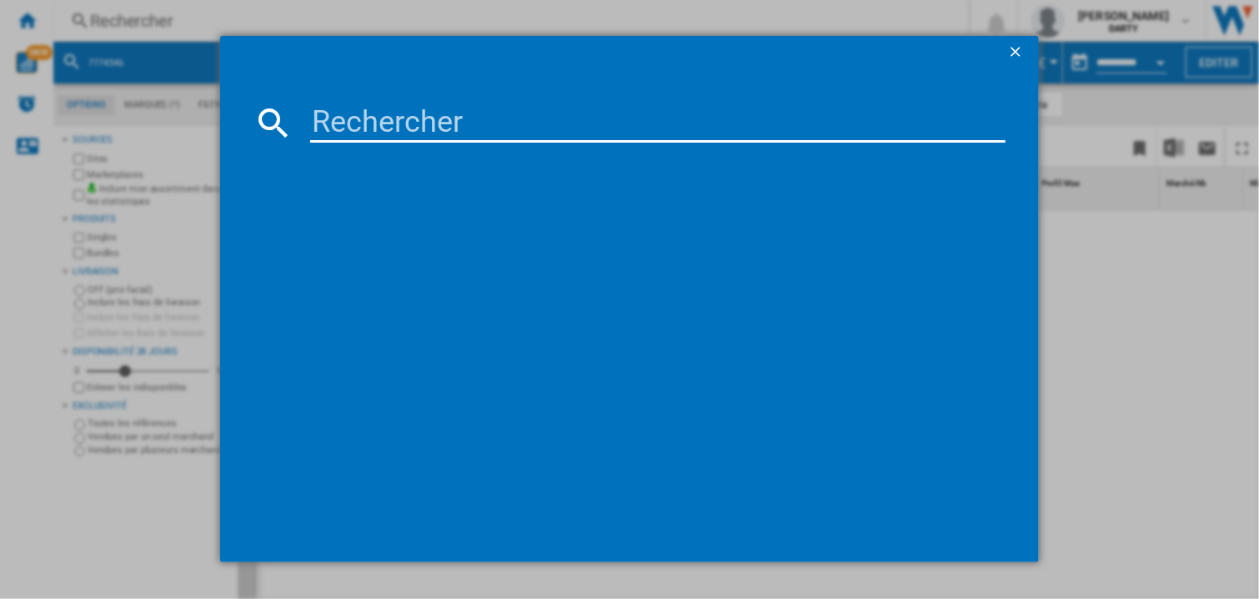
click at [341, 119] on input at bounding box center [657, 123] width 695 height 40
paste input "7774346"
type input "7774346"
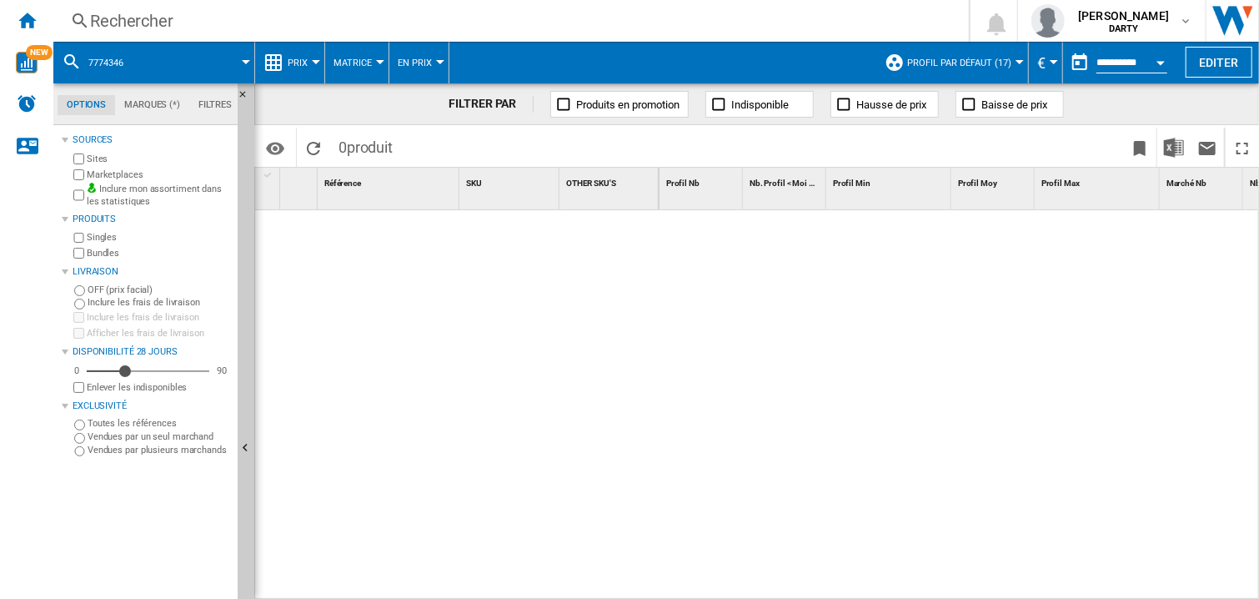
click at [151, 27] on div "Rechercher" at bounding box center [507, 20] width 835 height 23
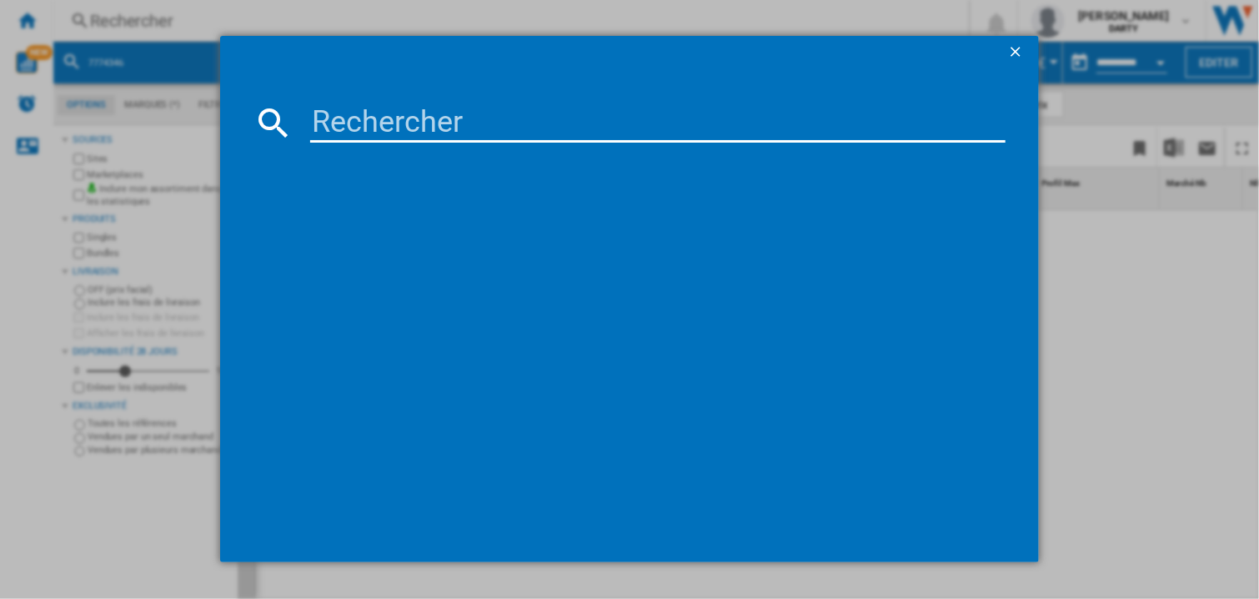
click at [361, 108] on input at bounding box center [657, 123] width 695 height 40
paste input "7774346"
type input "7774346"
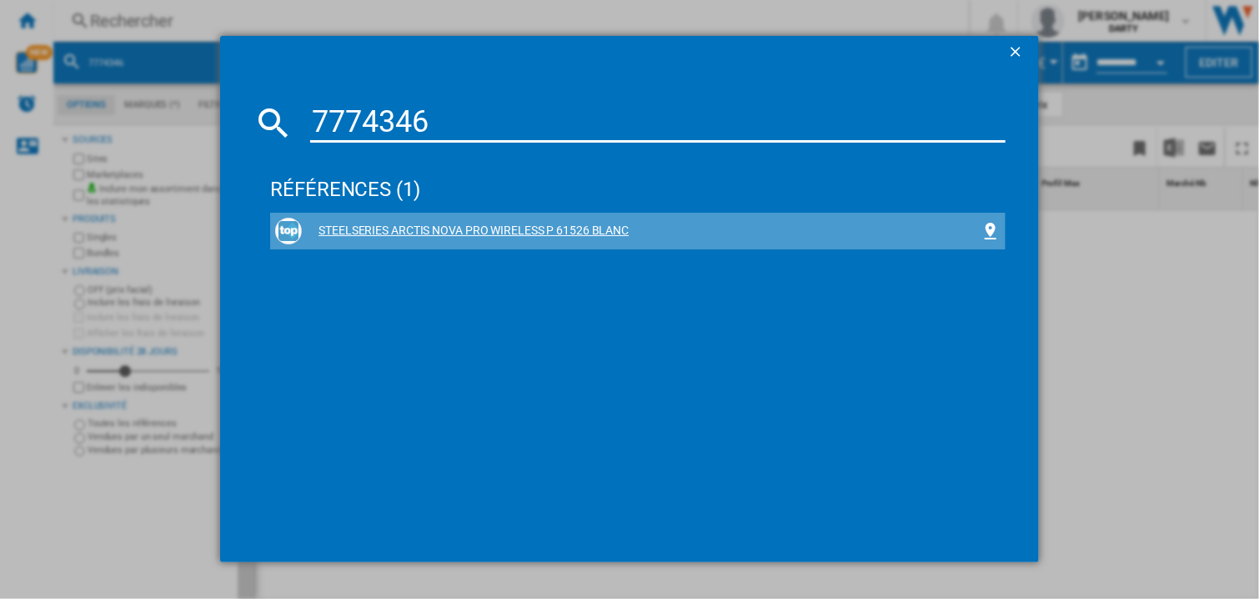
click at [438, 234] on div "STEELSERIES ARCTIS NOVA PRO WIRELESS P 61526 BLANC" at bounding box center [641, 231] width 679 height 17
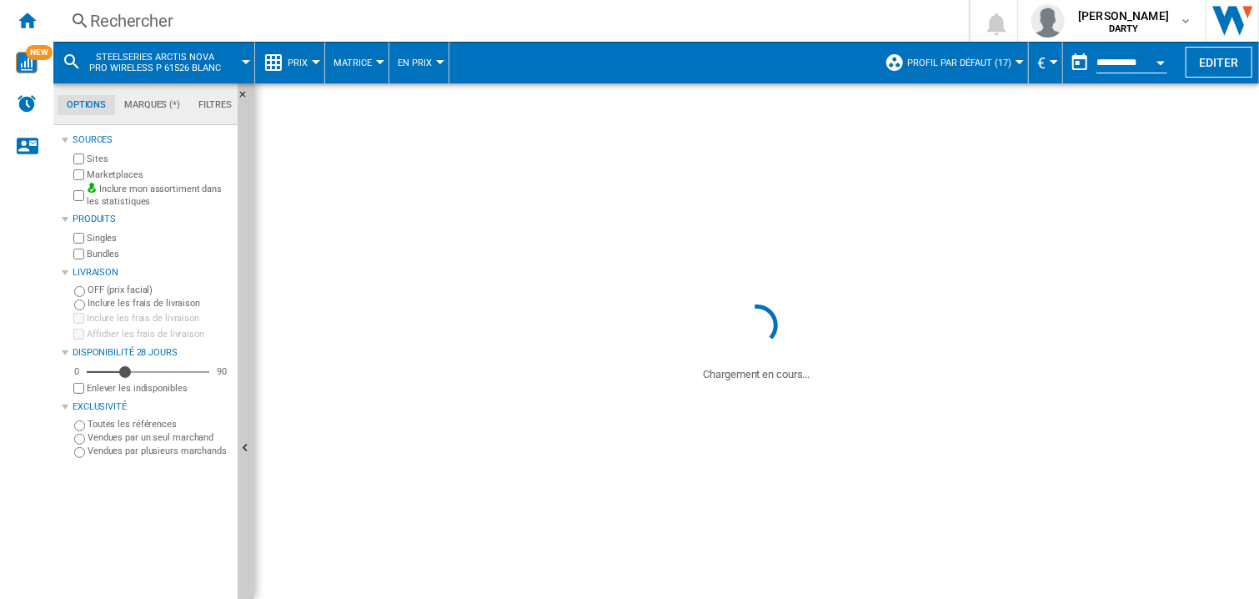
click at [438, 234] on div at bounding box center [457, 401] width 404 height 382
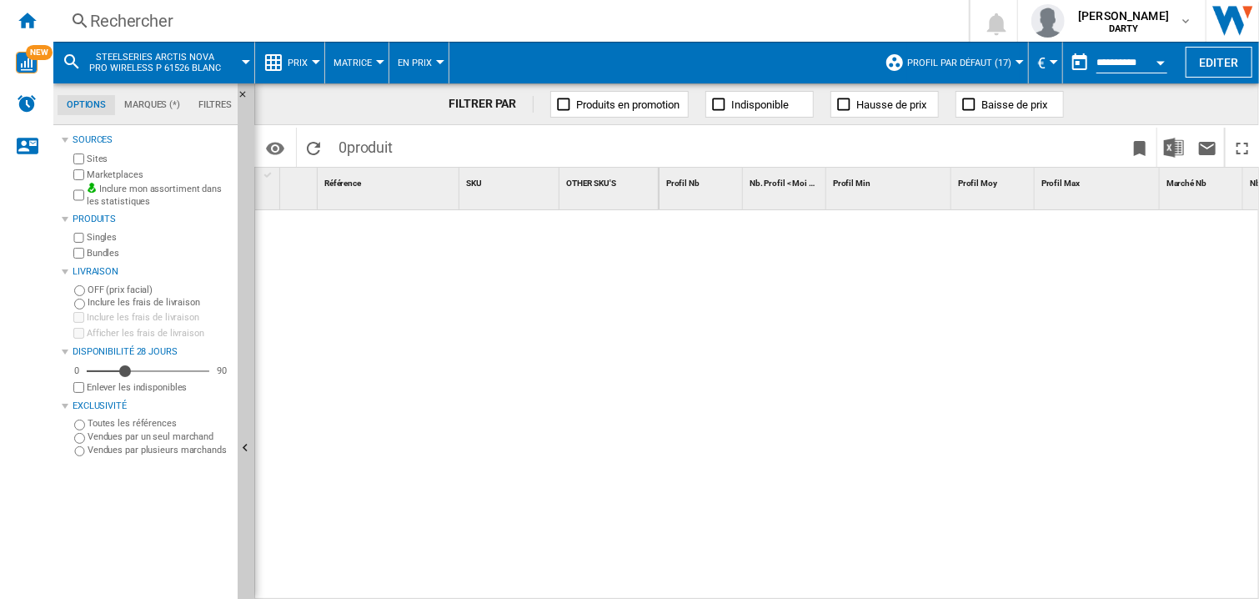
click at [709, 322] on div at bounding box center [959, 405] width 600 height 390
